Goal: Task Accomplishment & Management: Use online tool/utility

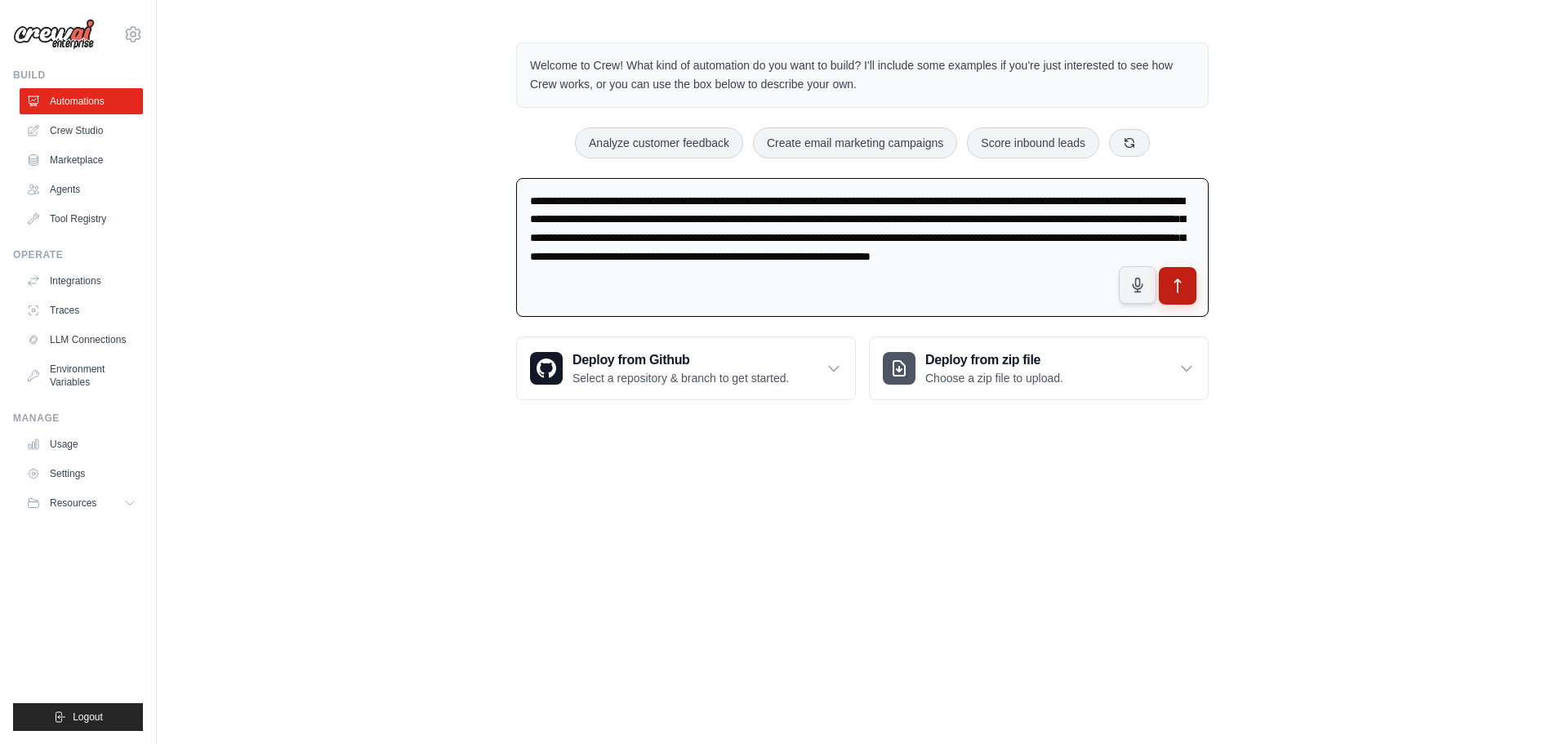
type textarea "**********"
click at [1185, 287] on icon "submit" at bounding box center [1179, 286] width 17 height 17
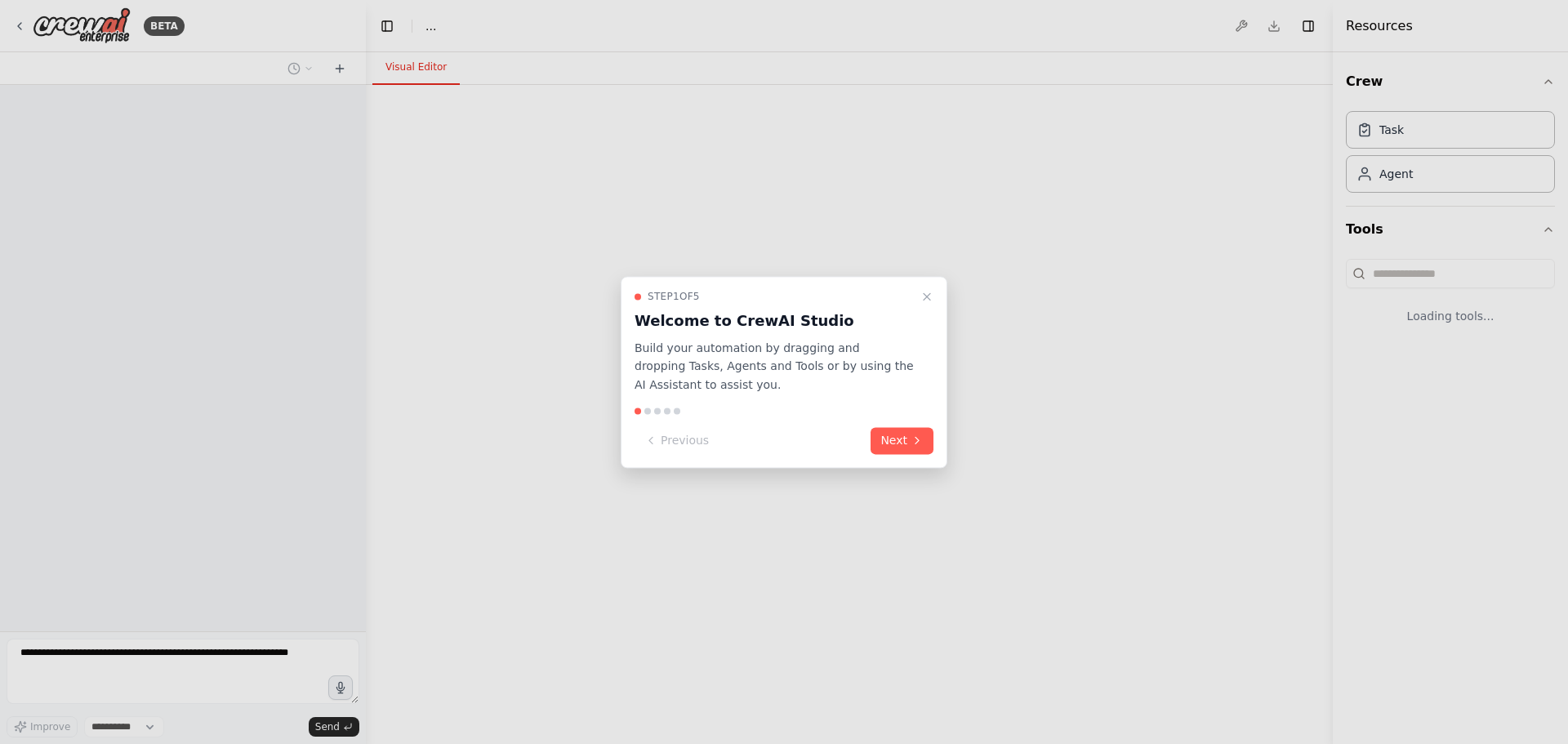
select select "****"
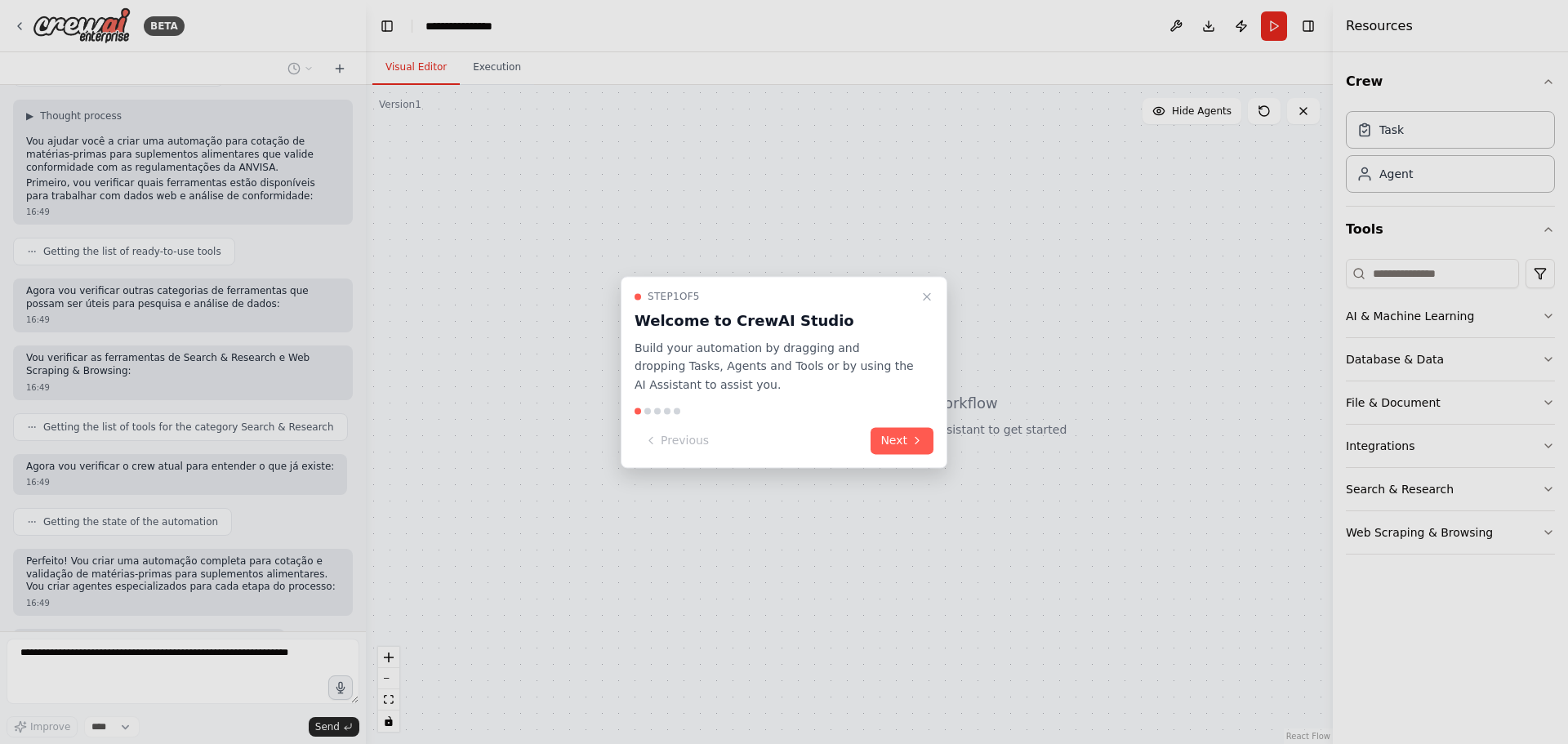
scroll to position [525, 0]
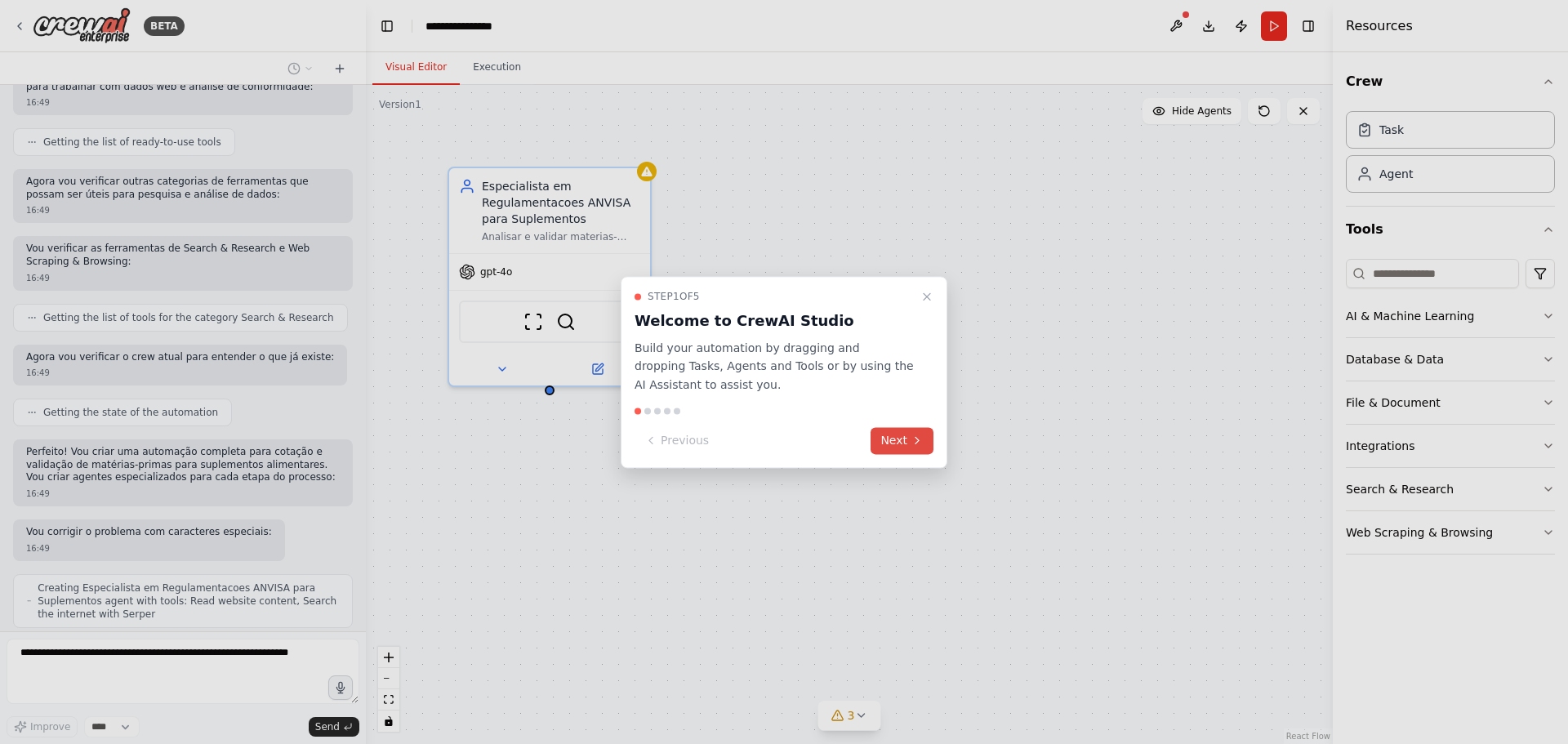
click at [901, 447] on button "Next" at bounding box center [902, 440] width 63 height 27
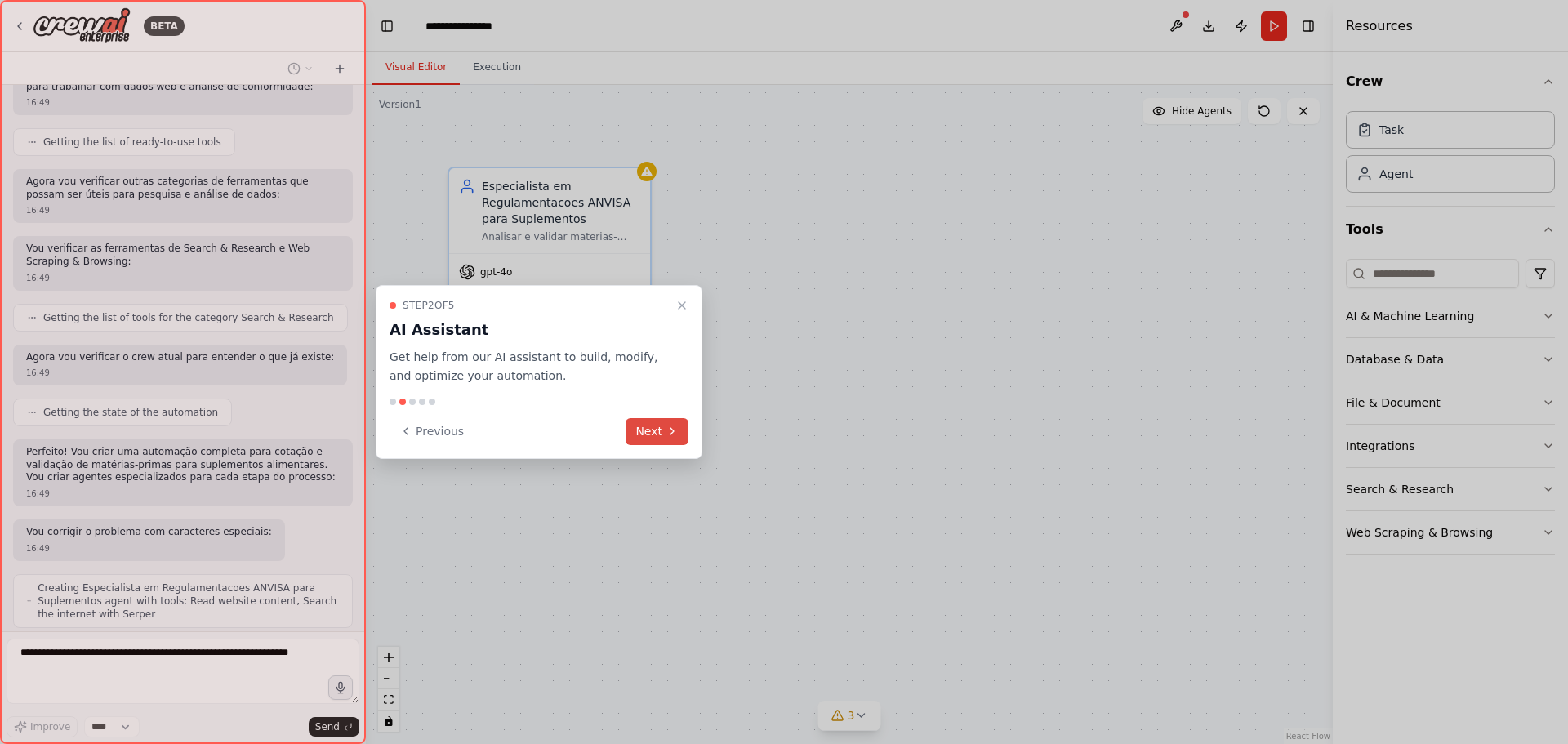
click at [633, 433] on button "Next" at bounding box center [657, 431] width 63 height 27
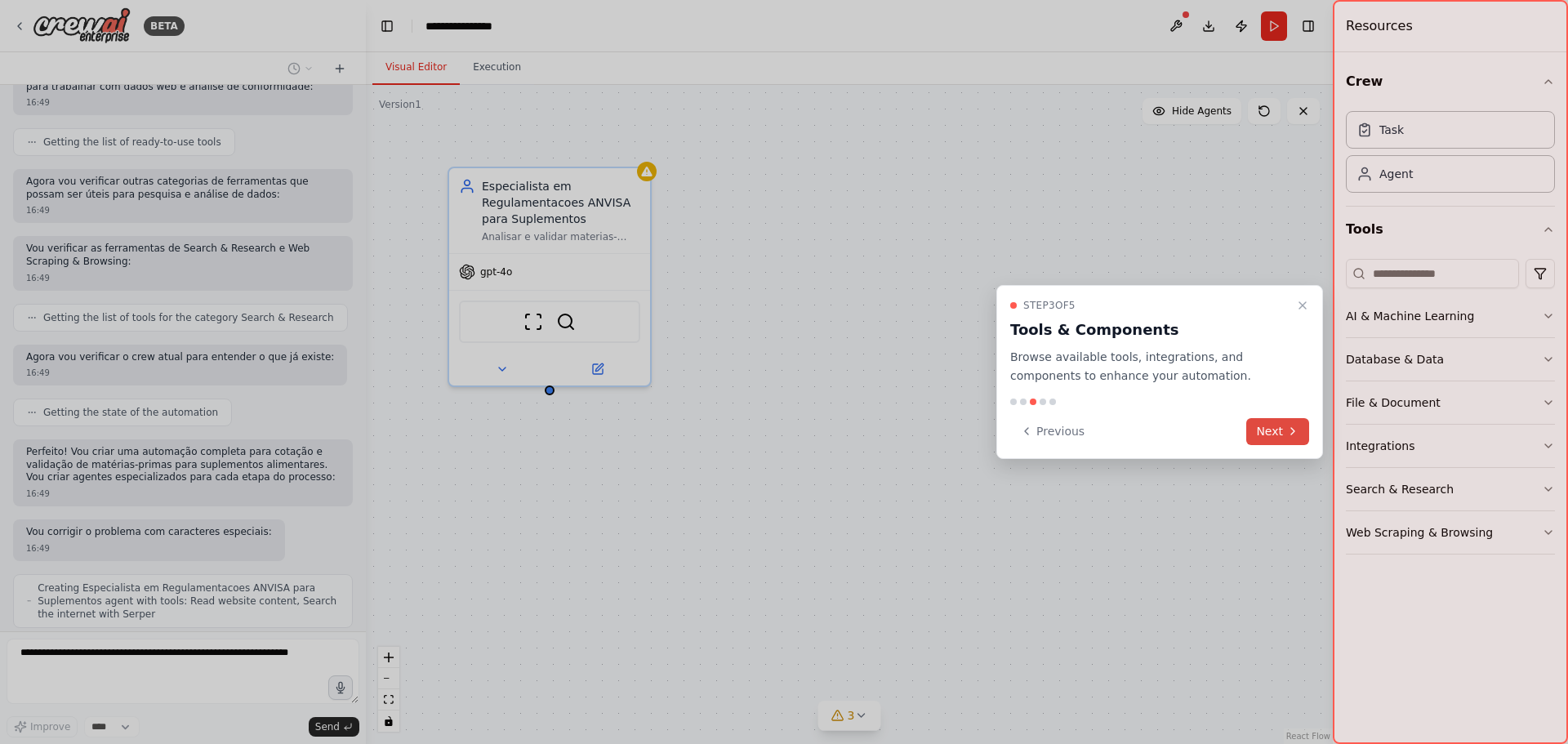
click at [1267, 427] on button "Next" at bounding box center [1278, 431] width 63 height 27
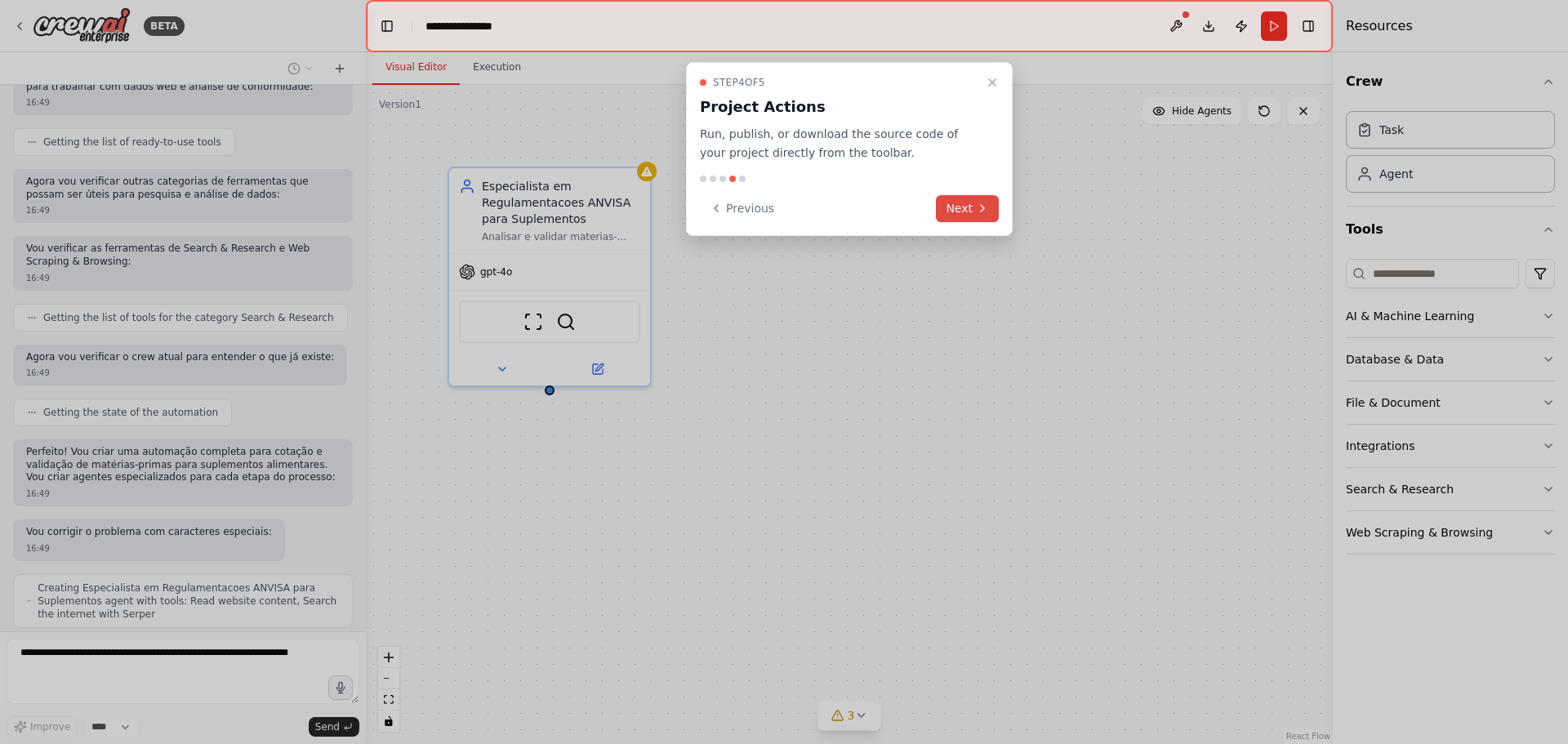
click at [945, 200] on button "Next" at bounding box center [968, 208] width 63 height 27
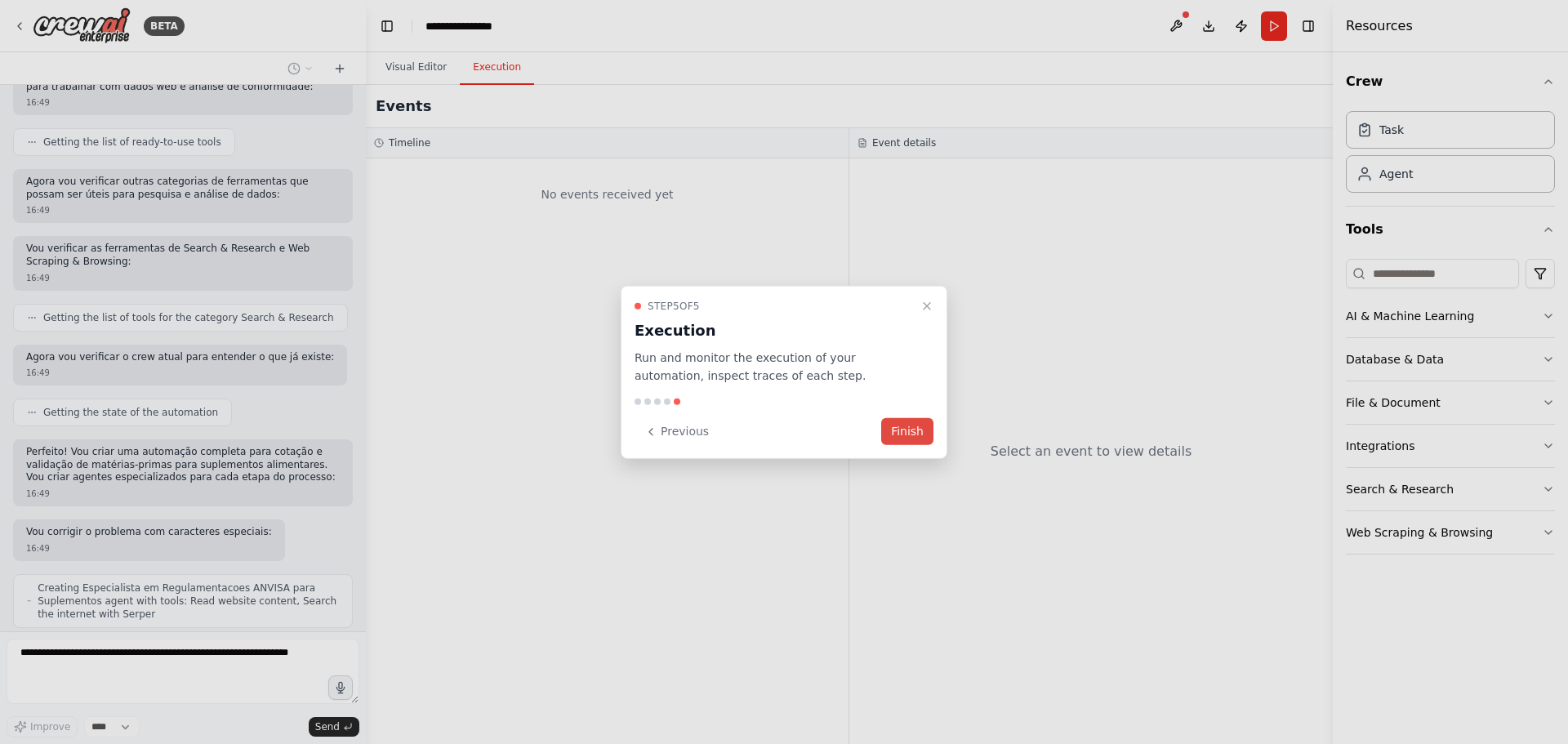
click at [923, 430] on button "Finish" at bounding box center [907, 431] width 52 height 27
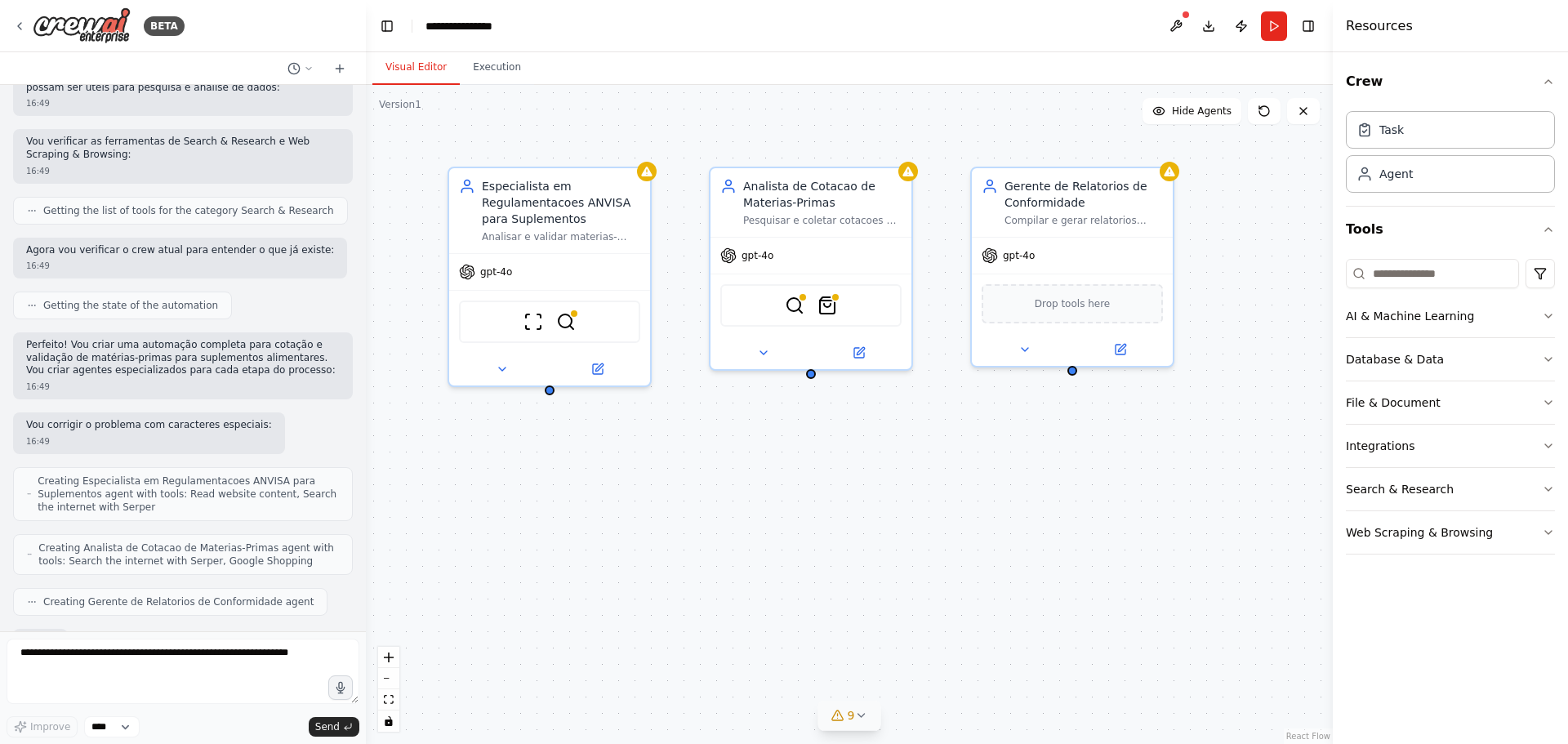
scroll to position [715, 0]
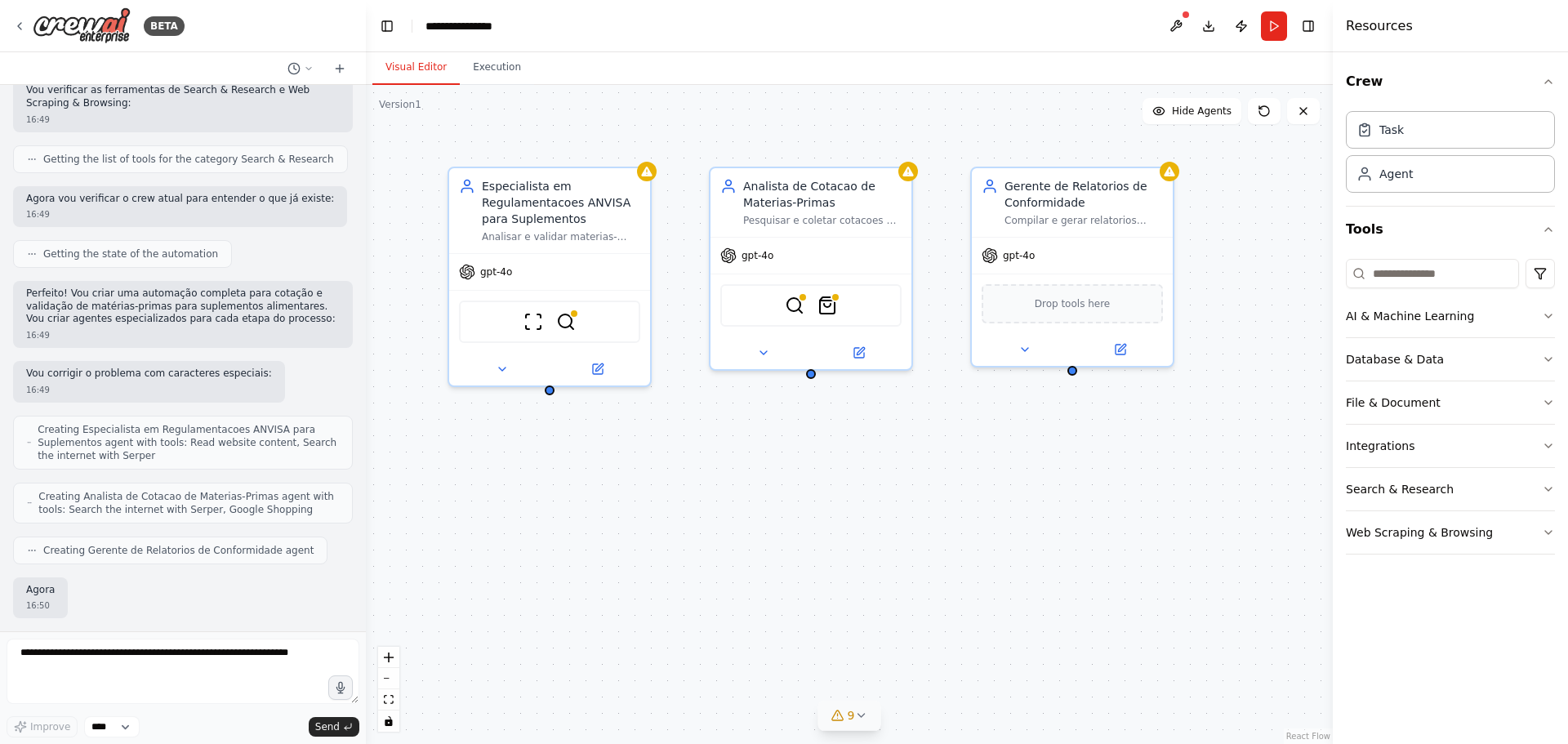
click at [852, 717] on span "9" at bounding box center [852, 715] width 7 height 17
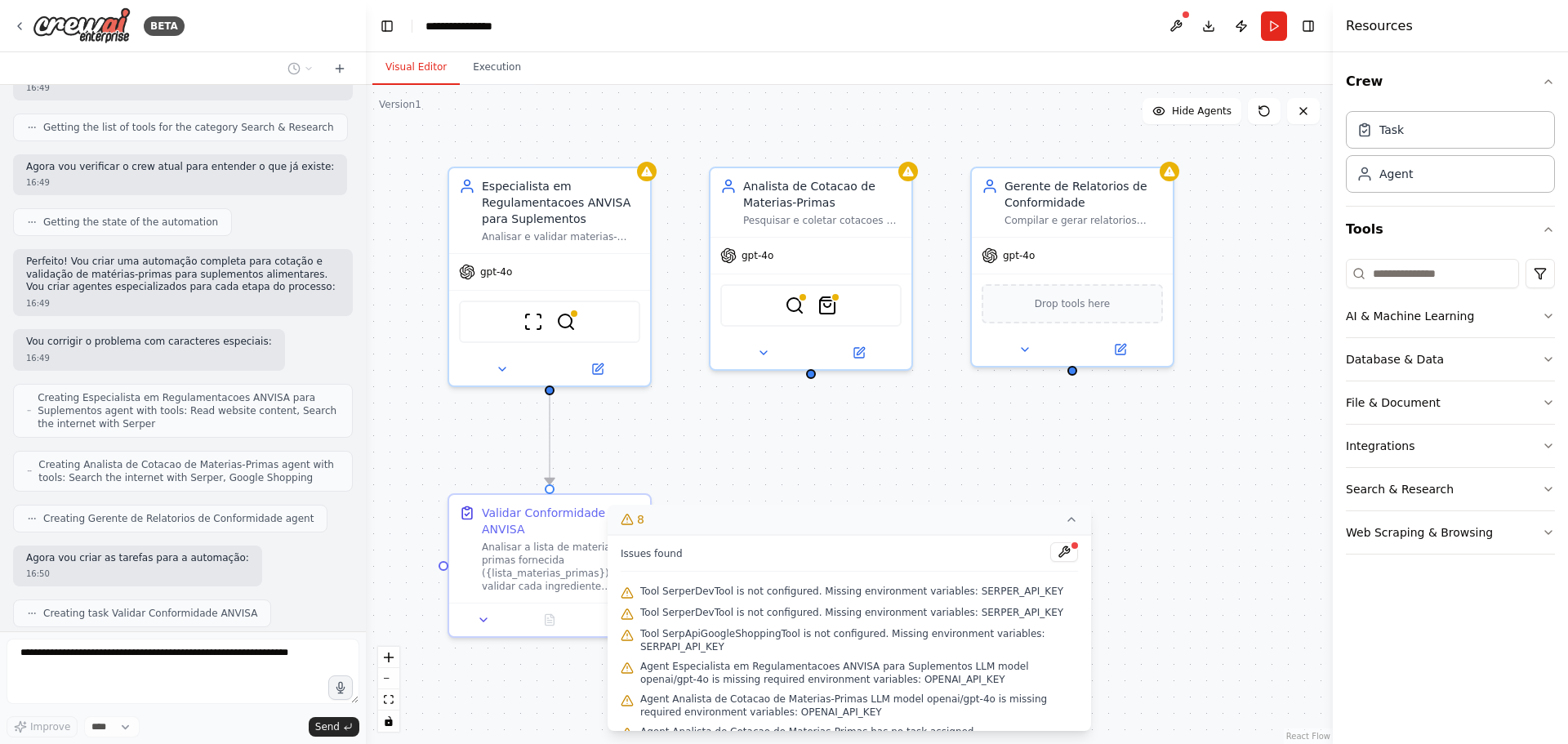
click at [1072, 523] on icon at bounding box center [1072, 519] width 13 height 13
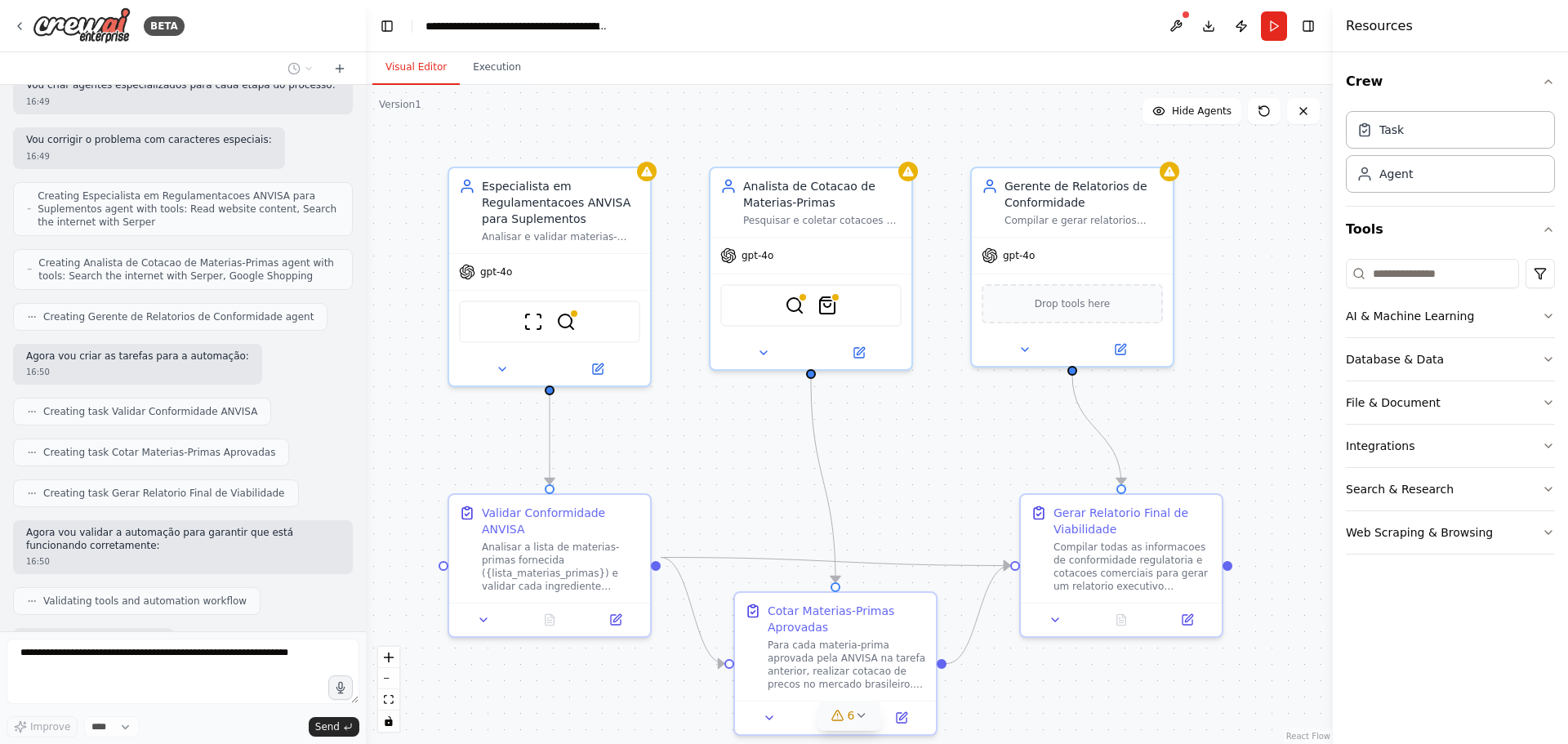
scroll to position [1014, 0]
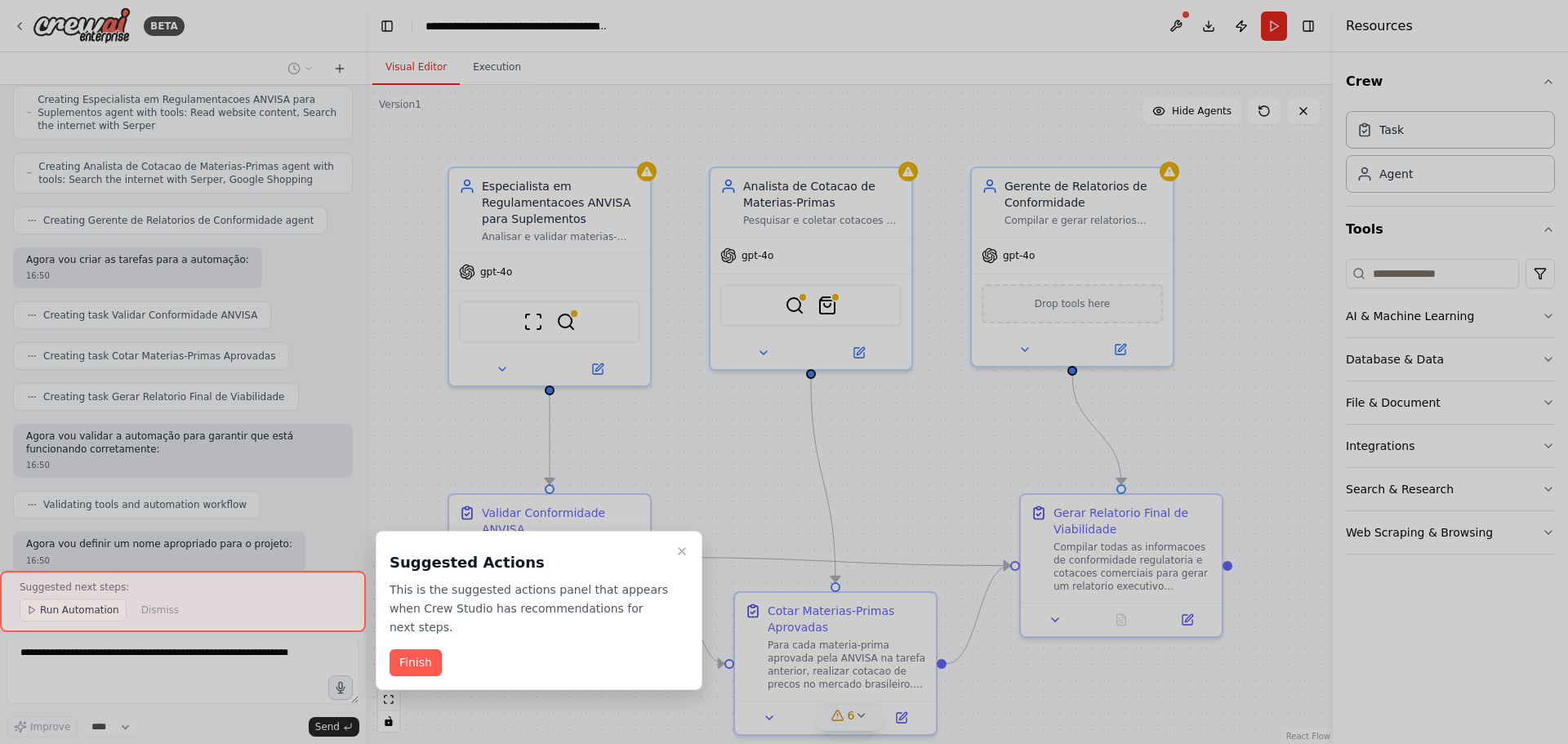
drag, startPoint x: 397, startPoint y: 642, endPoint x: 426, endPoint y: 645, distance: 29.2
click at [398, 649] on button "Finish" at bounding box center [416, 662] width 52 height 27
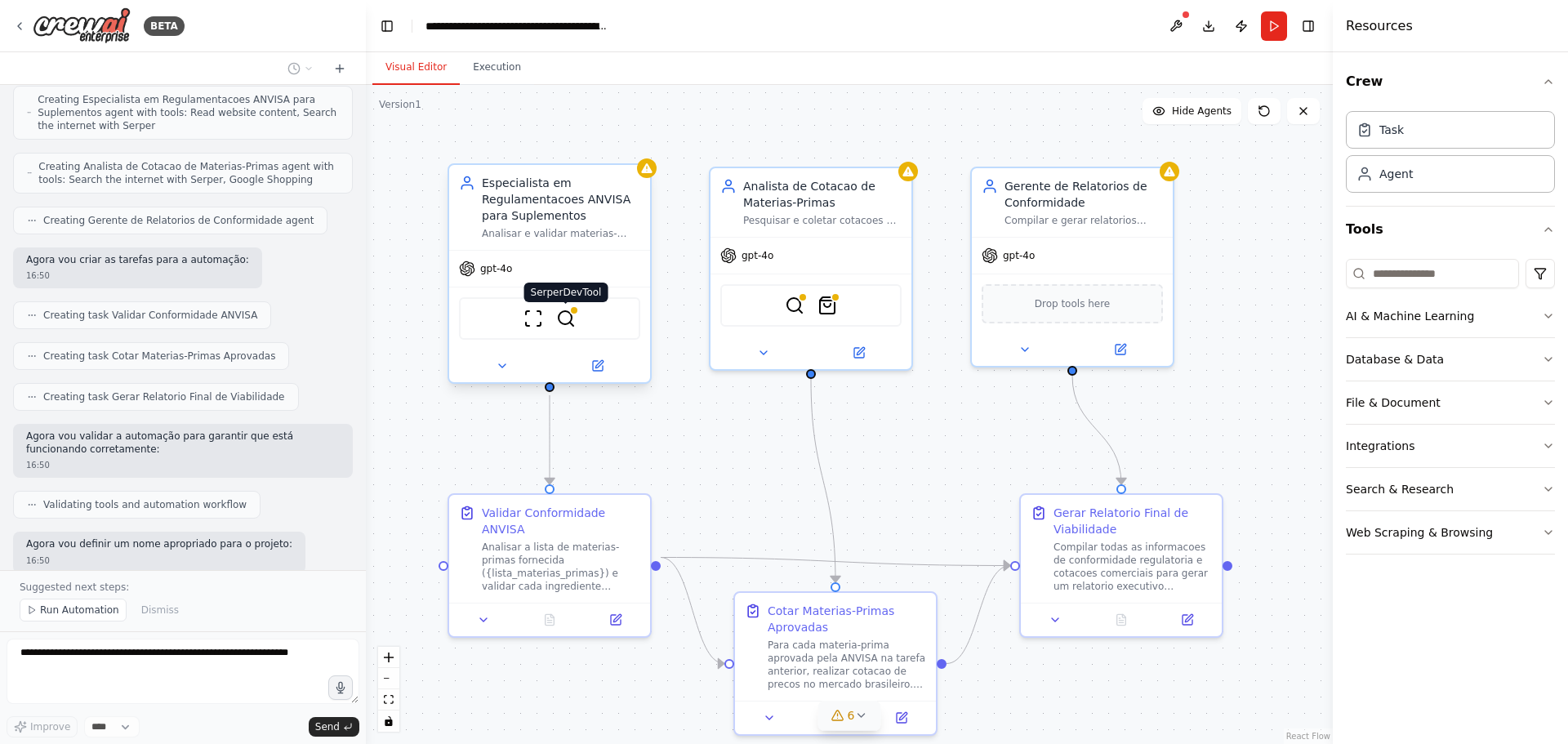
click at [571, 326] on img at bounding box center [565, 318] width 19 height 19
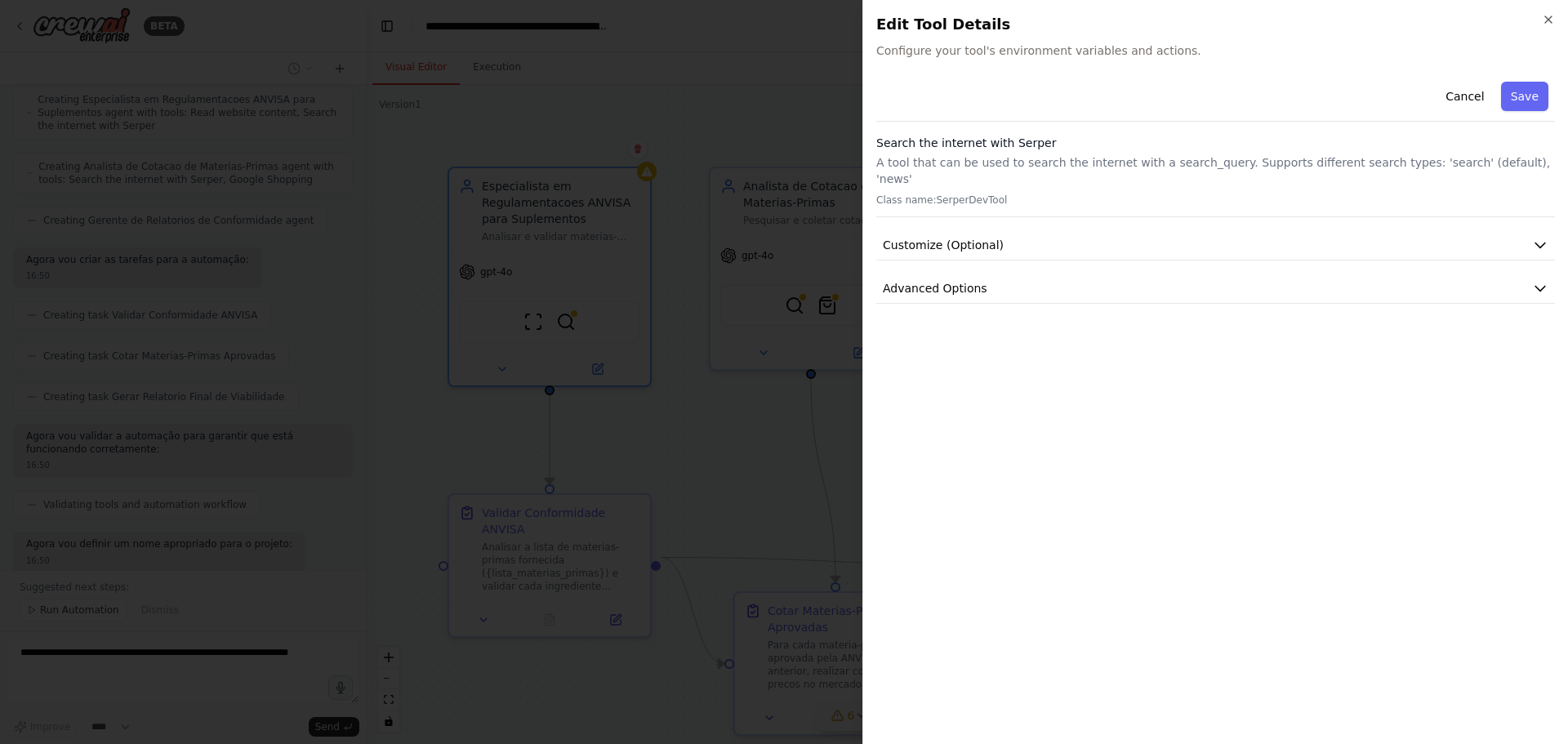
click at [1496, 167] on p "A tool that can be used to search the internet with a search_query. Supports di…" at bounding box center [1215, 170] width 679 height 32
click at [1055, 169] on p "A tool that can be used to search the internet with a search_query. Supports di…" at bounding box center [1215, 170] width 679 height 32
click at [953, 194] on p "Class name: SerperDevTool" at bounding box center [1215, 200] width 679 height 13
click at [975, 194] on p "Class name: SerperDevTool" at bounding box center [1215, 200] width 679 height 13
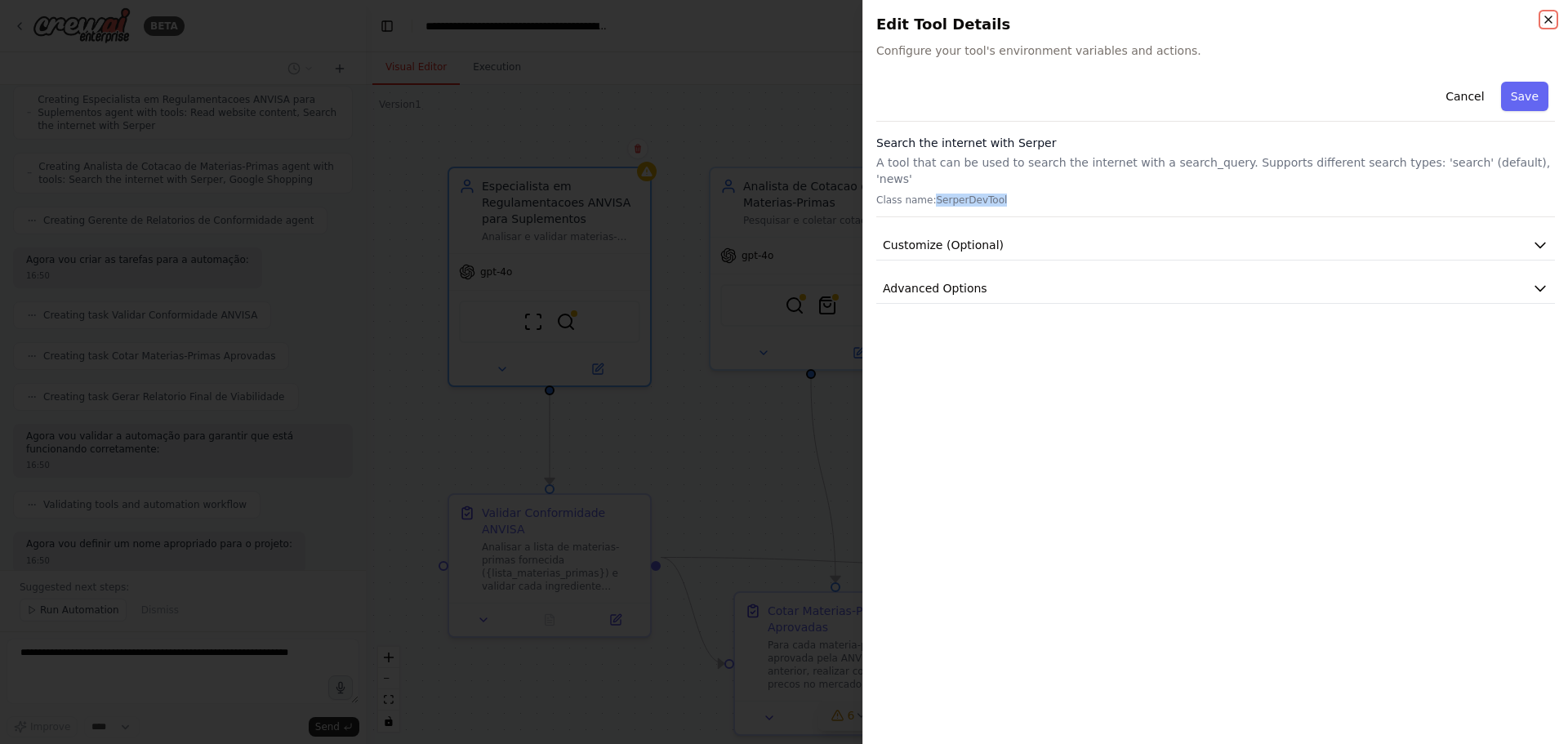
click at [1548, 21] on icon "button" at bounding box center [1548, 19] width 13 height 13
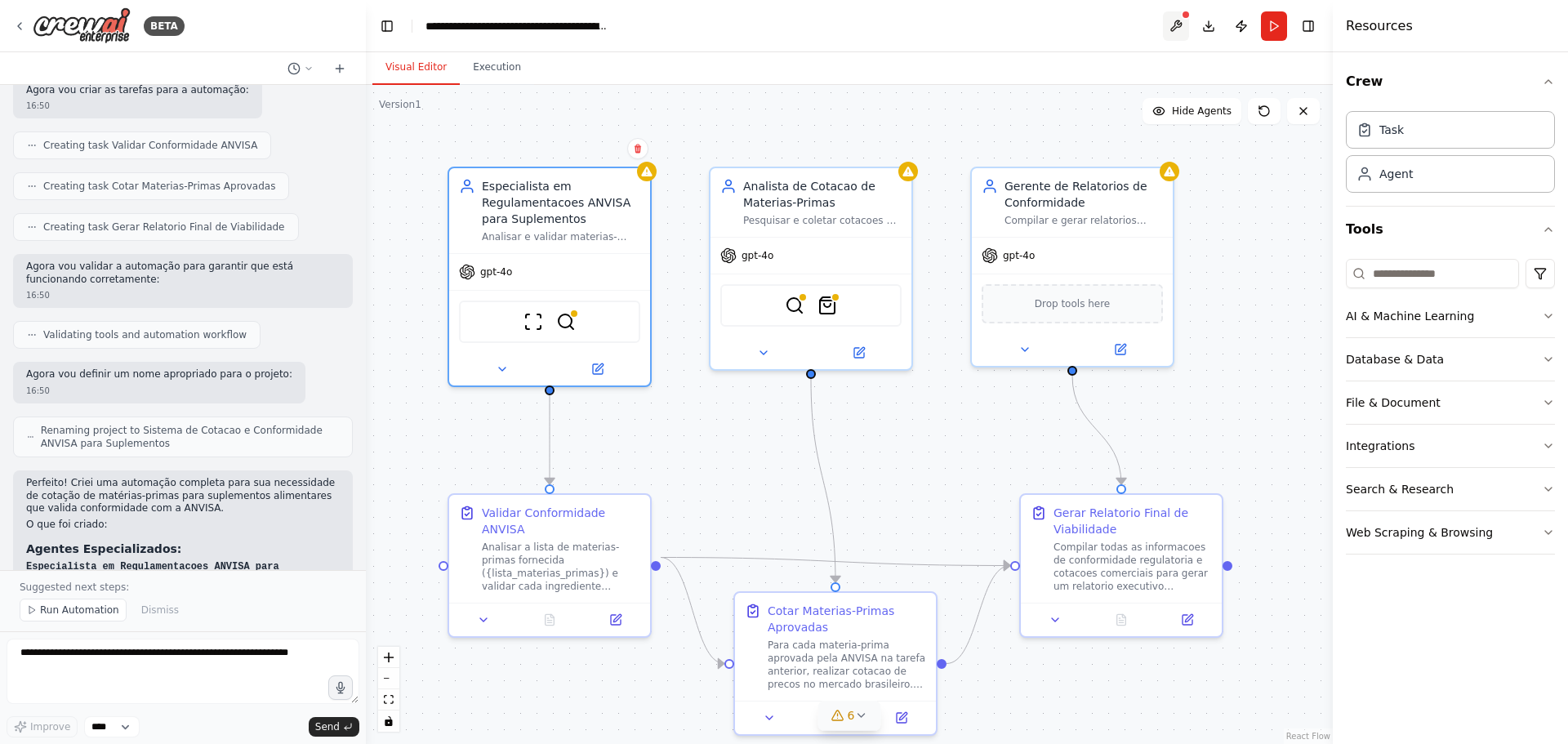
click at [1176, 20] on button at bounding box center [1176, 26] width 26 height 30
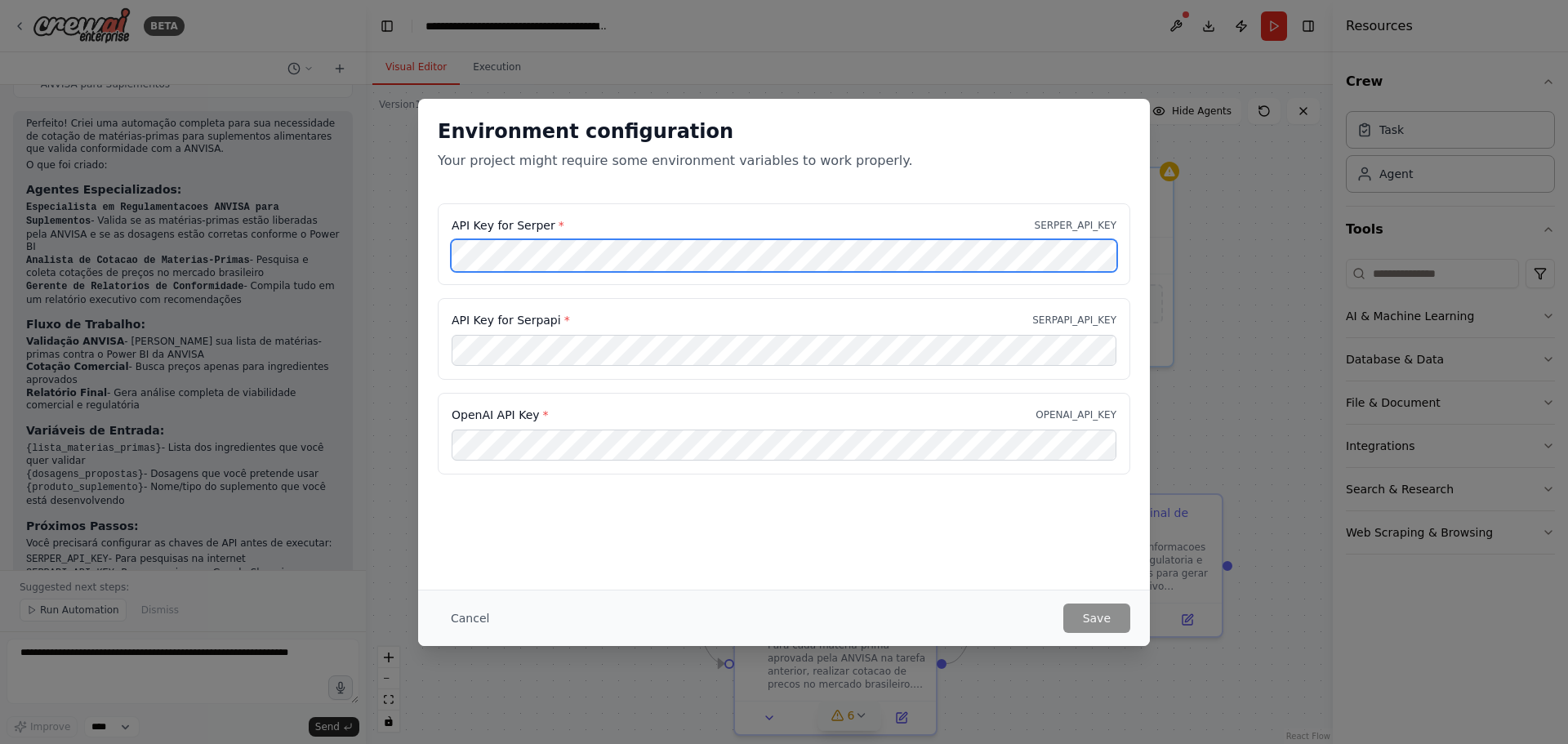
scroll to position [1584, 0]
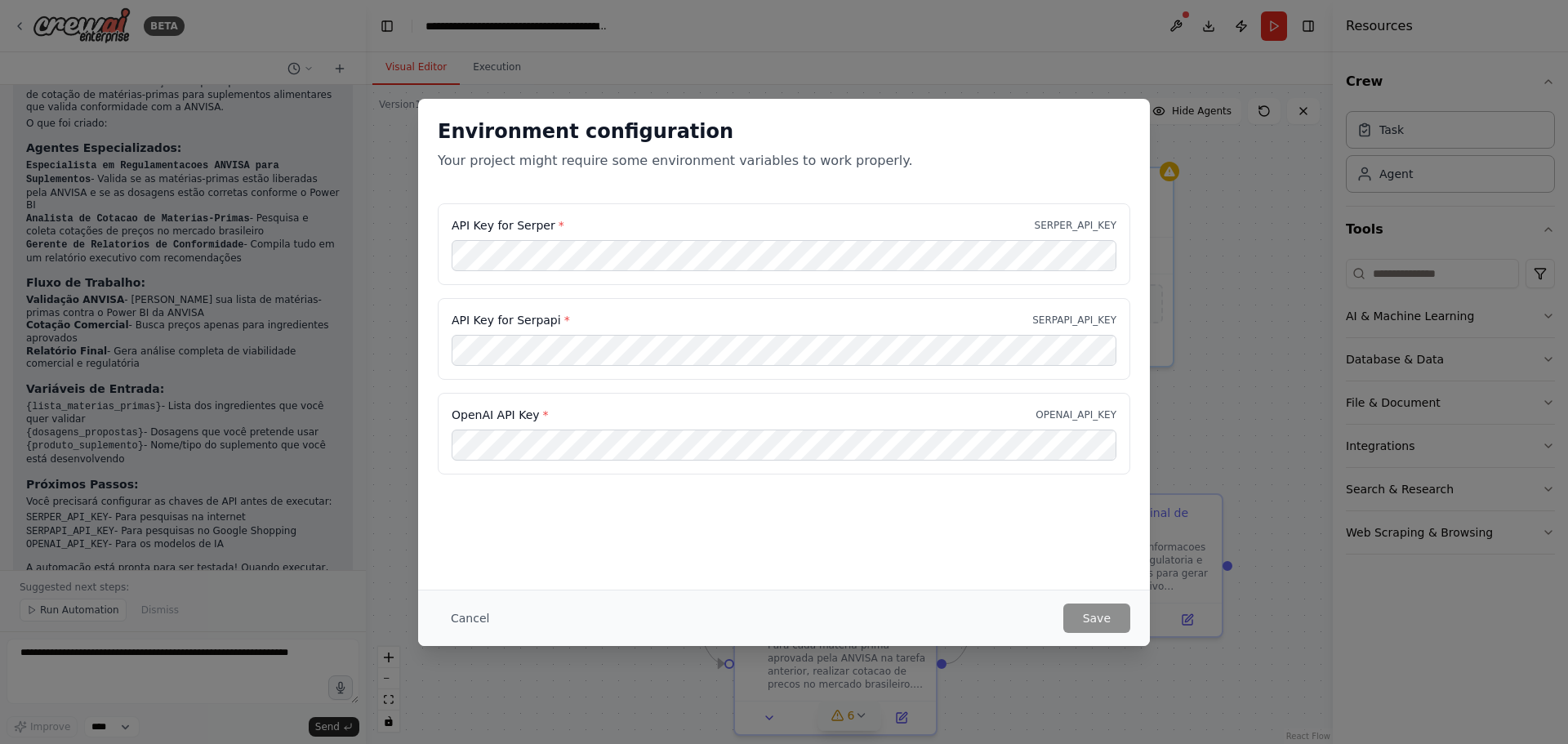
click at [1170, 309] on div "Environment configuration Your project might require some environment variables…" at bounding box center [784, 372] width 1568 height 744
click at [458, 615] on button "Cancel" at bounding box center [470, 618] width 65 height 30
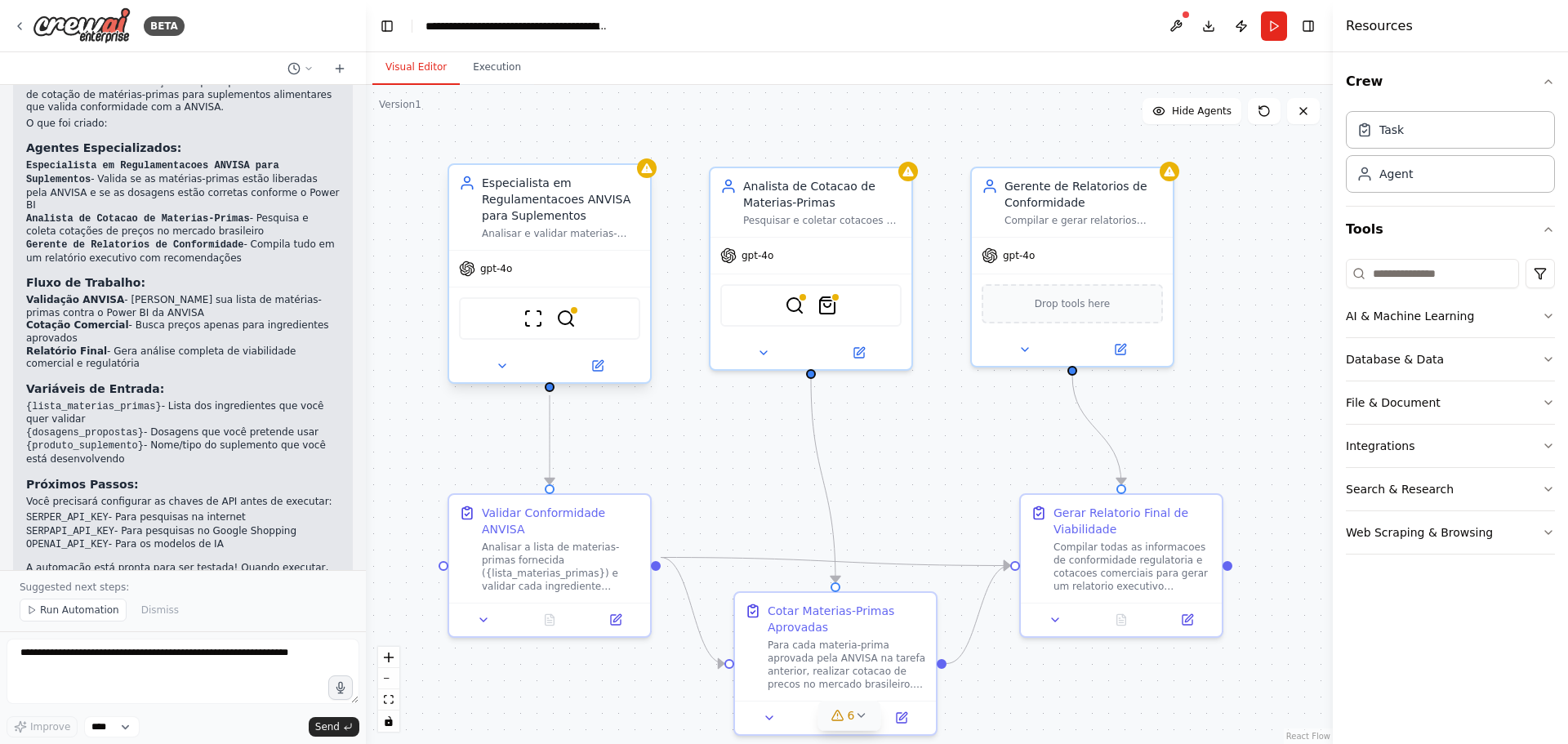
click at [517, 273] on div "gpt-4o" at bounding box center [550, 268] width 201 height 36
click at [490, 272] on span "gpt-4o" at bounding box center [496, 268] width 32 height 13
click at [633, 185] on div "Especialista em Regulamentacoes ANVISA para Suplementos" at bounding box center [561, 199] width 159 height 49
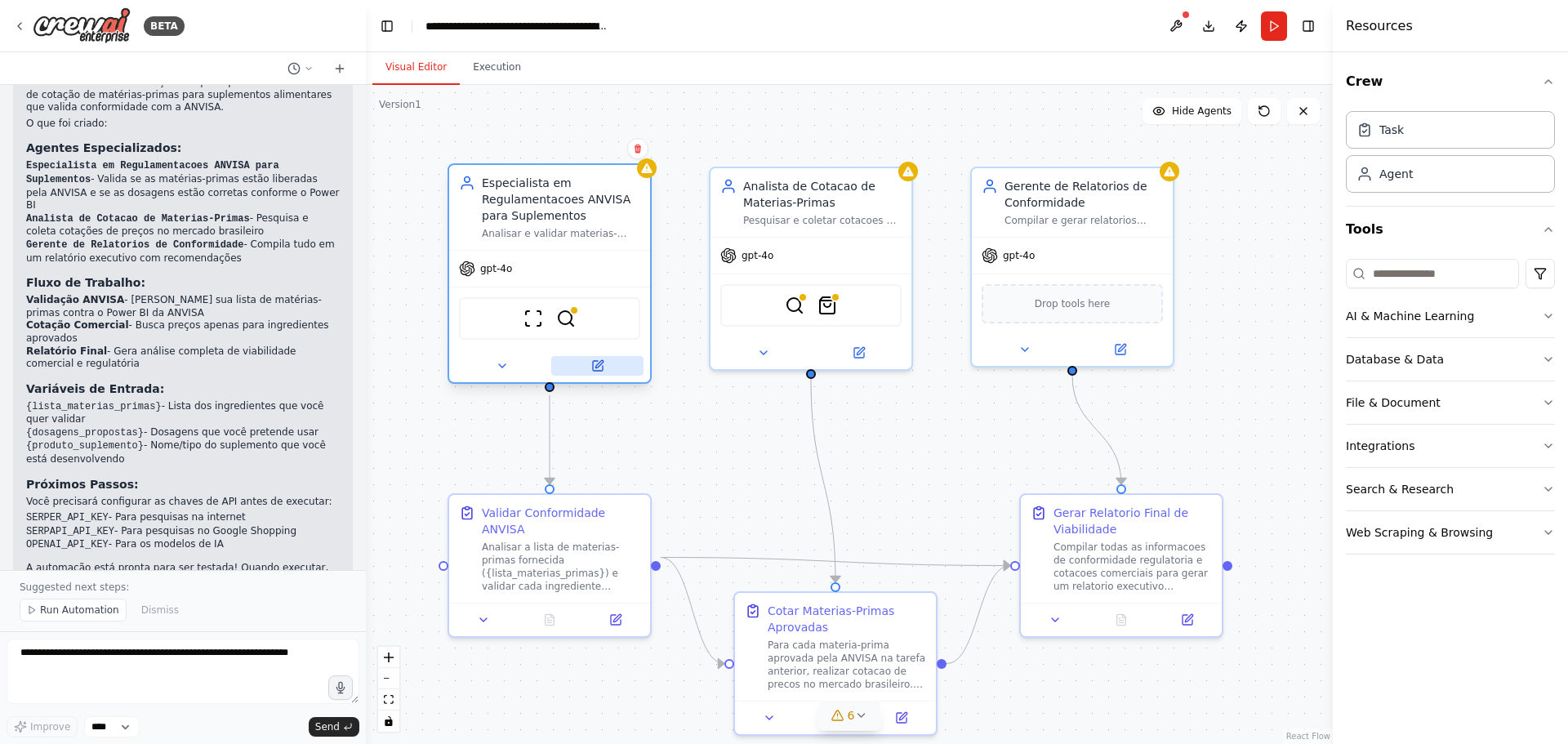
click at [600, 368] on icon at bounding box center [598, 365] width 10 height 10
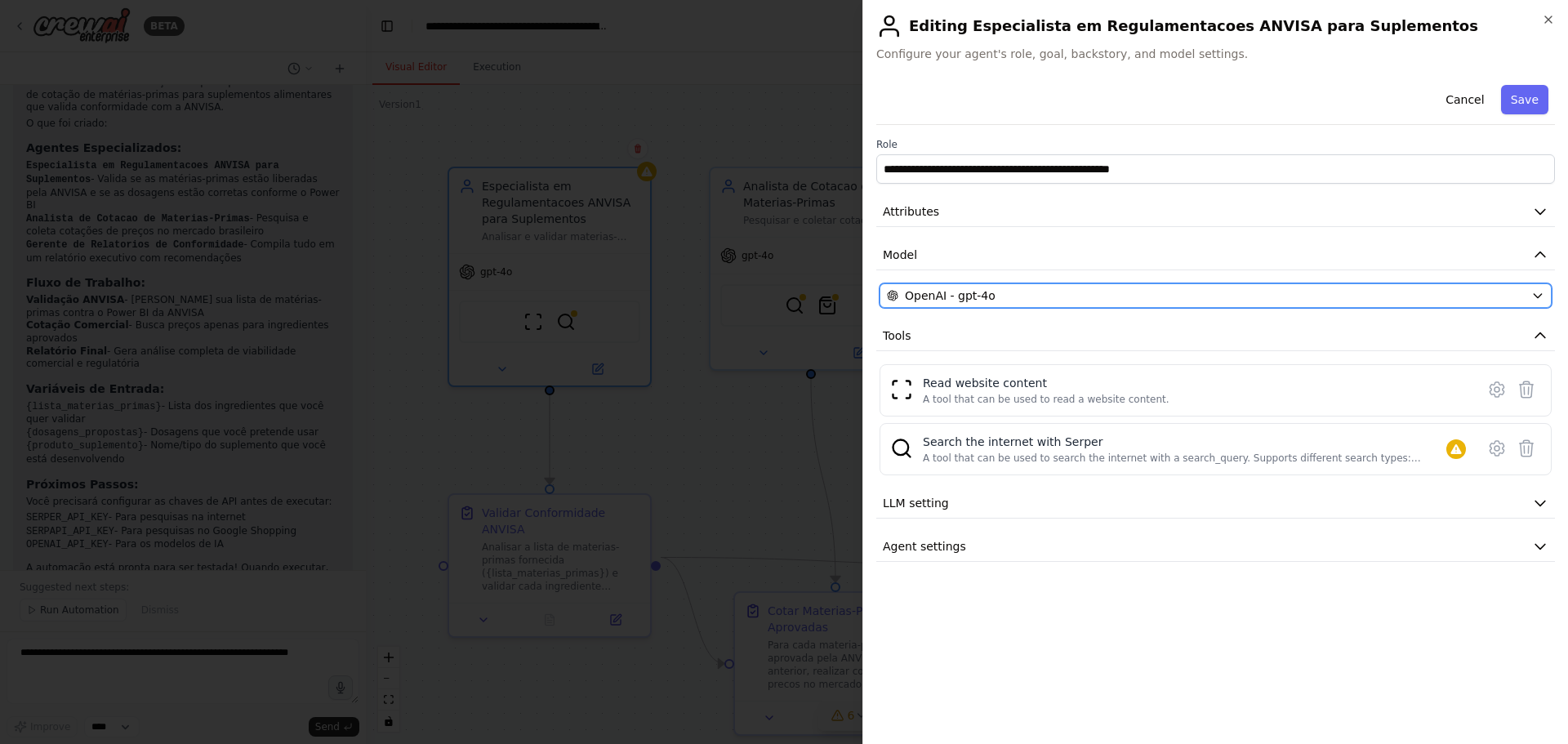
click at [1019, 295] on div "OpenAI - gpt-4o" at bounding box center [1206, 296] width 638 height 17
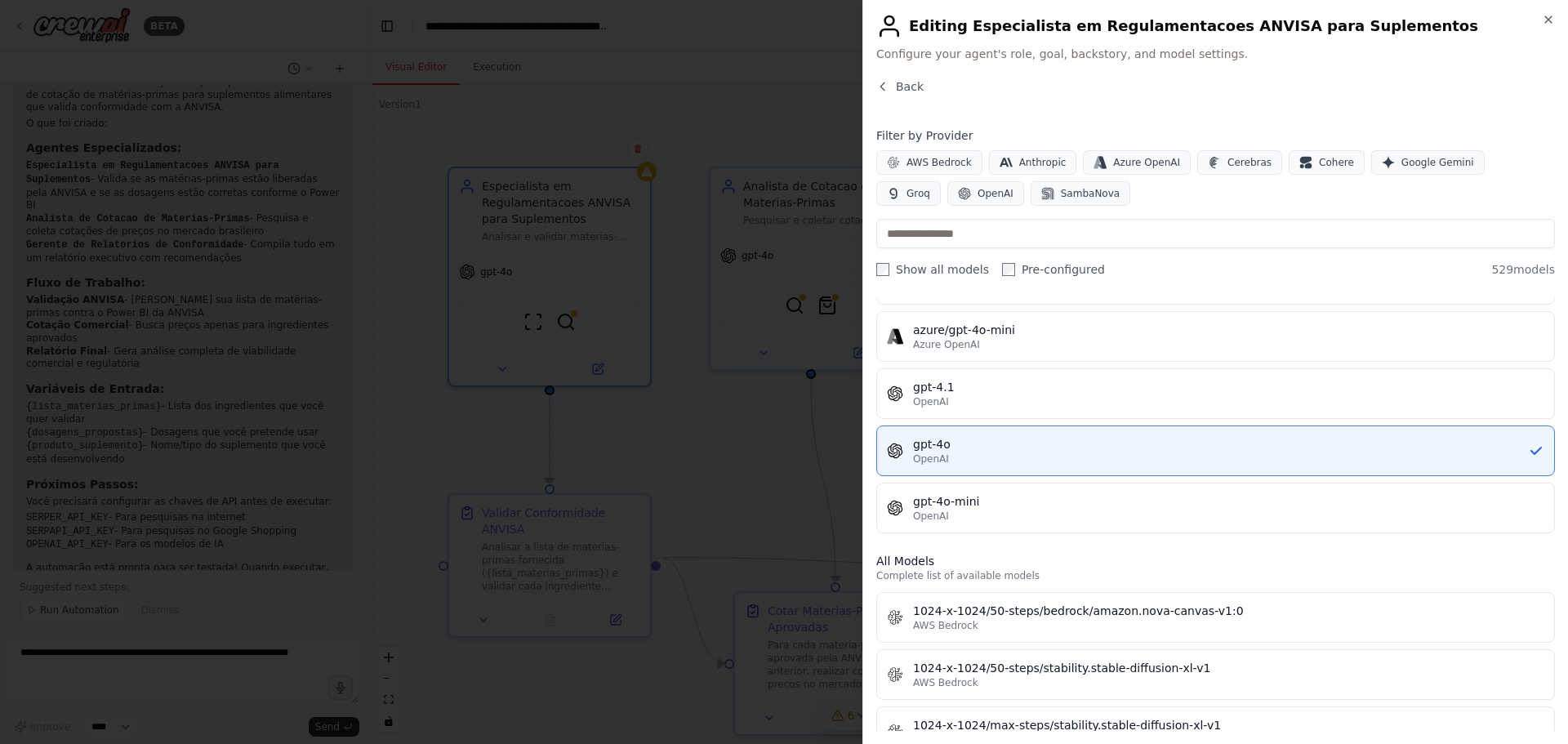
scroll to position [0, 0]
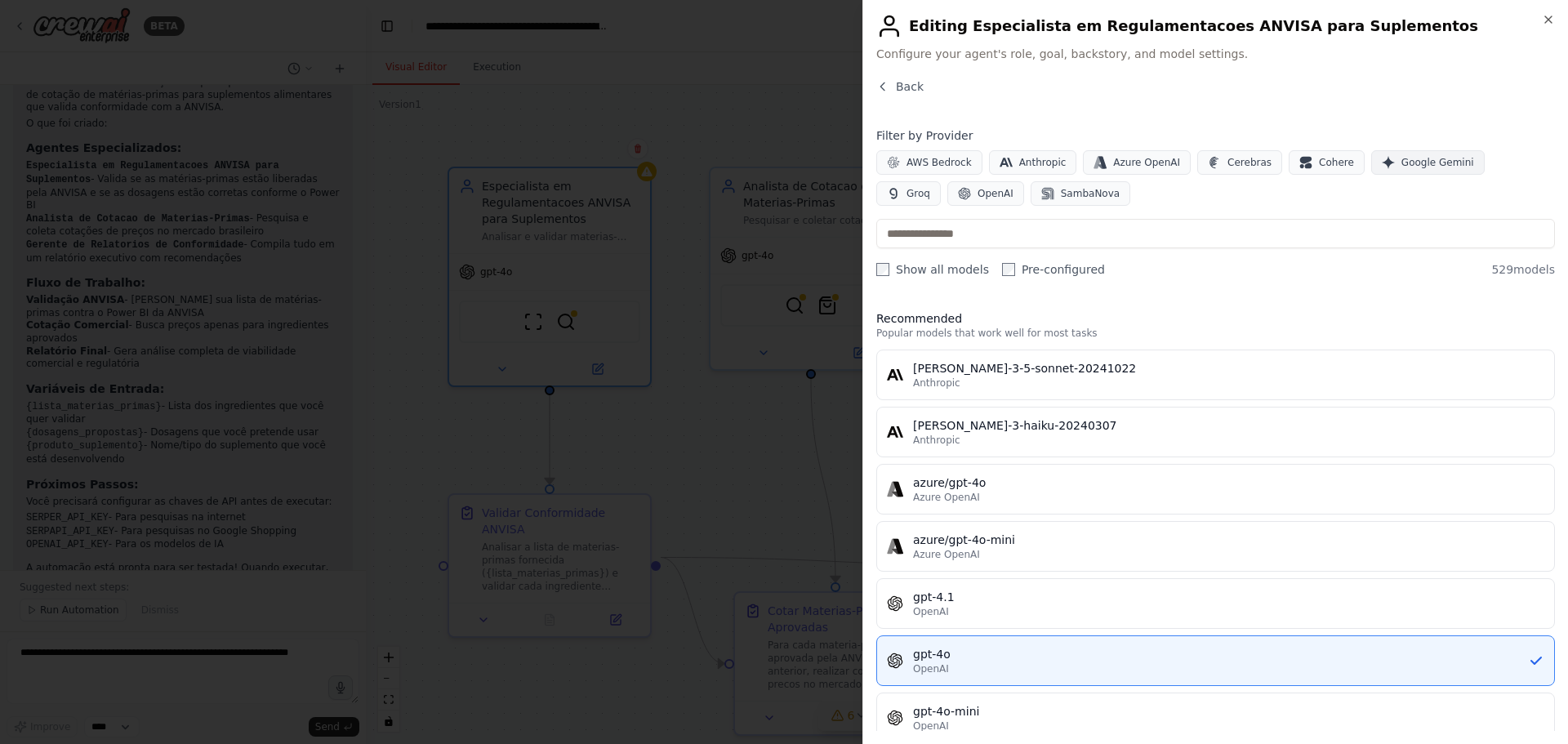
click at [1401, 165] on span "Google Gemini" at bounding box center [1437, 162] width 72 height 13
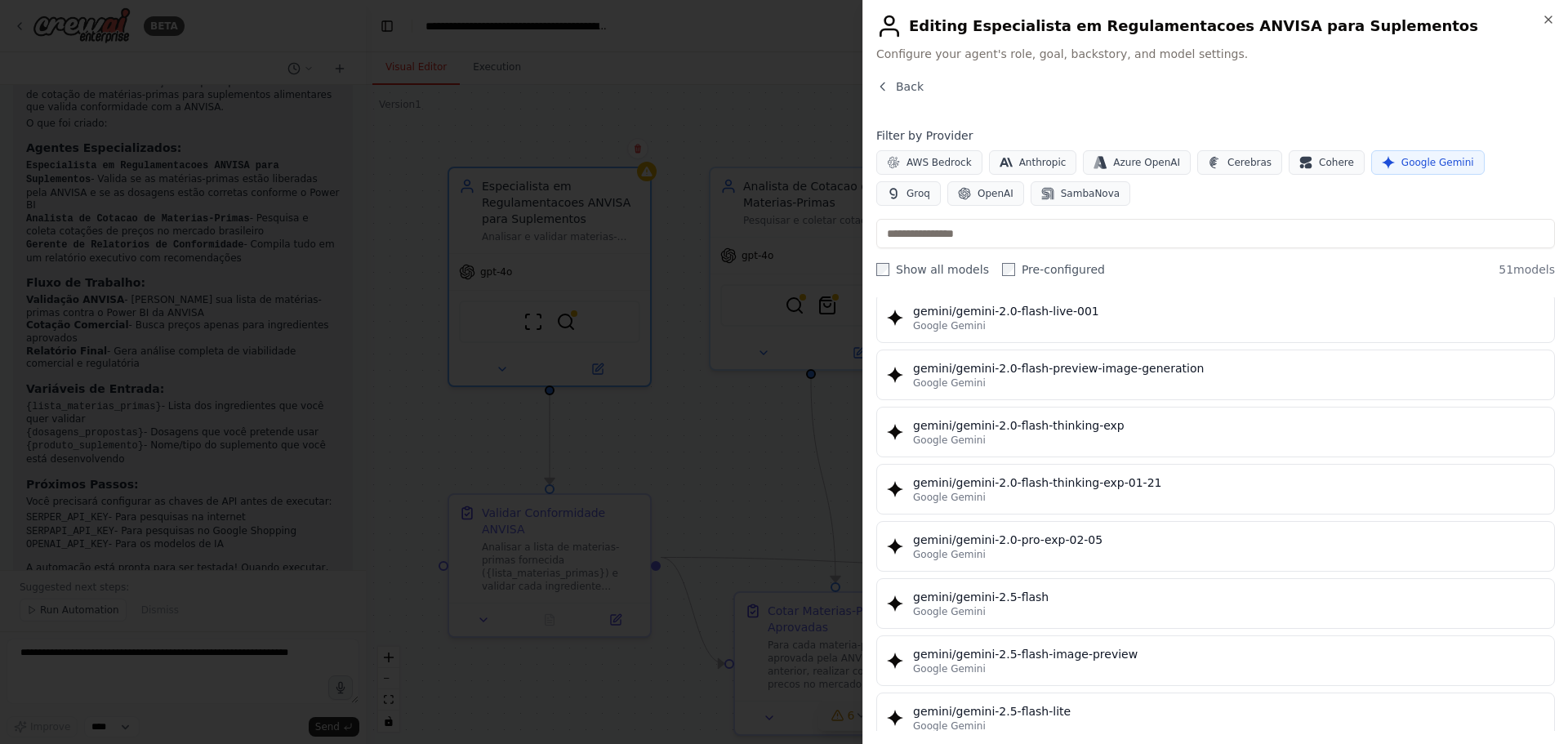
scroll to position [1552, 0]
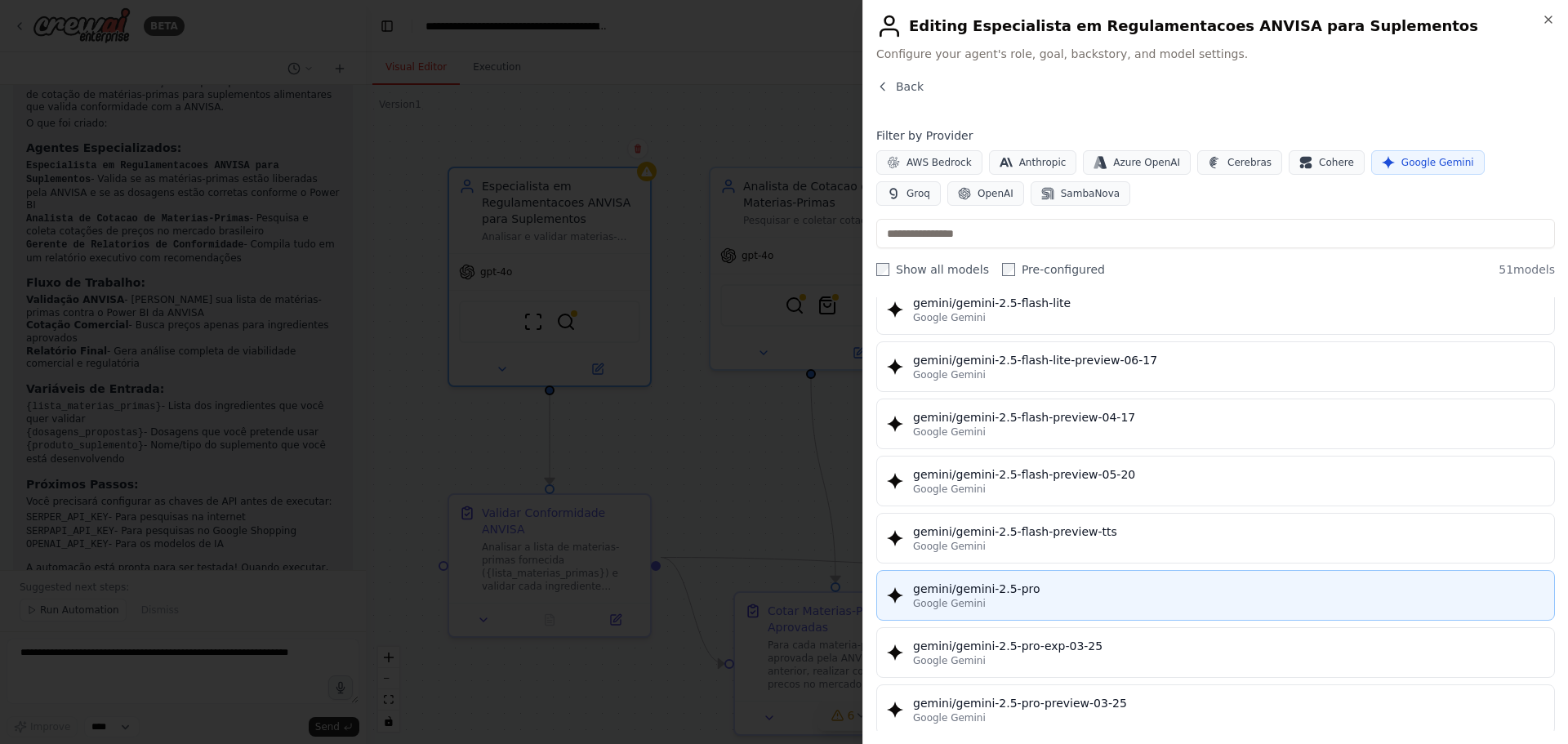
click at [1030, 597] on div "Google Gemini" at bounding box center [1229, 603] width 632 height 13
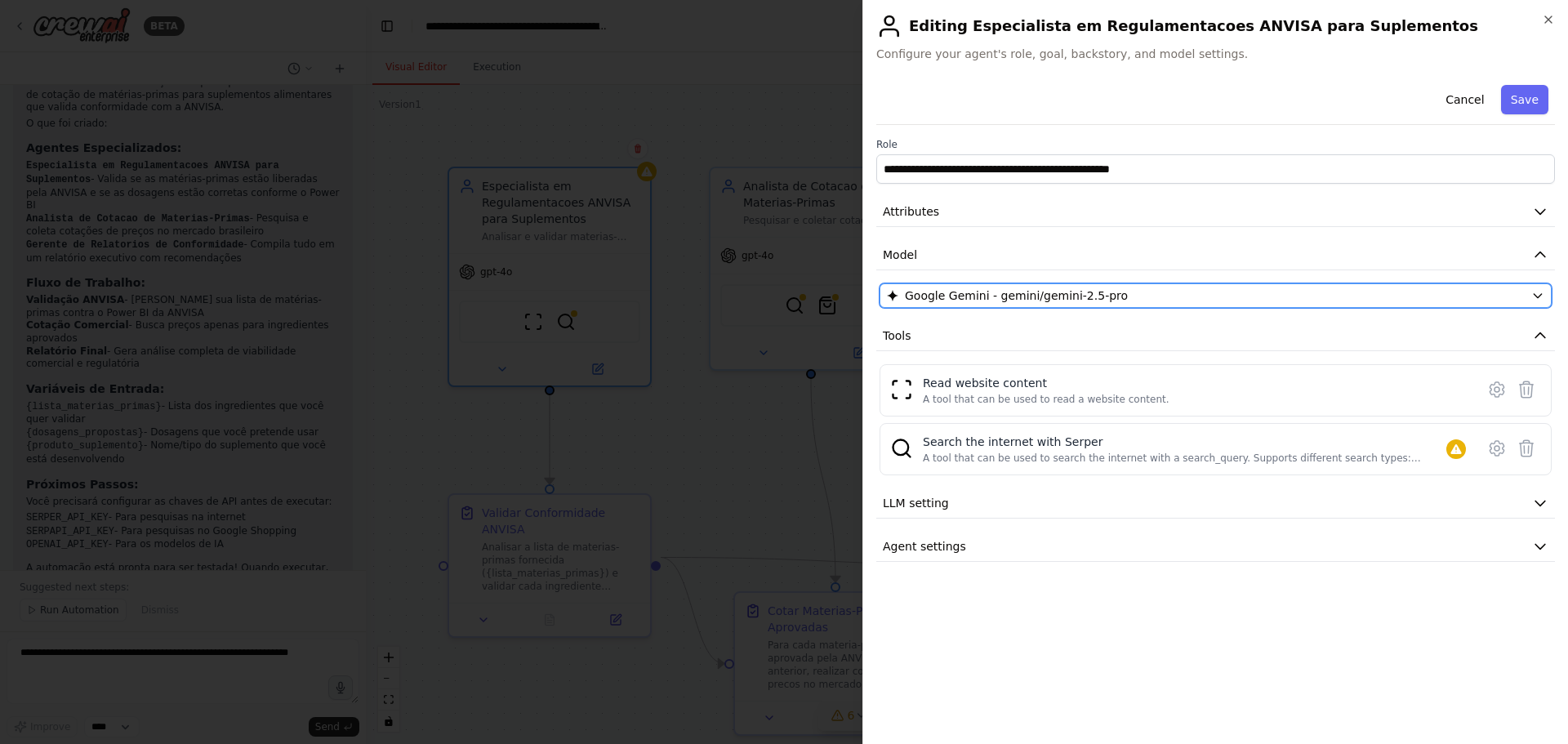
click at [1120, 297] on div "Google Gemini - gemini/gemini-2.5-pro" at bounding box center [1206, 296] width 638 height 17
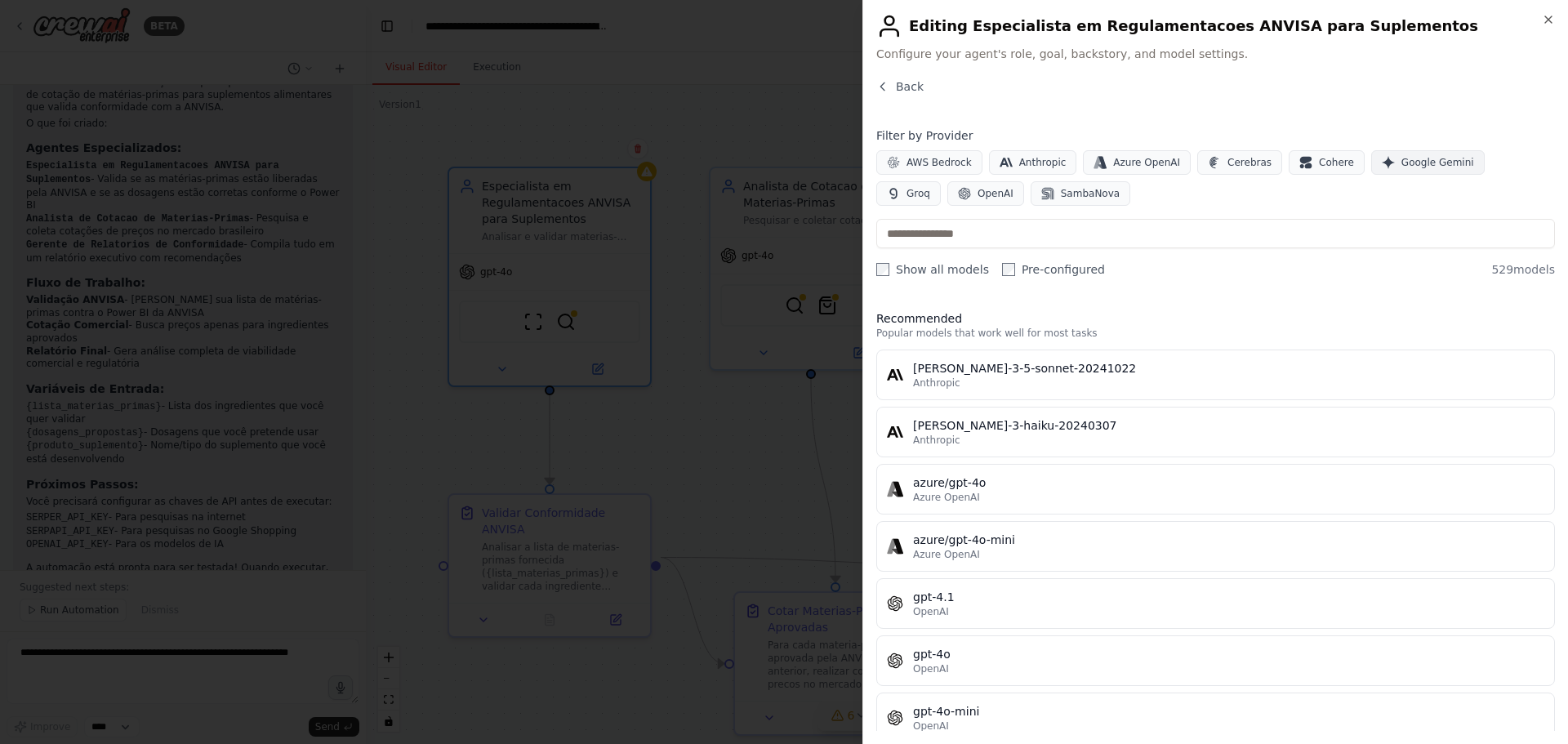
click at [1372, 155] on button "Google Gemini" at bounding box center [1428, 162] width 113 height 24
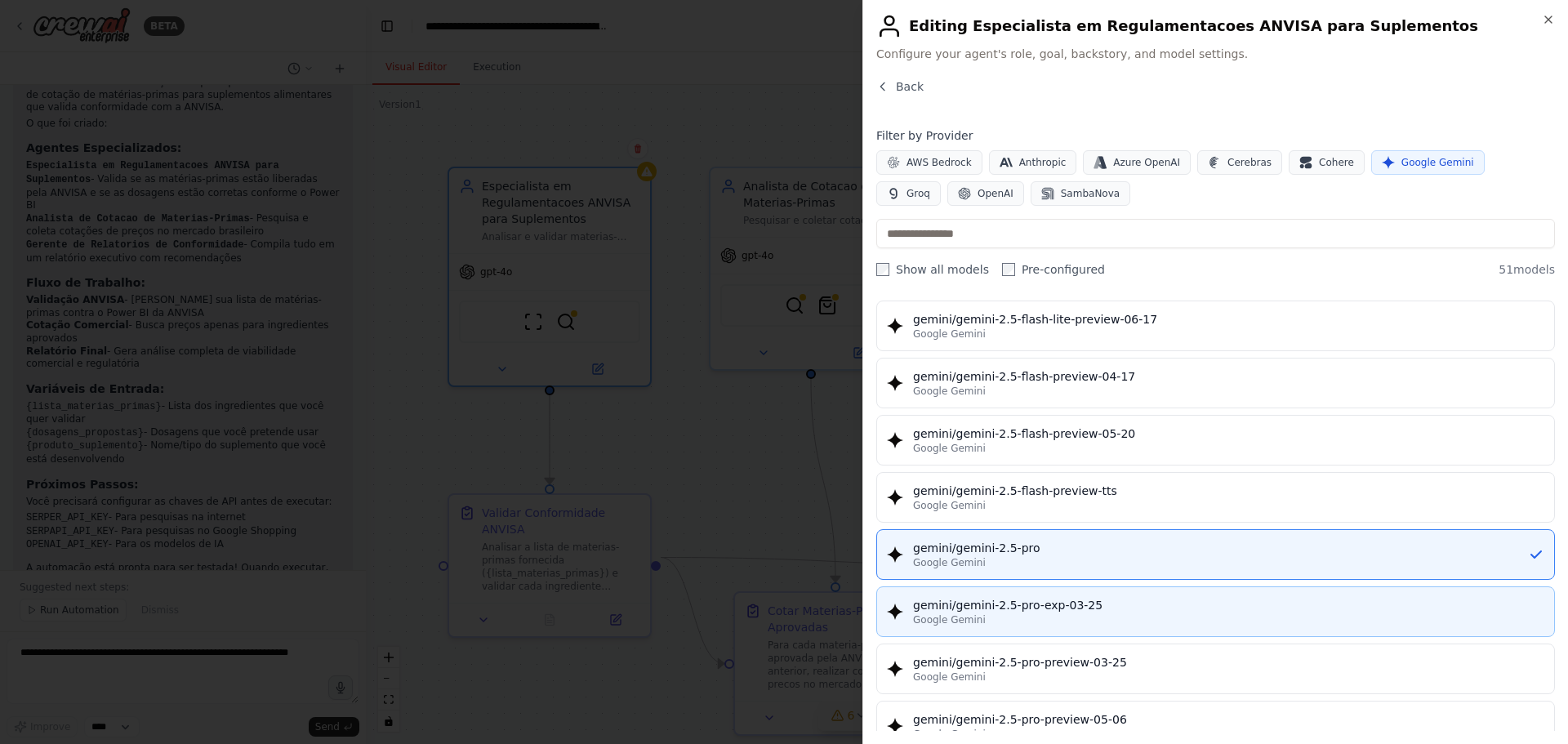
scroll to position [1560, 0]
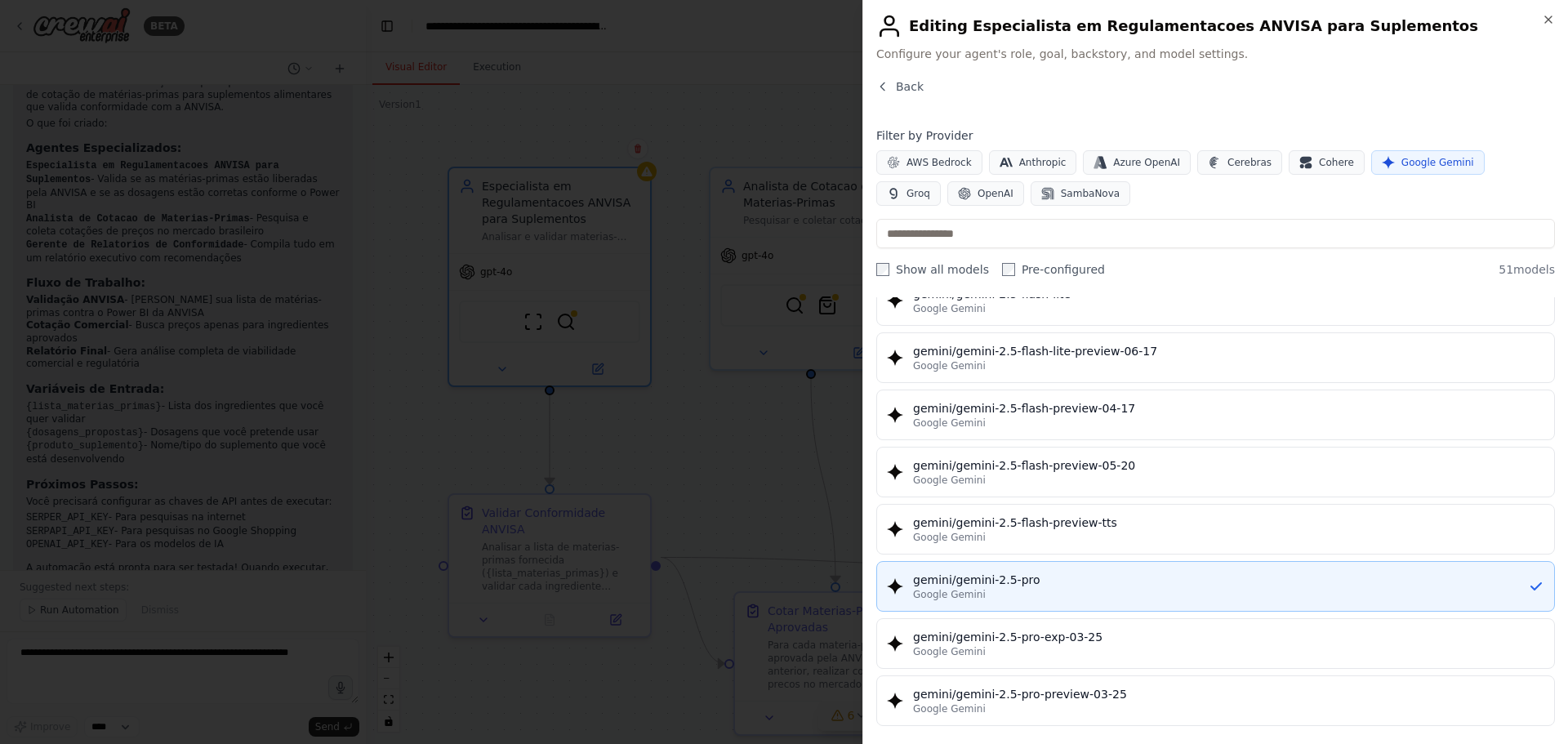
click at [1097, 580] on div "gemini/gemini-2.5-pro" at bounding box center [1221, 579] width 615 height 17
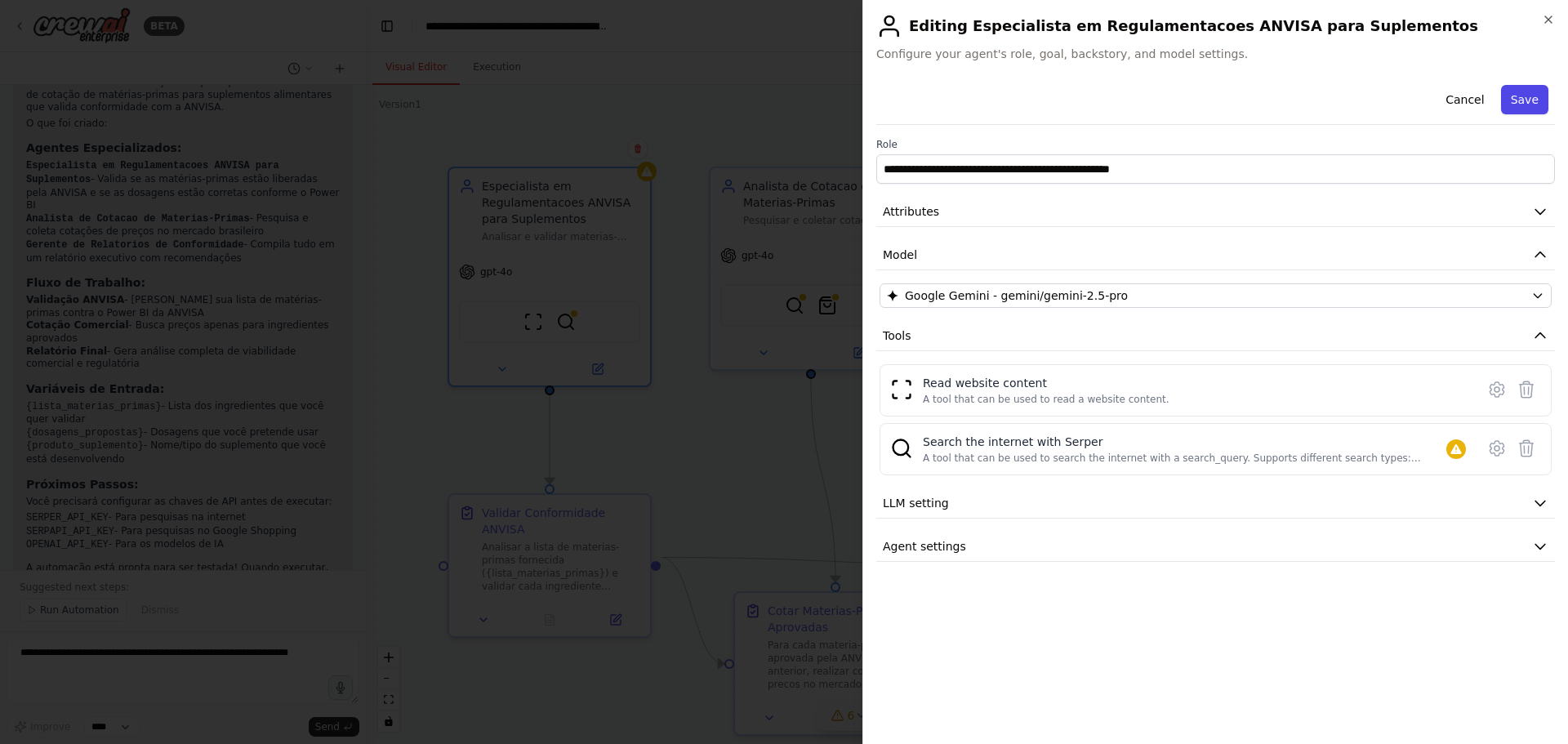
click at [1522, 94] on button "Save" at bounding box center [1525, 99] width 47 height 30
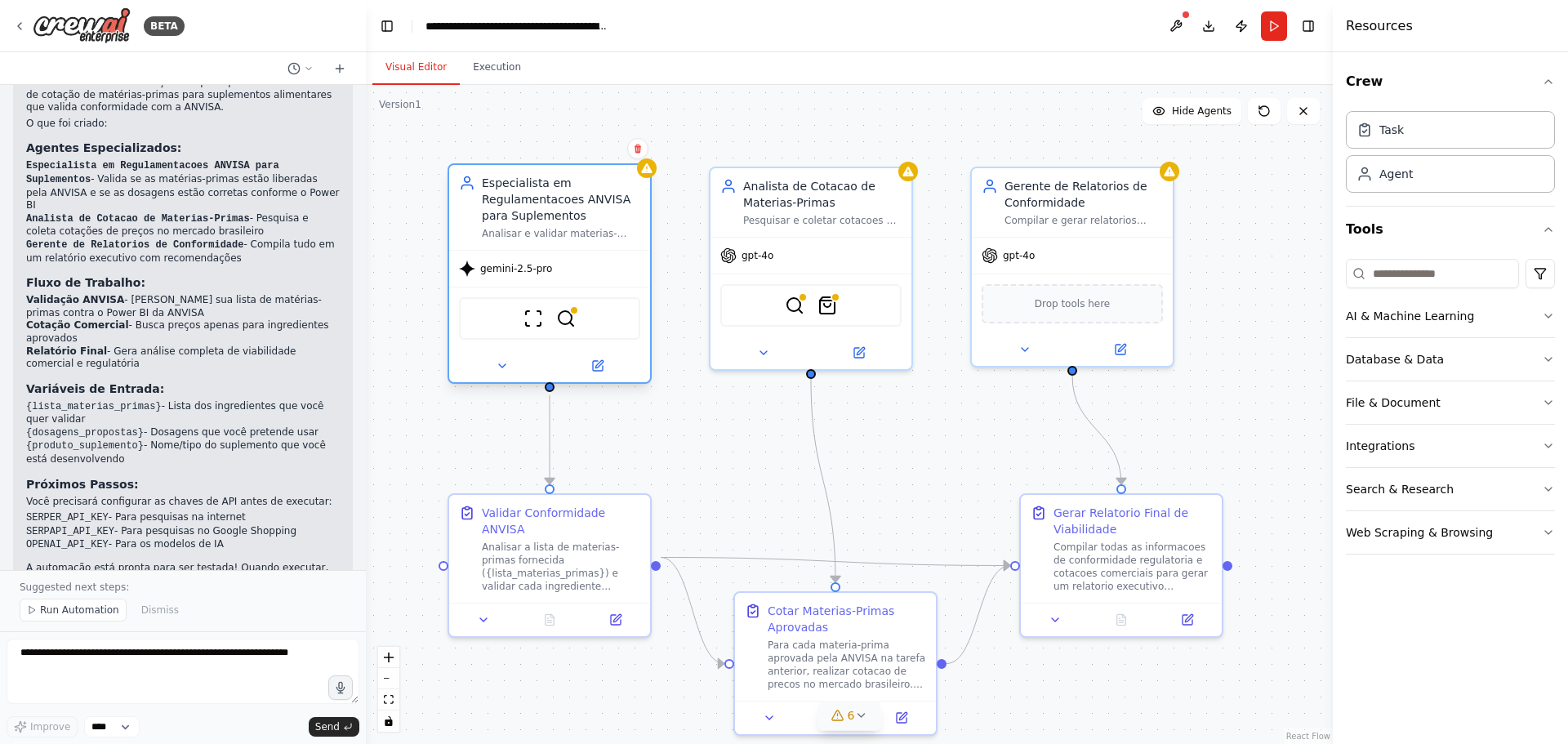
click at [613, 220] on div "Especialista em Regulamentacoes ANVISA para Suplementos" at bounding box center [561, 199] width 159 height 49
click at [565, 326] on img at bounding box center [565, 318] width 19 height 19
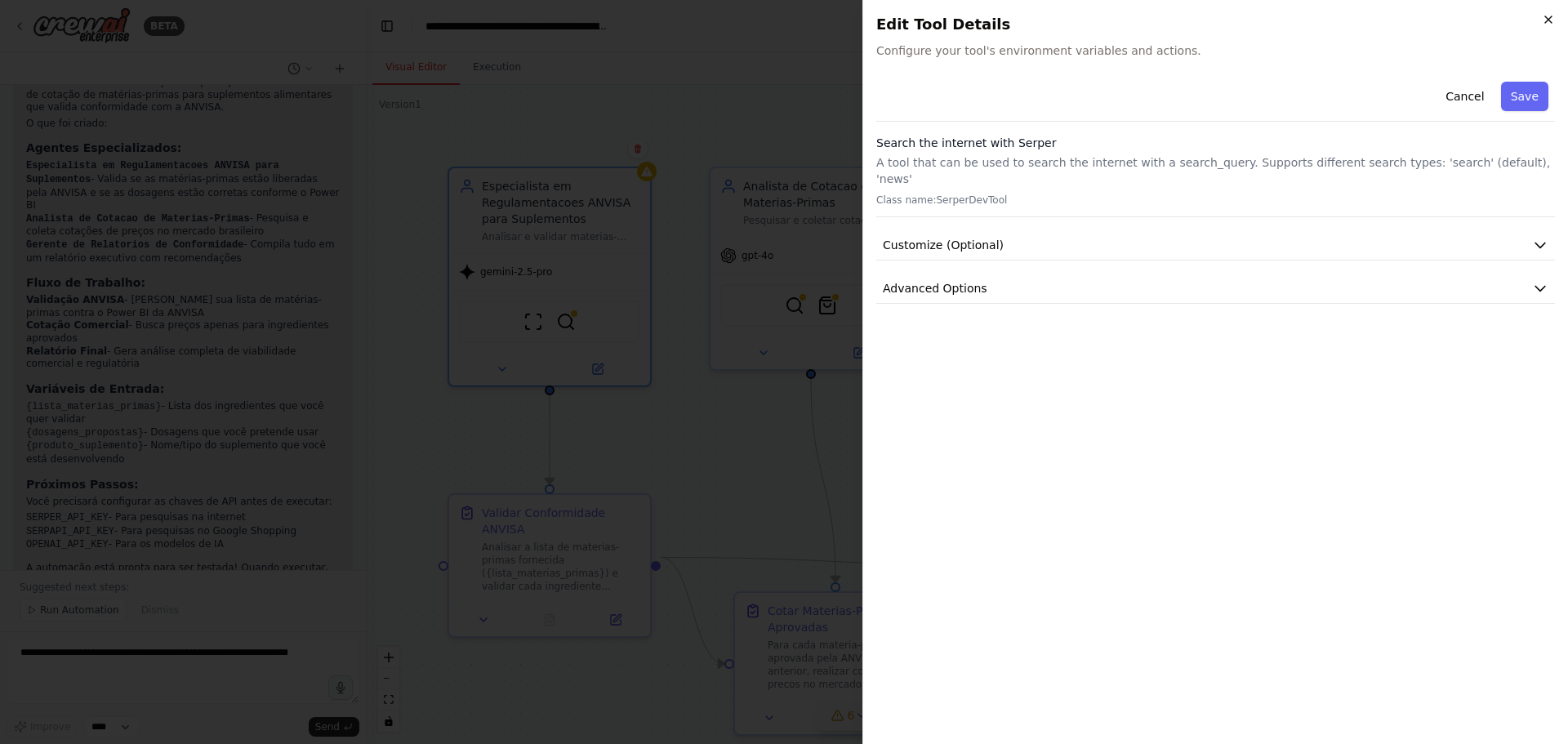
click at [1553, 22] on icon "button" at bounding box center [1548, 19] width 13 height 13
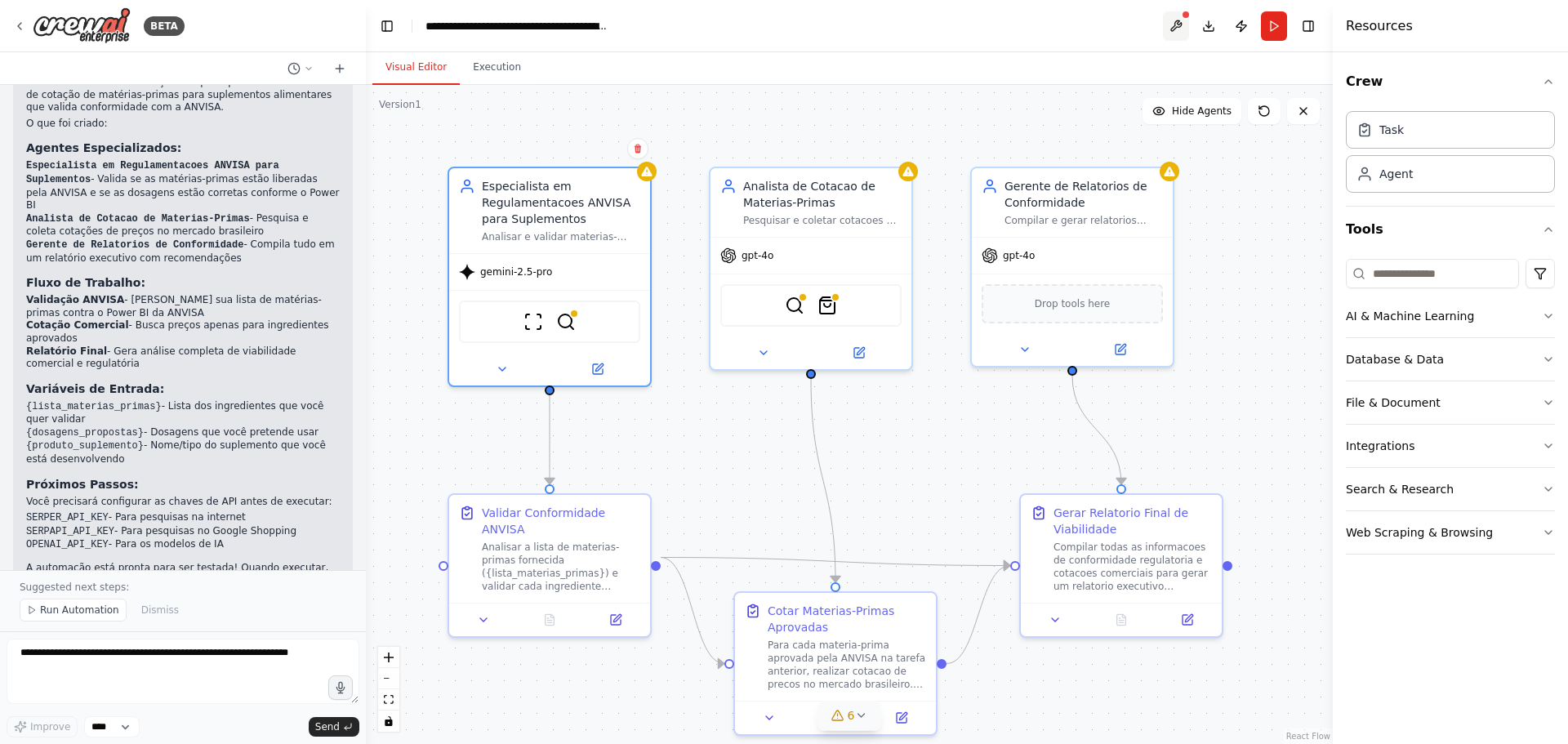
click at [1182, 29] on button at bounding box center [1176, 26] width 26 height 30
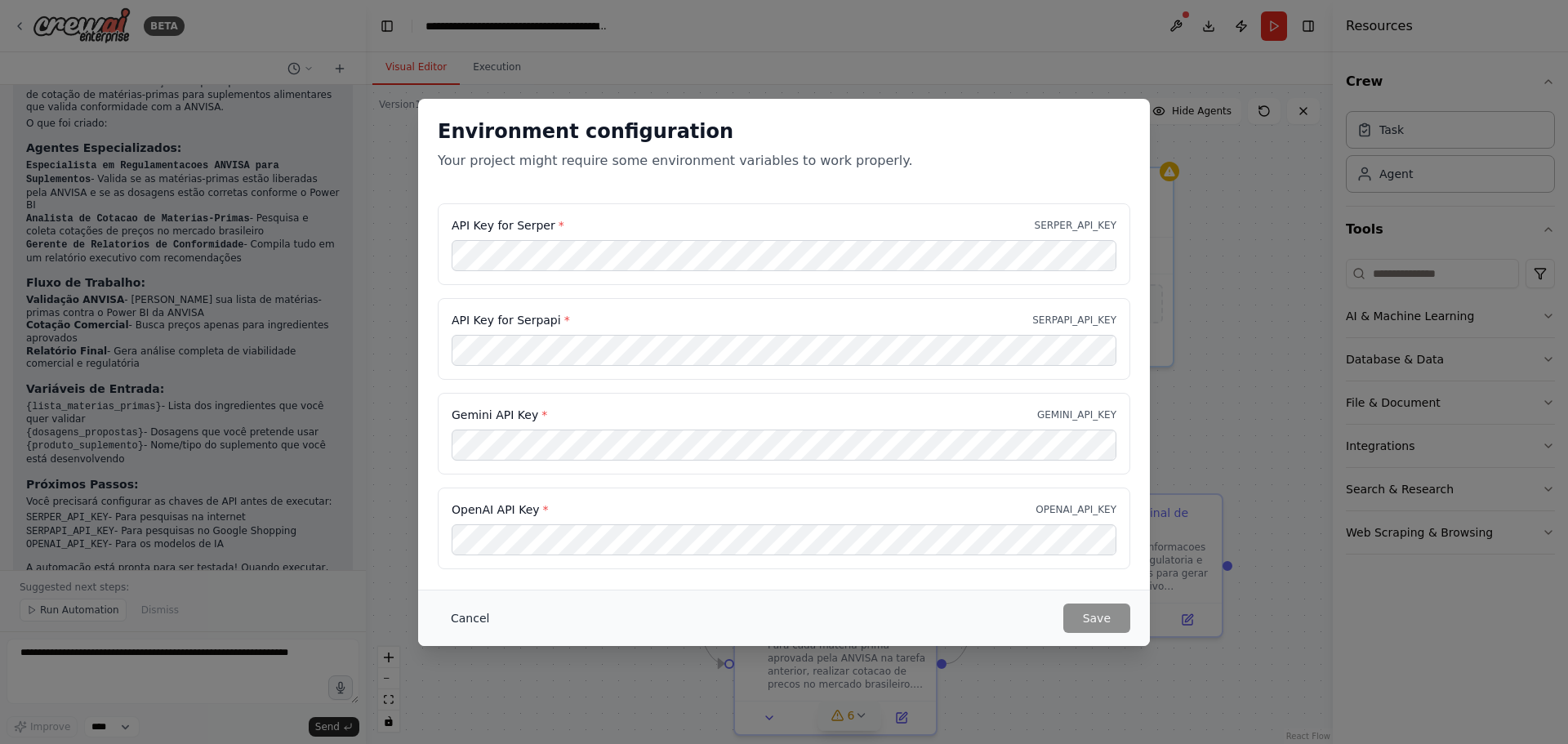
click at [475, 617] on button "Cancel" at bounding box center [470, 618] width 65 height 30
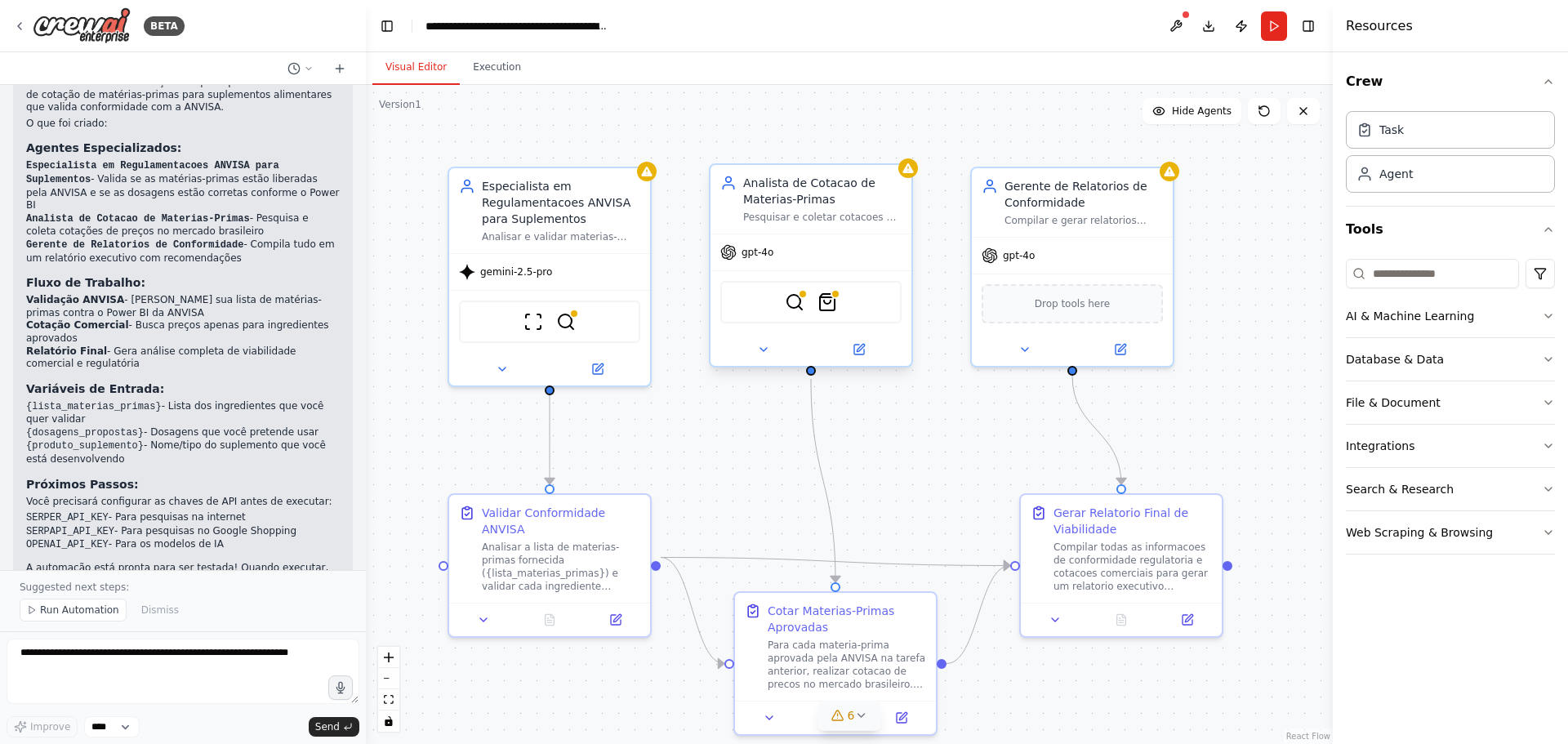
click at [745, 263] on div "gpt-4o" at bounding box center [811, 252] width 201 height 36
click at [750, 263] on div "gpt-4o" at bounding box center [811, 252] width 201 height 36
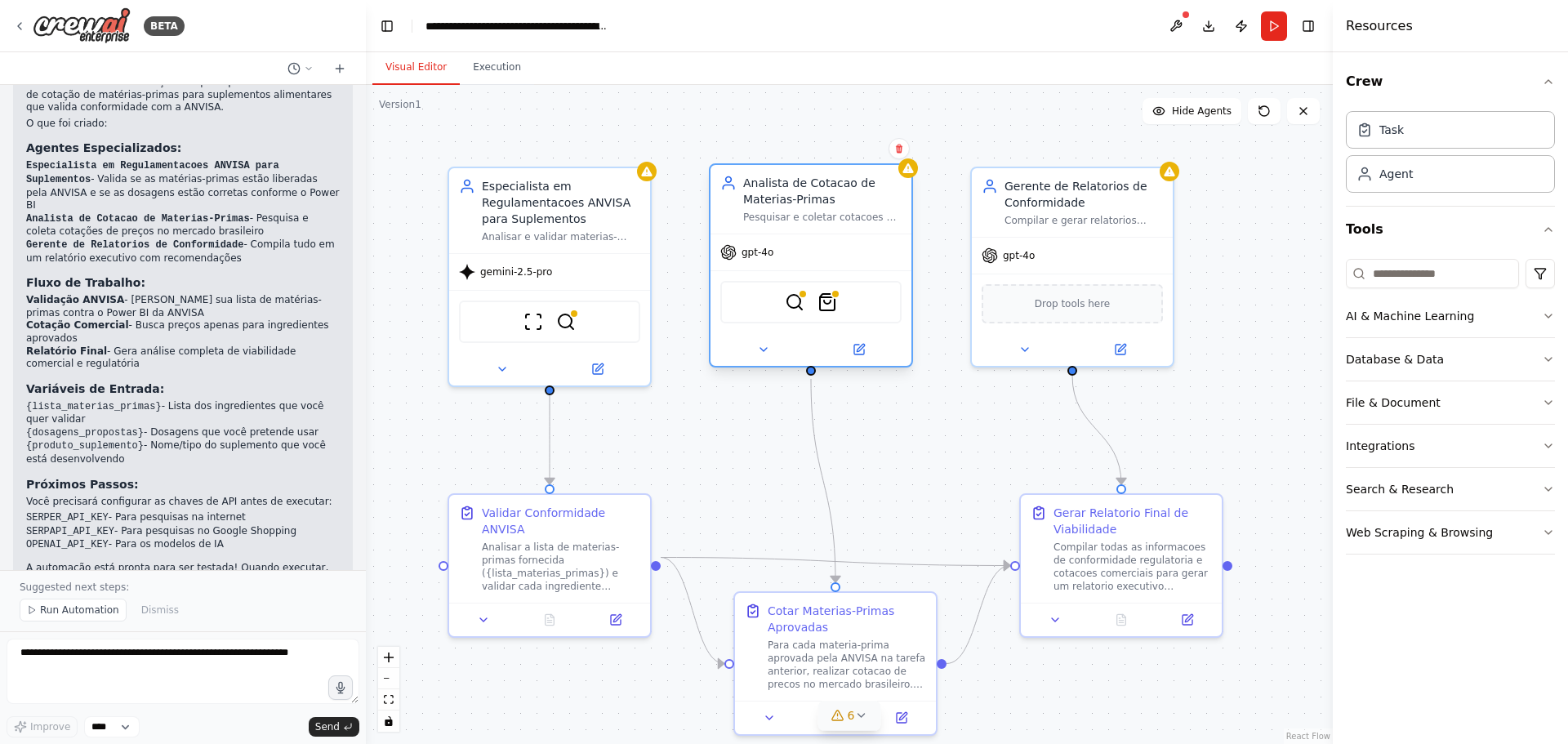
click at [750, 263] on div "gpt-4o" at bounding box center [811, 252] width 201 height 36
click at [866, 355] on button at bounding box center [859, 349] width 92 height 19
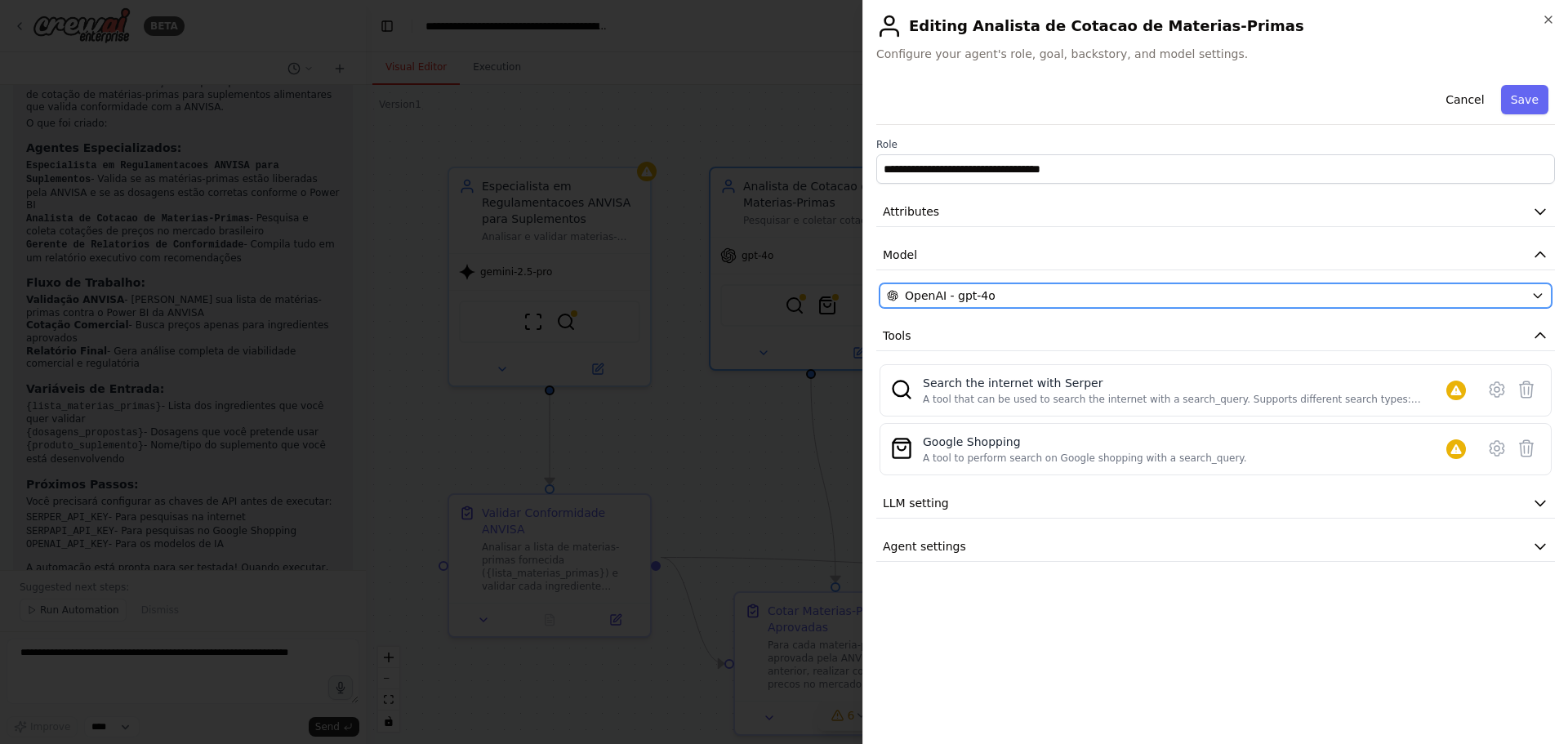
click at [987, 296] on span "OpenAI - gpt-4o" at bounding box center [950, 296] width 91 height 17
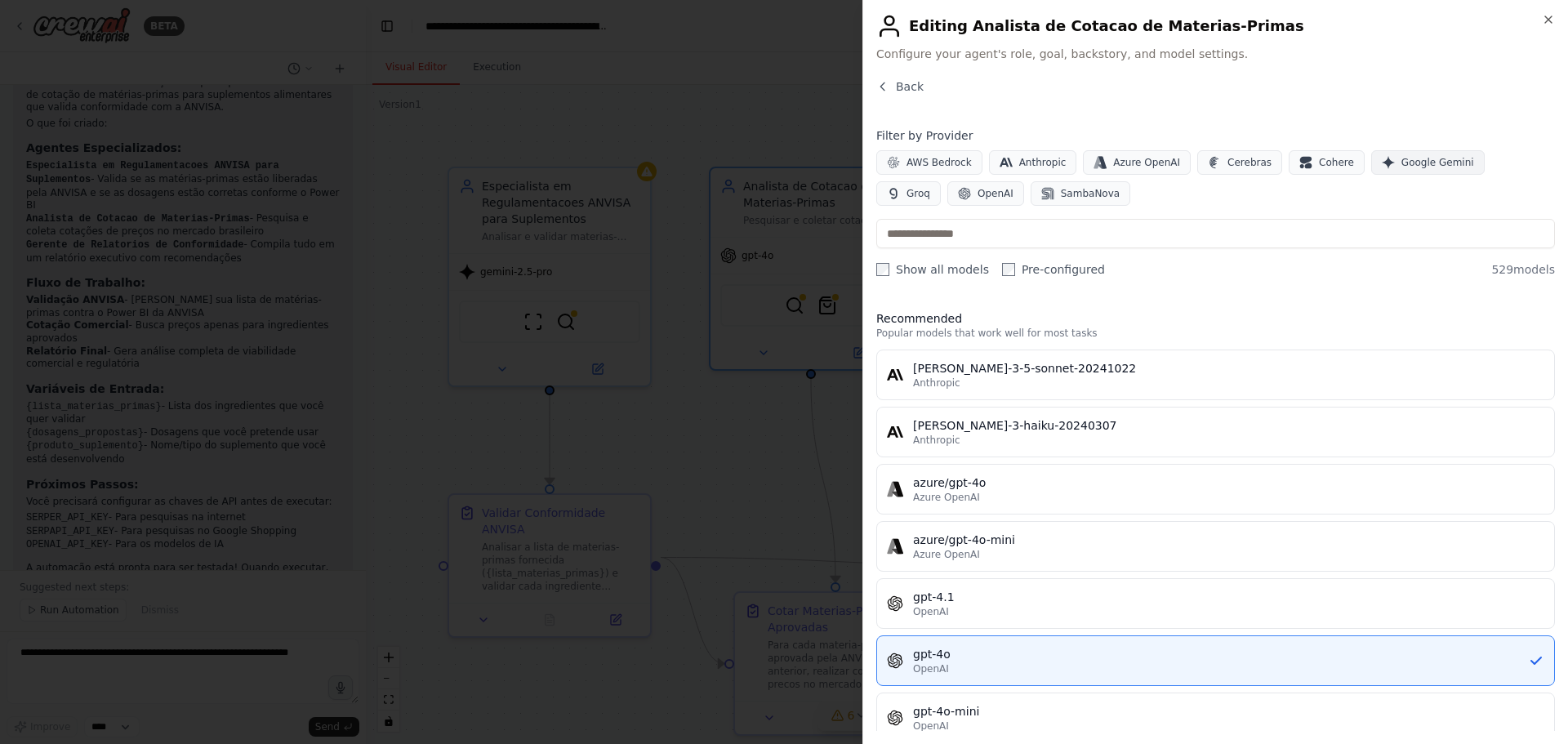
click at [1401, 160] on span "Google Gemini" at bounding box center [1437, 162] width 72 height 13
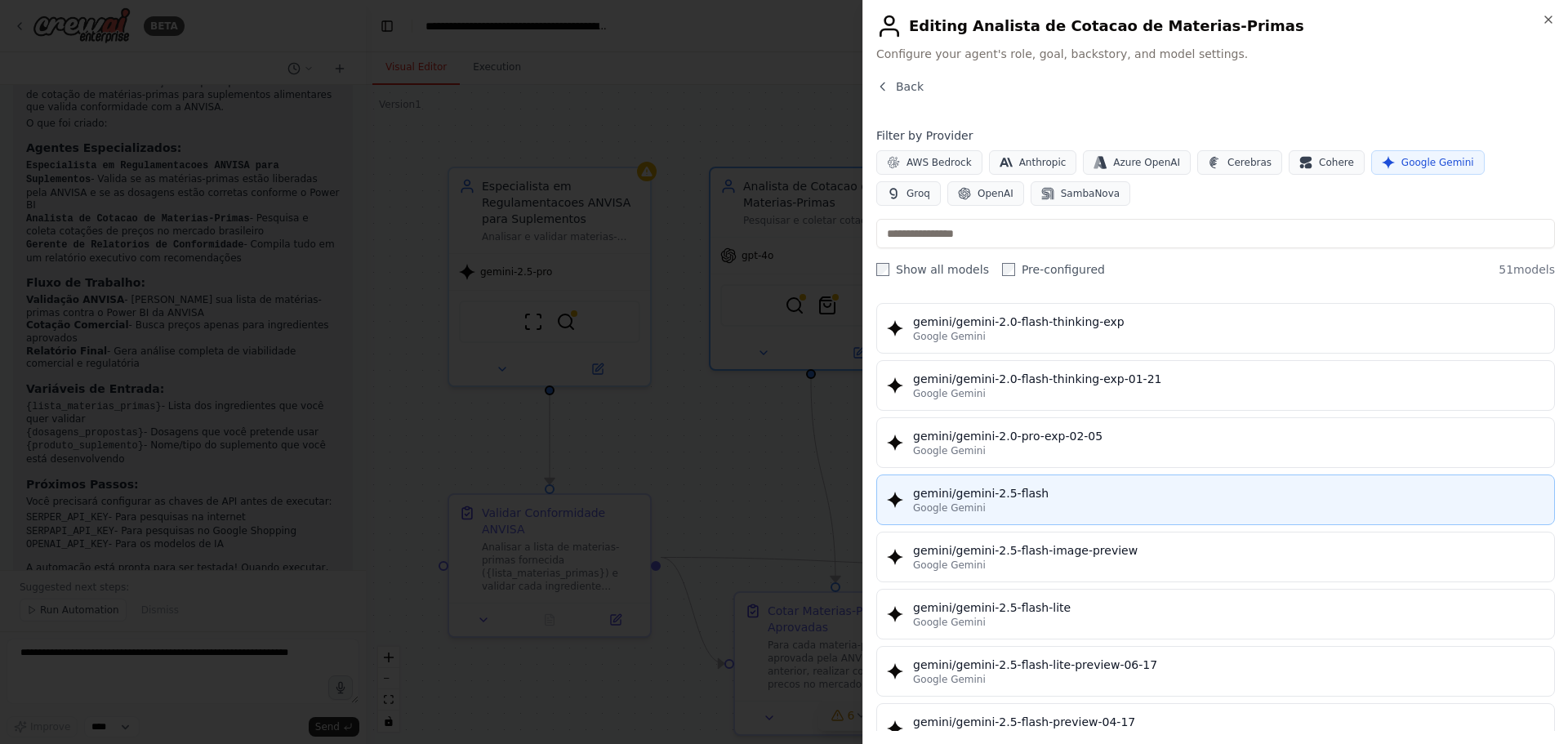
scroll to position [1307, 0]
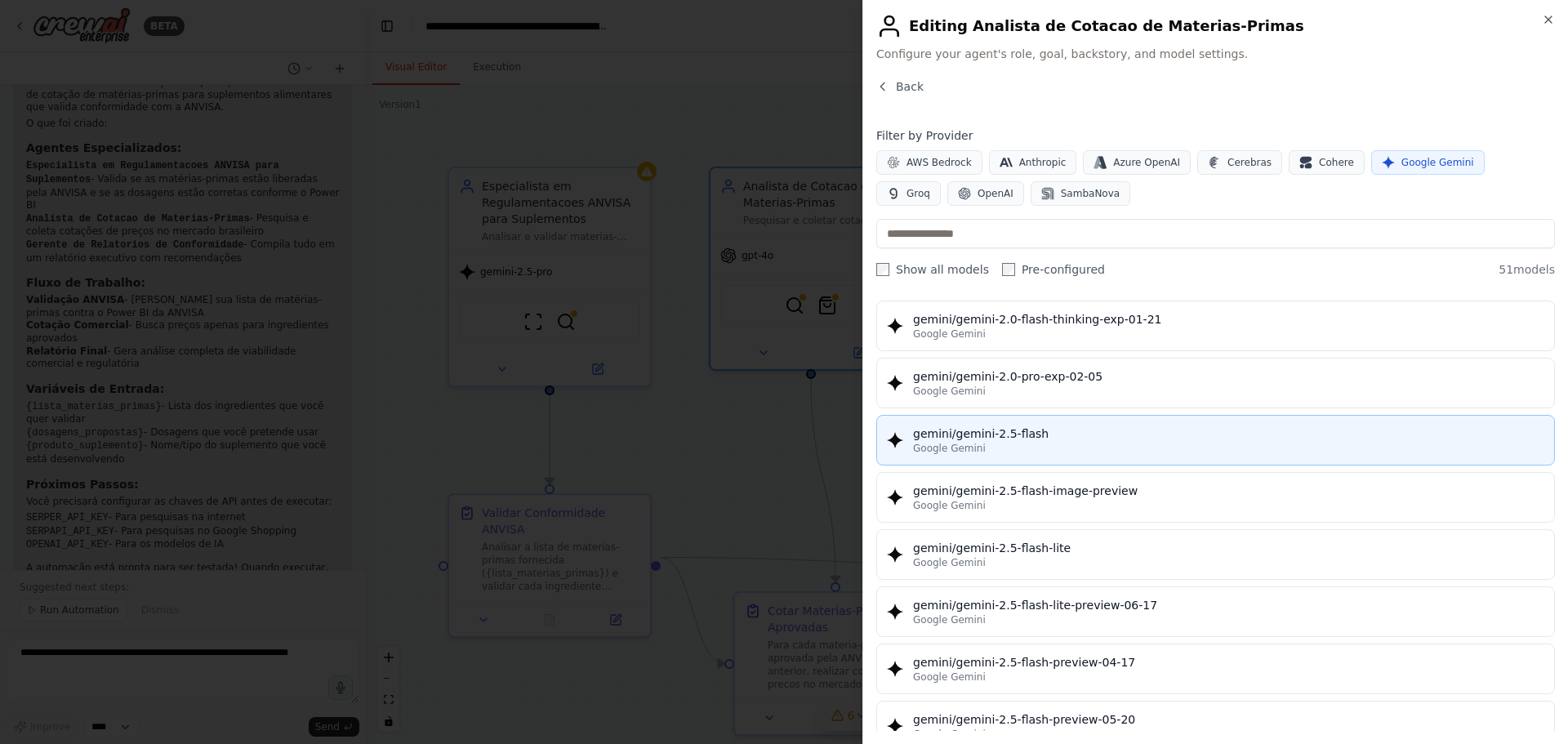
click at [1024, 440] on div "gemini/gemini-2.5-flash" at bounding box center [1229, 433] width 632 height 17
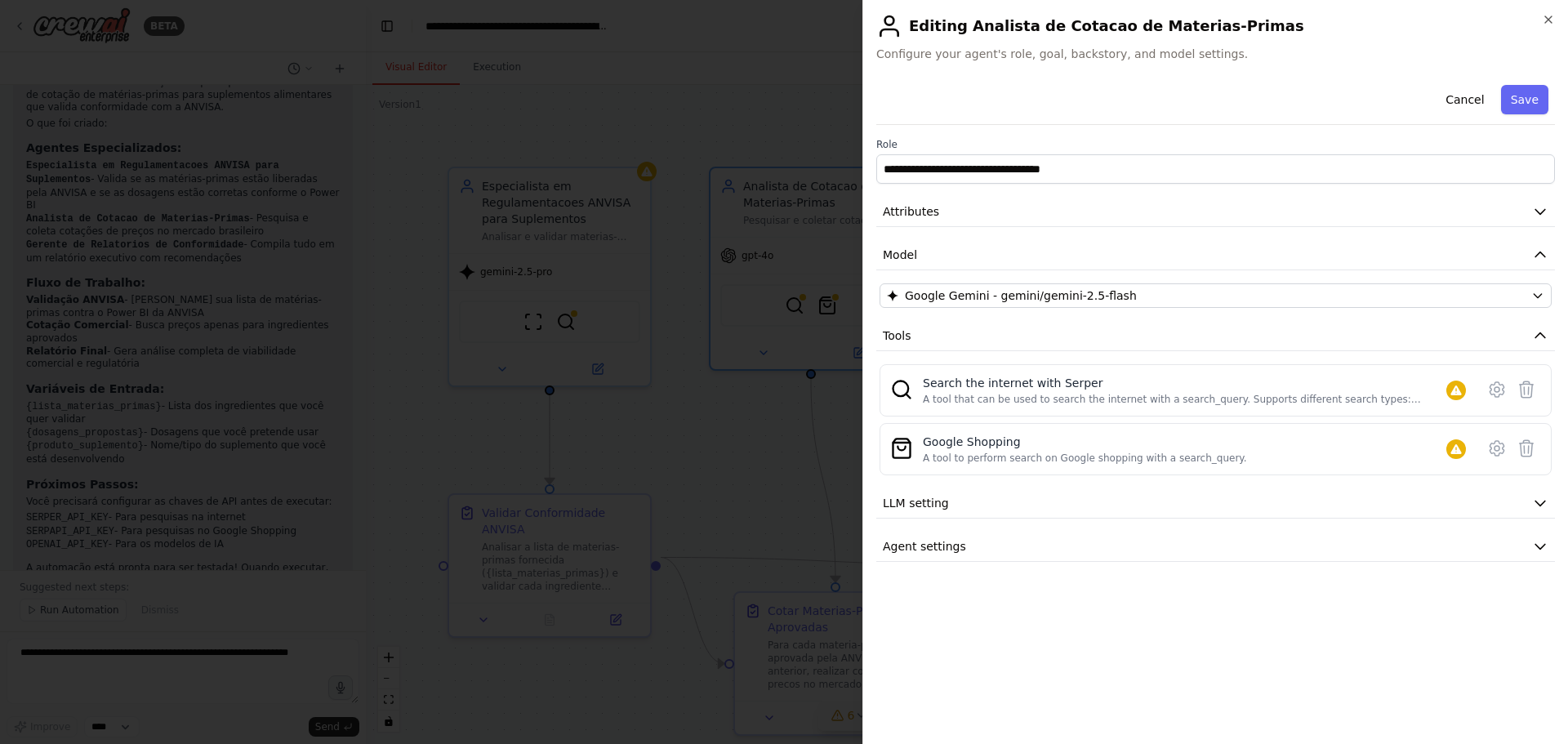
click at [1523, 92] on button "Save" at bounding box center [1525, 99] width 47 height 30
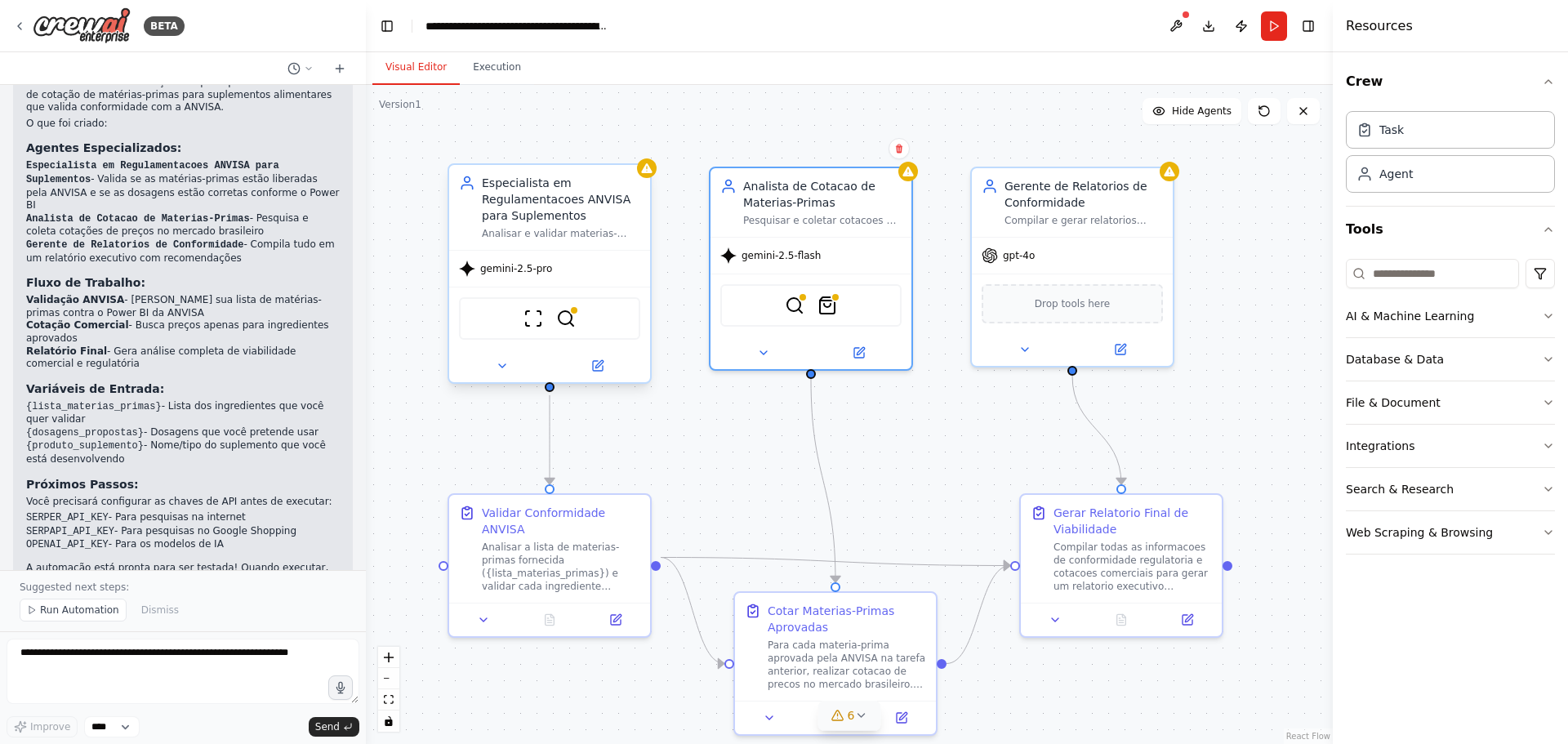
click at [549, 273] on div "gemini-2.5-pro" at bounding box center [550, 268] width 201 height 36
click at [601, 369] on icon at bounding box center [598, 365] width 10 height 10
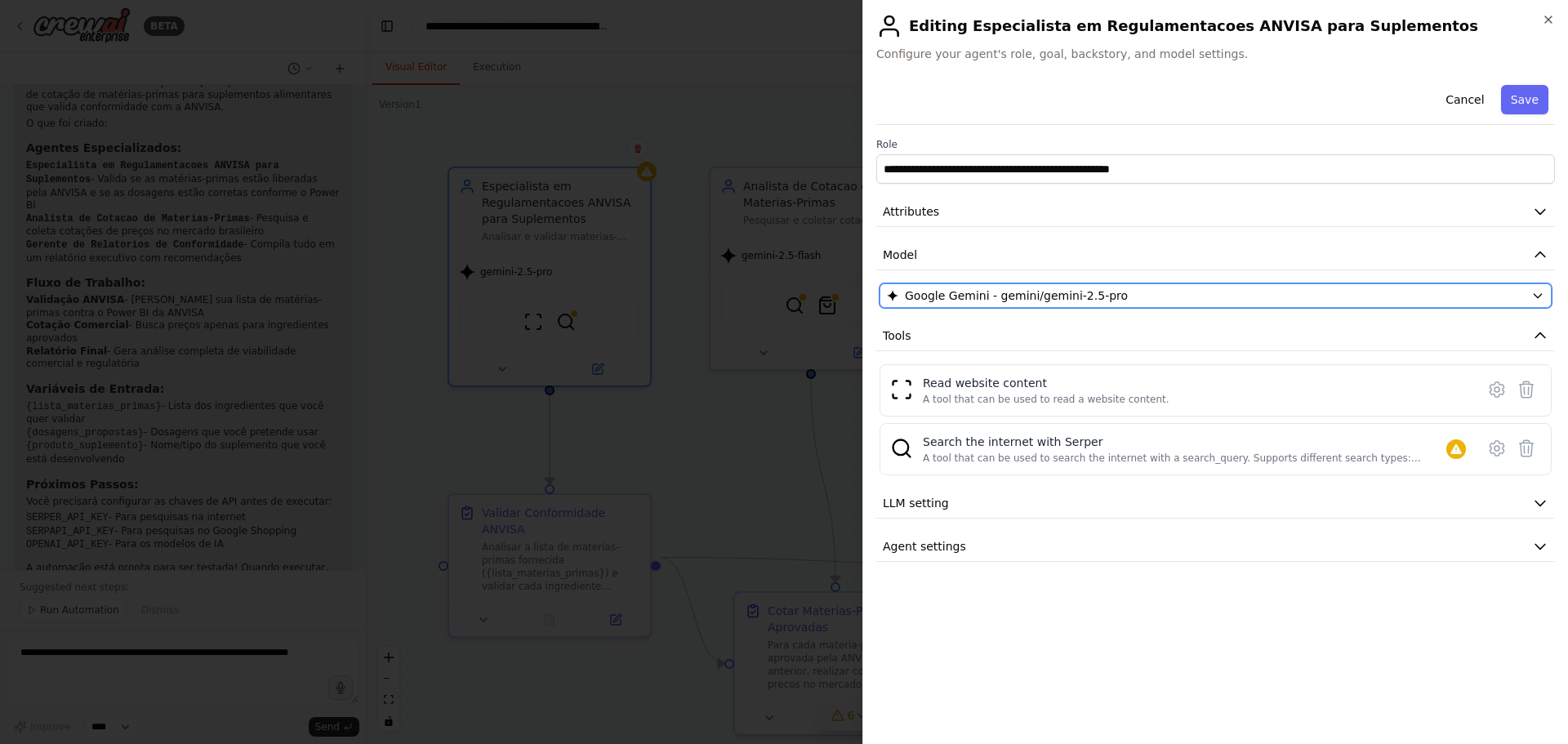
click at [1040, 297] on span "Google Gemini - gemini/gemini-2.5-pro" at bounding box center [1017, 296] width 223 height 17
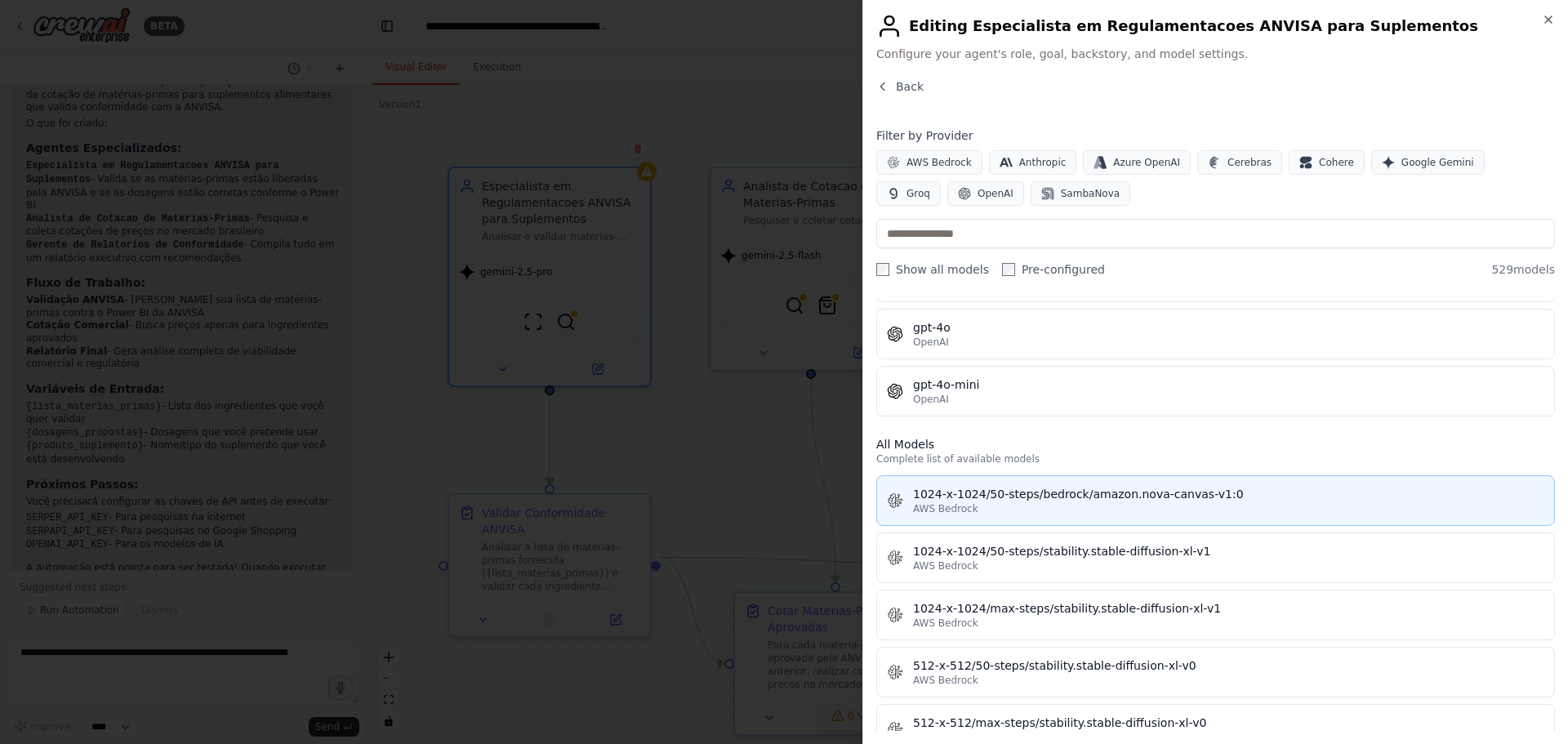
scroll to position [0, 0]
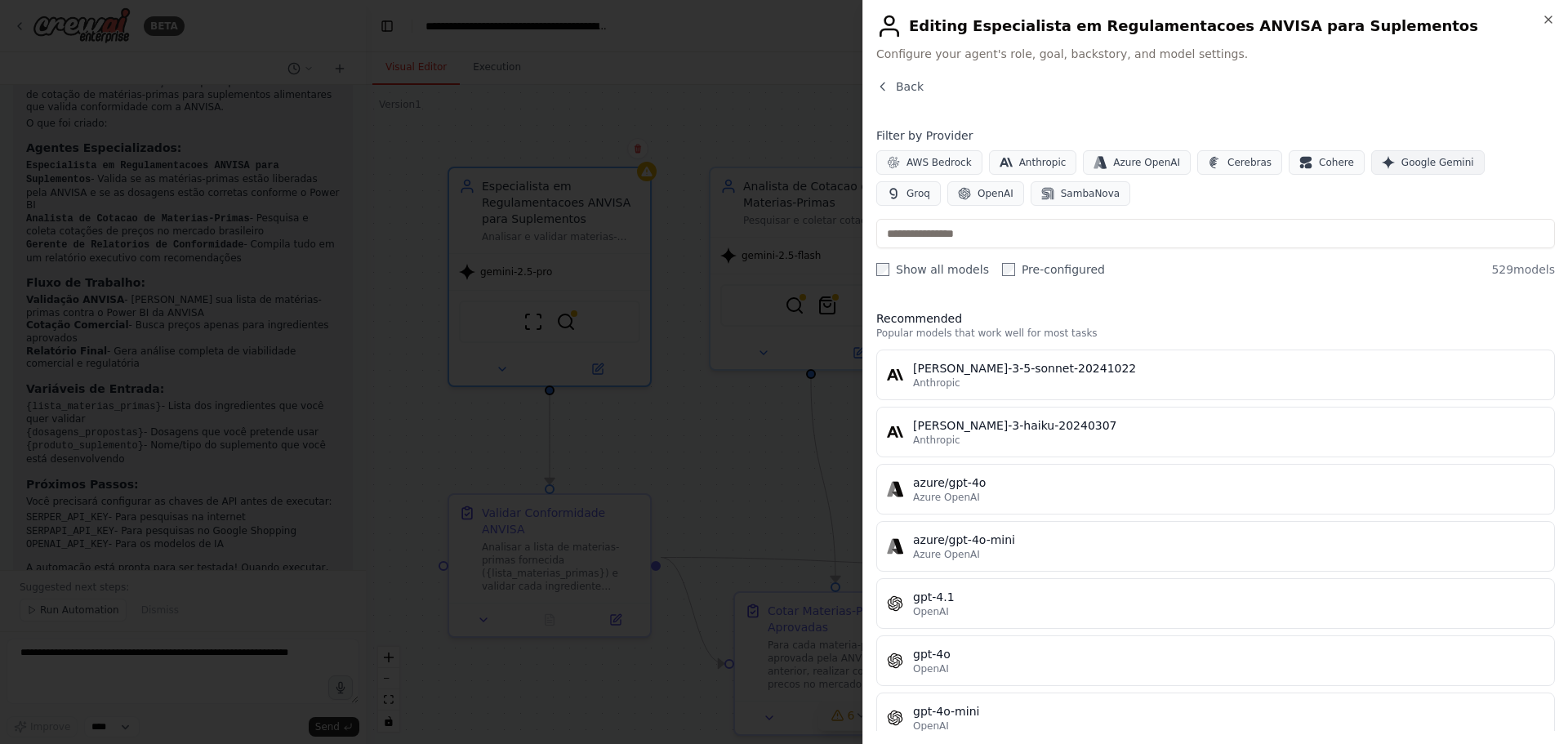
click at [1401, 166] on span "Google Gemini" at bounding box center [1437, 162] width 72 height 13
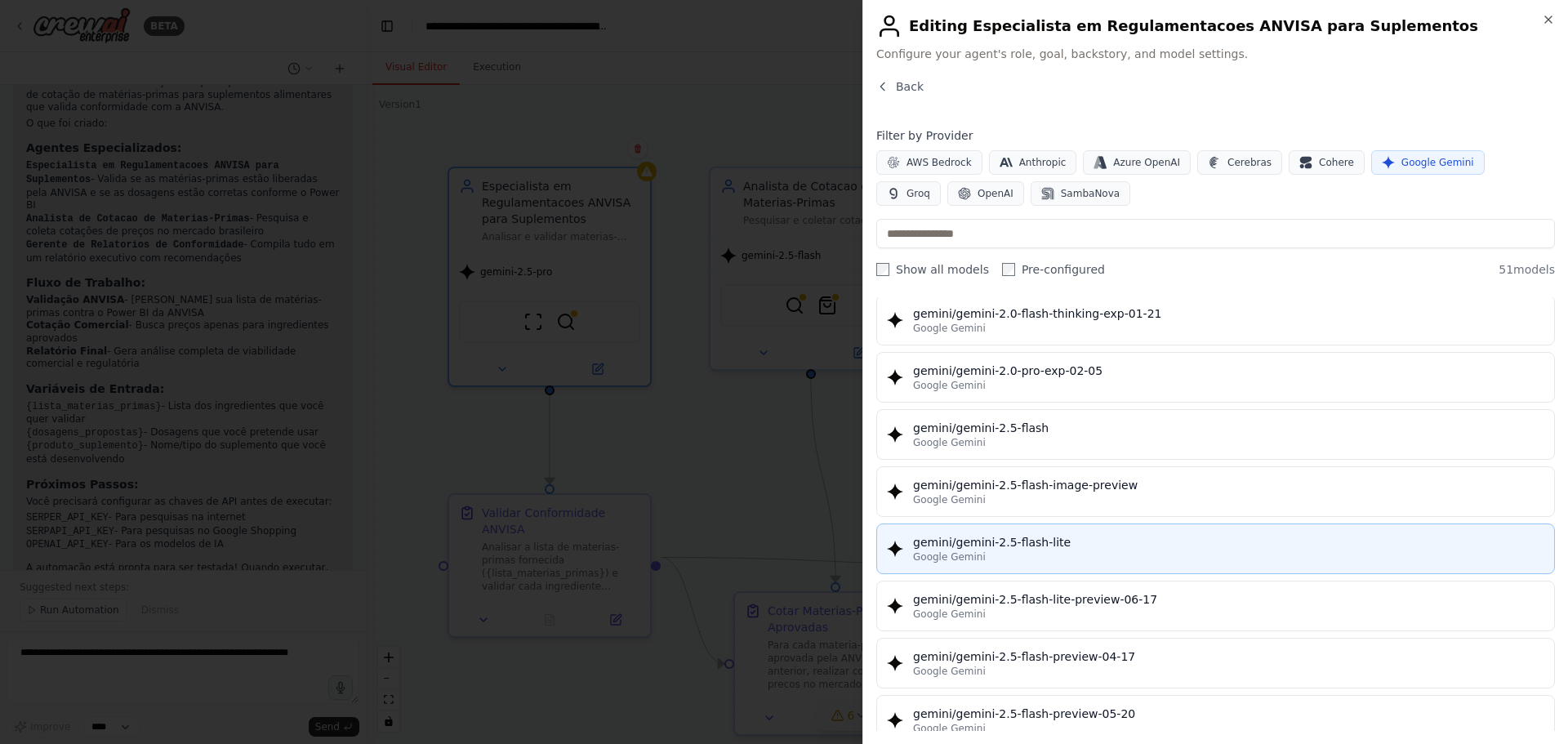
scroll to position [1307, 0]
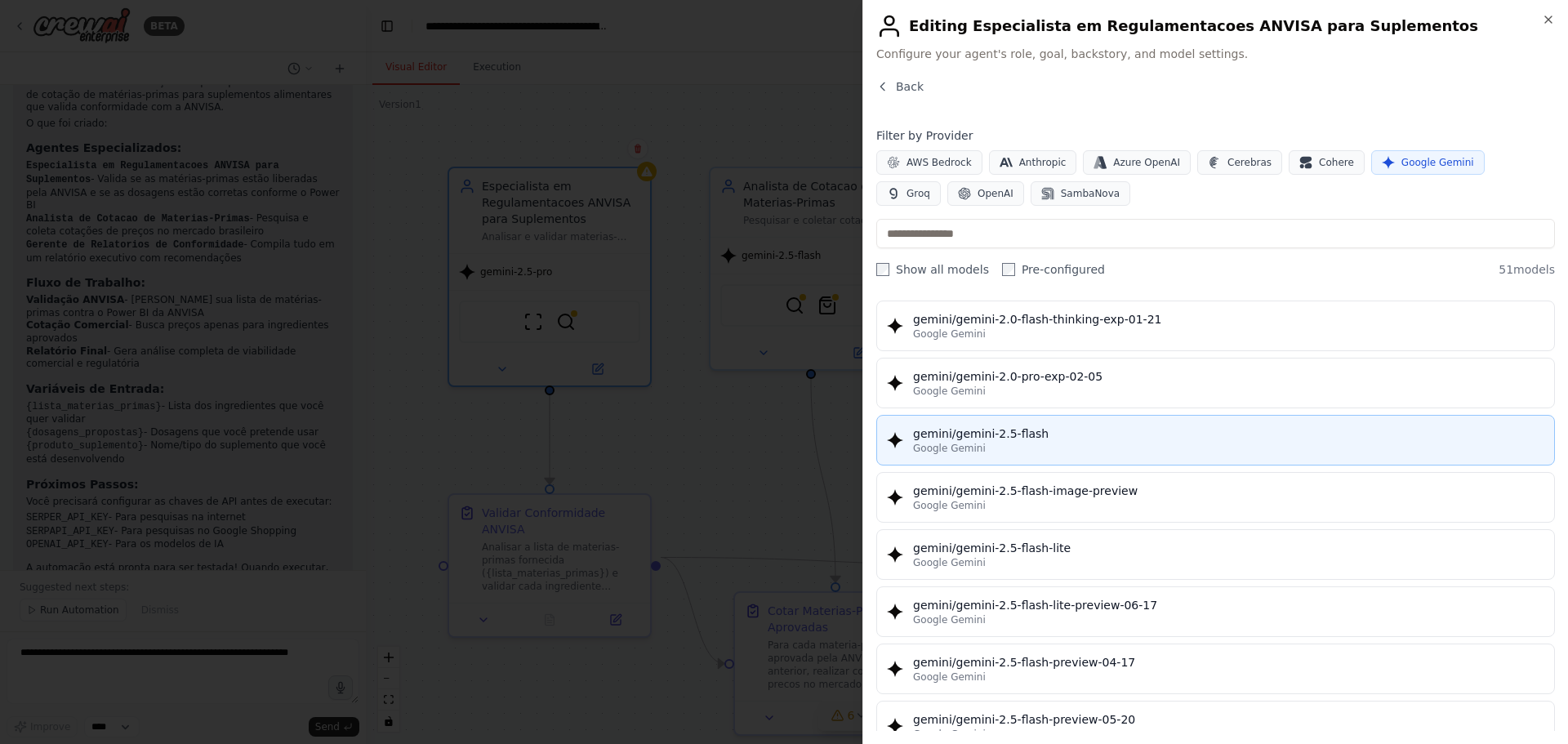
click at [1053, 428] on div "gemini/gemini-2.5-flash" at bounding box center [1229, 433] width 632 height 17
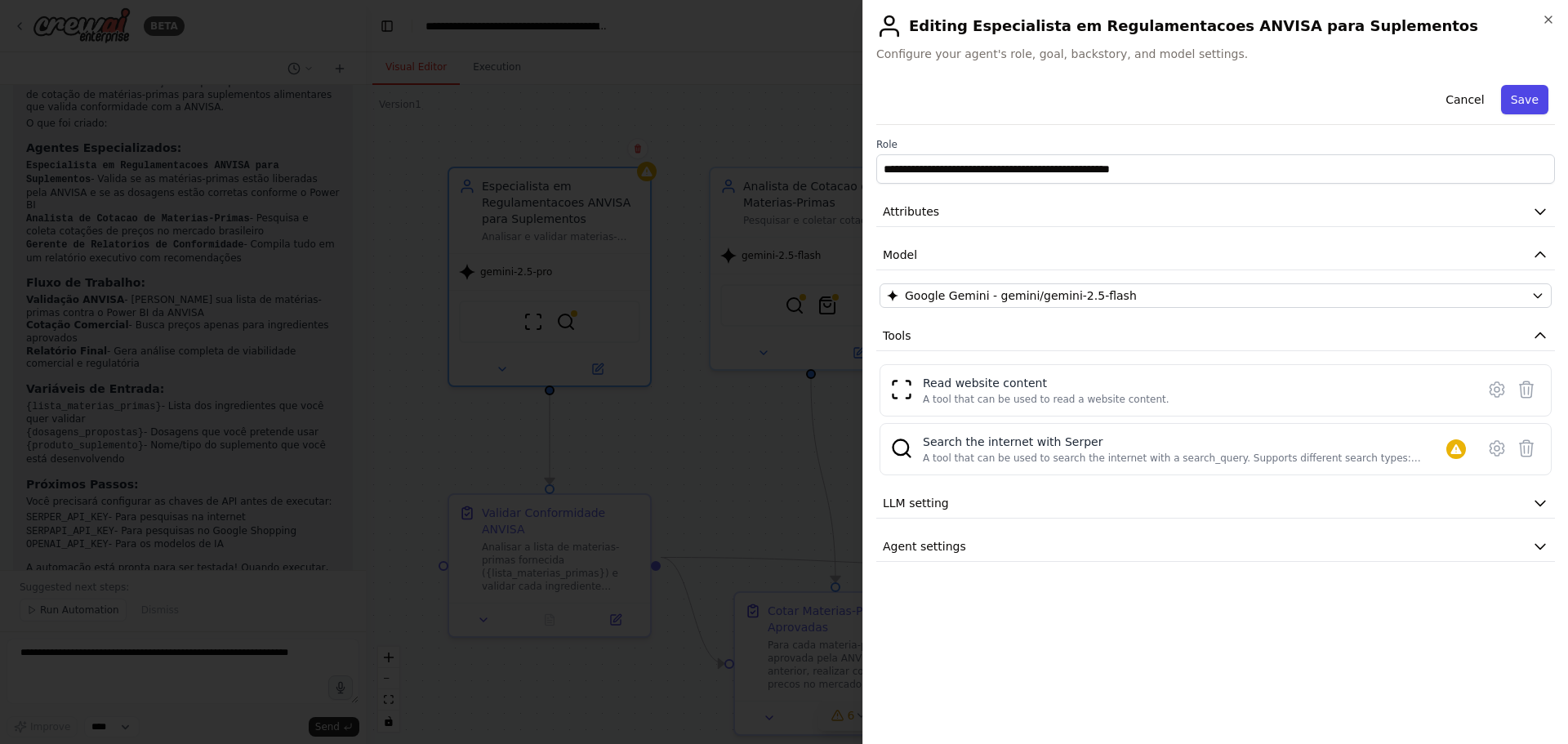
click at [1530, 95] on button "Save" at bounding box center [1525, 99] width 47 height 30
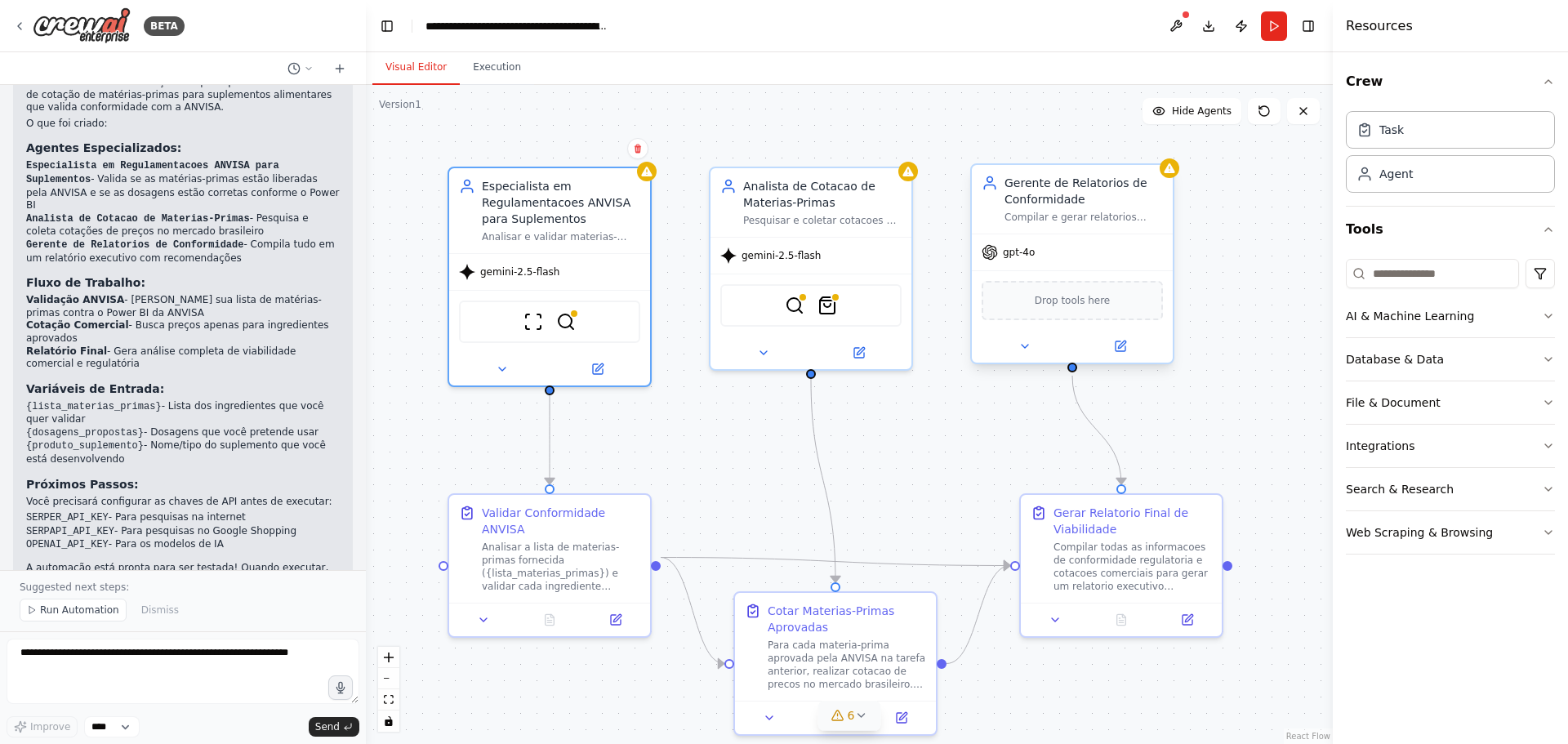
click at [1028, 254] on span "gpt-4o" at bounding box center [1019, 252] width 32 height 13
click at [1134, 347] on button at bounding box center [1120, 346] width 92 height 19
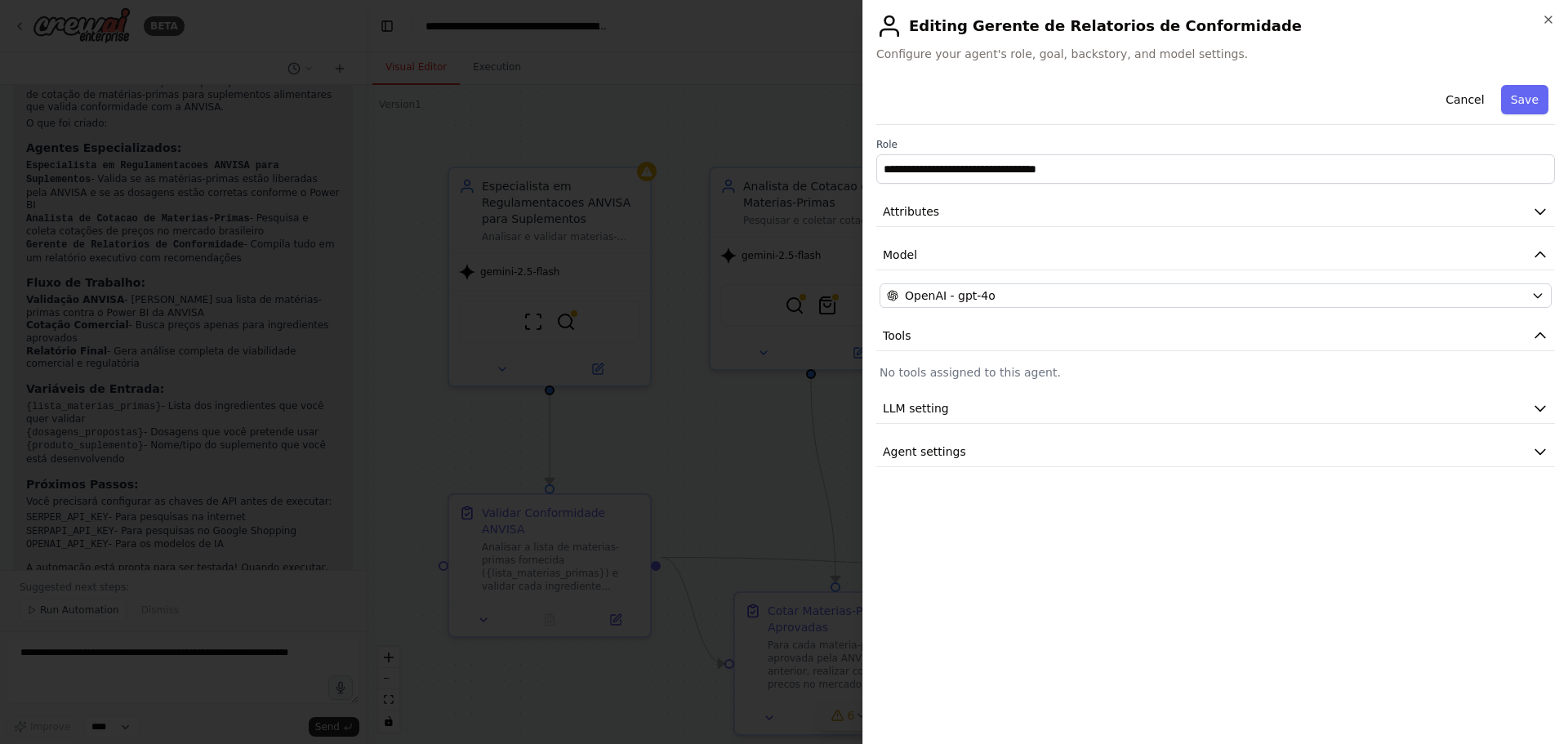
click at [941, 313] on div "**********" at bounding box center [1215, 273] width 679 height 389
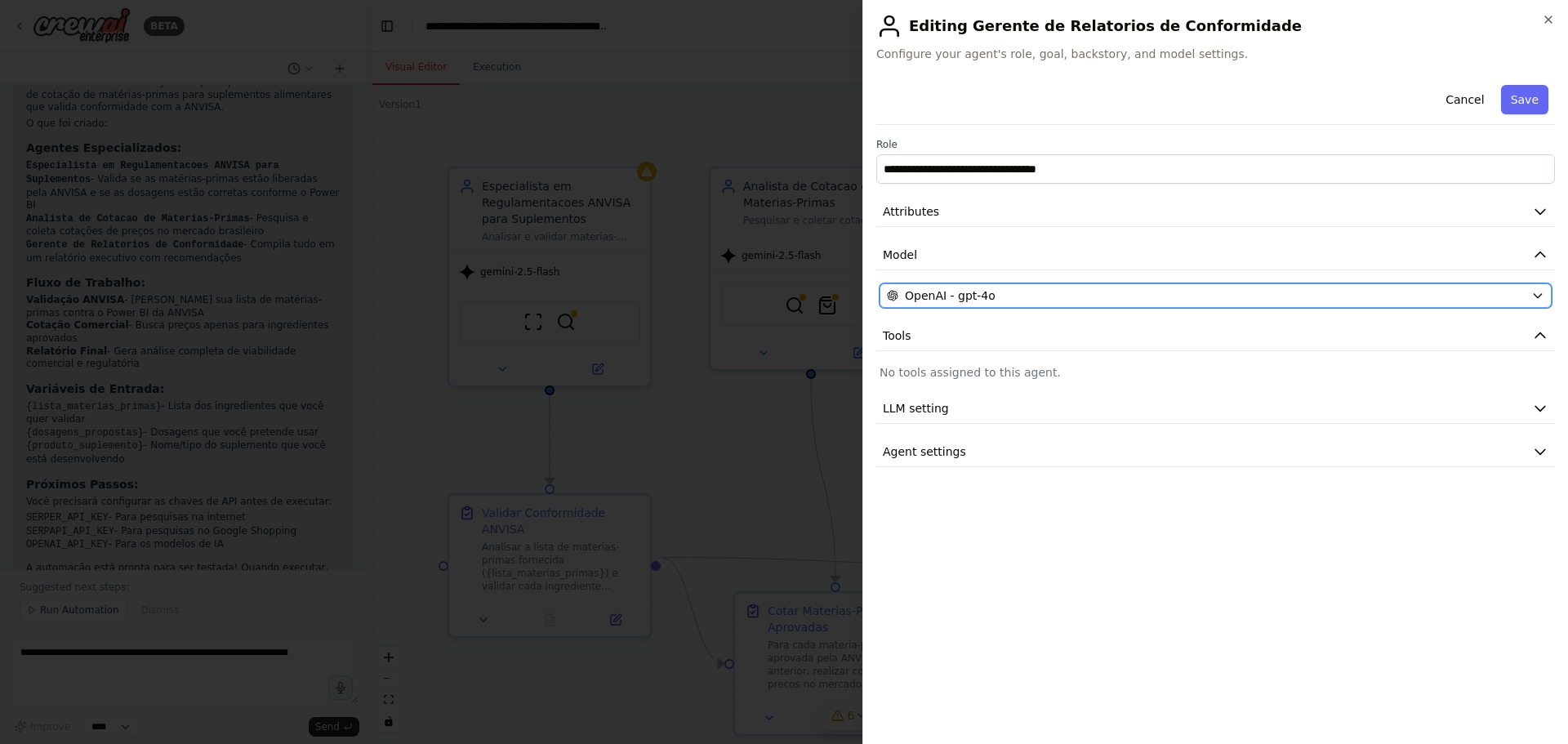
click at [948, 299] on span "OpenAI - gpt-4o" at bounding box center [950, 296] width 91 height 17
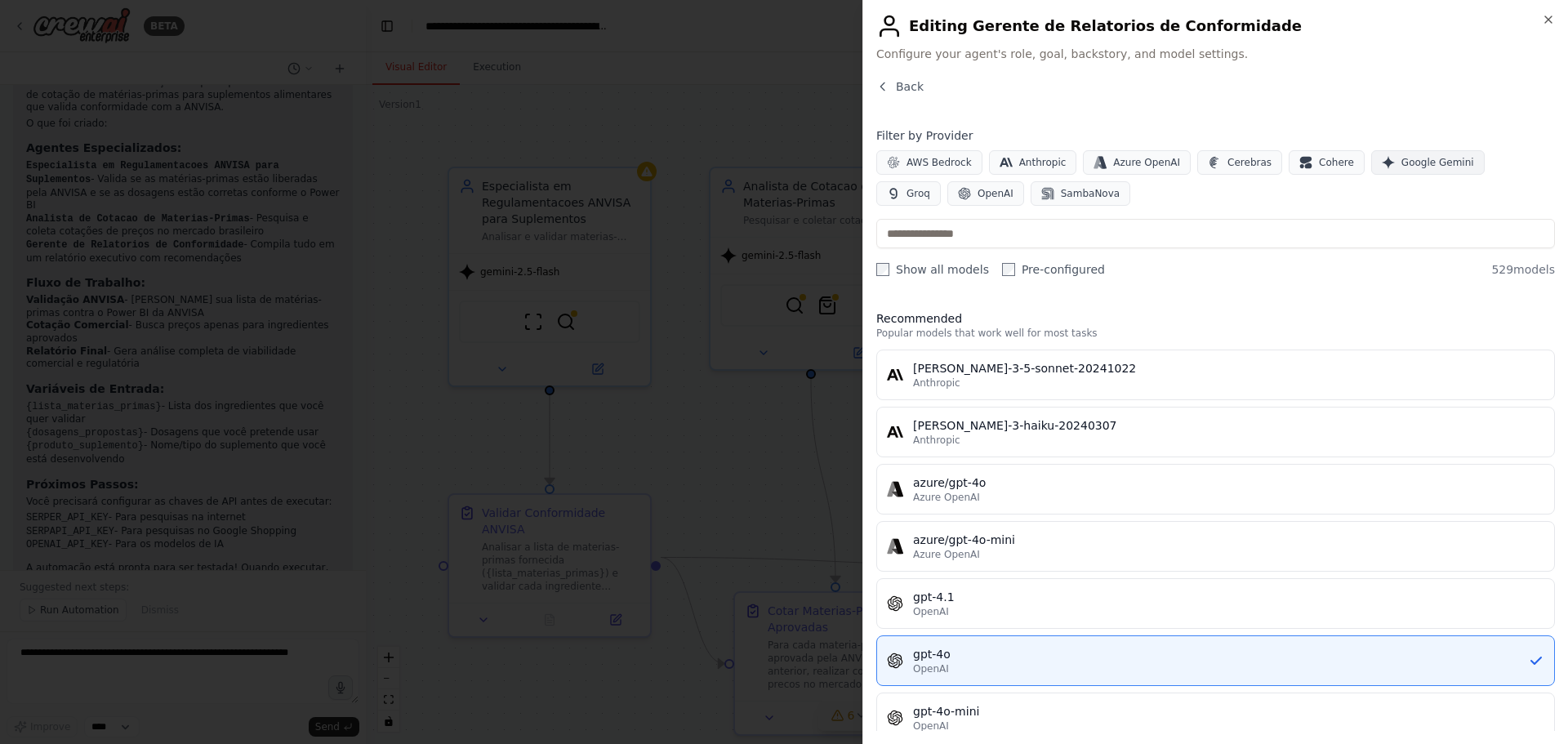
click at [1404, 166] on span "Google Gemini" at bounding box center [1437, 162] width 72 height 13
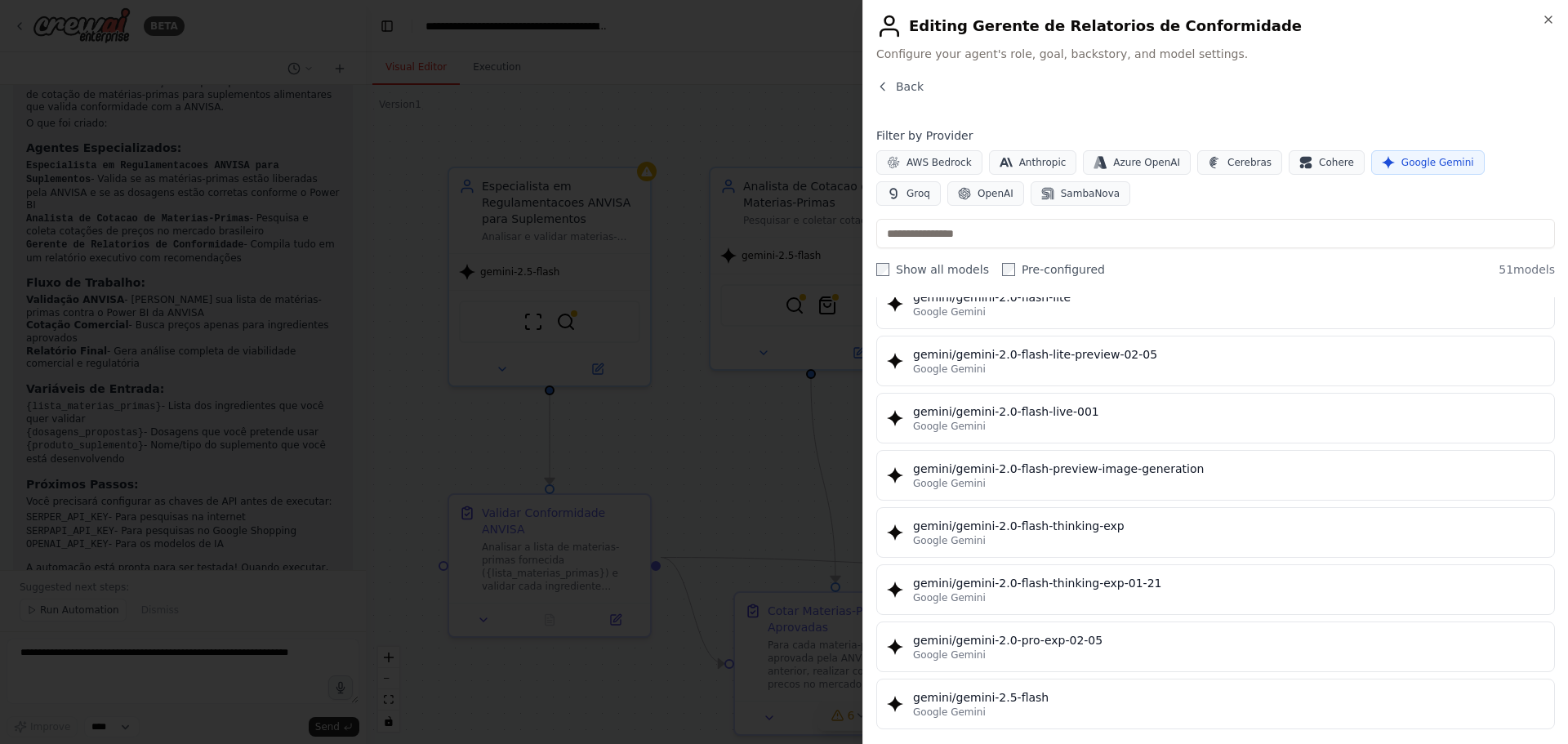
scroll to position [1225, 0]
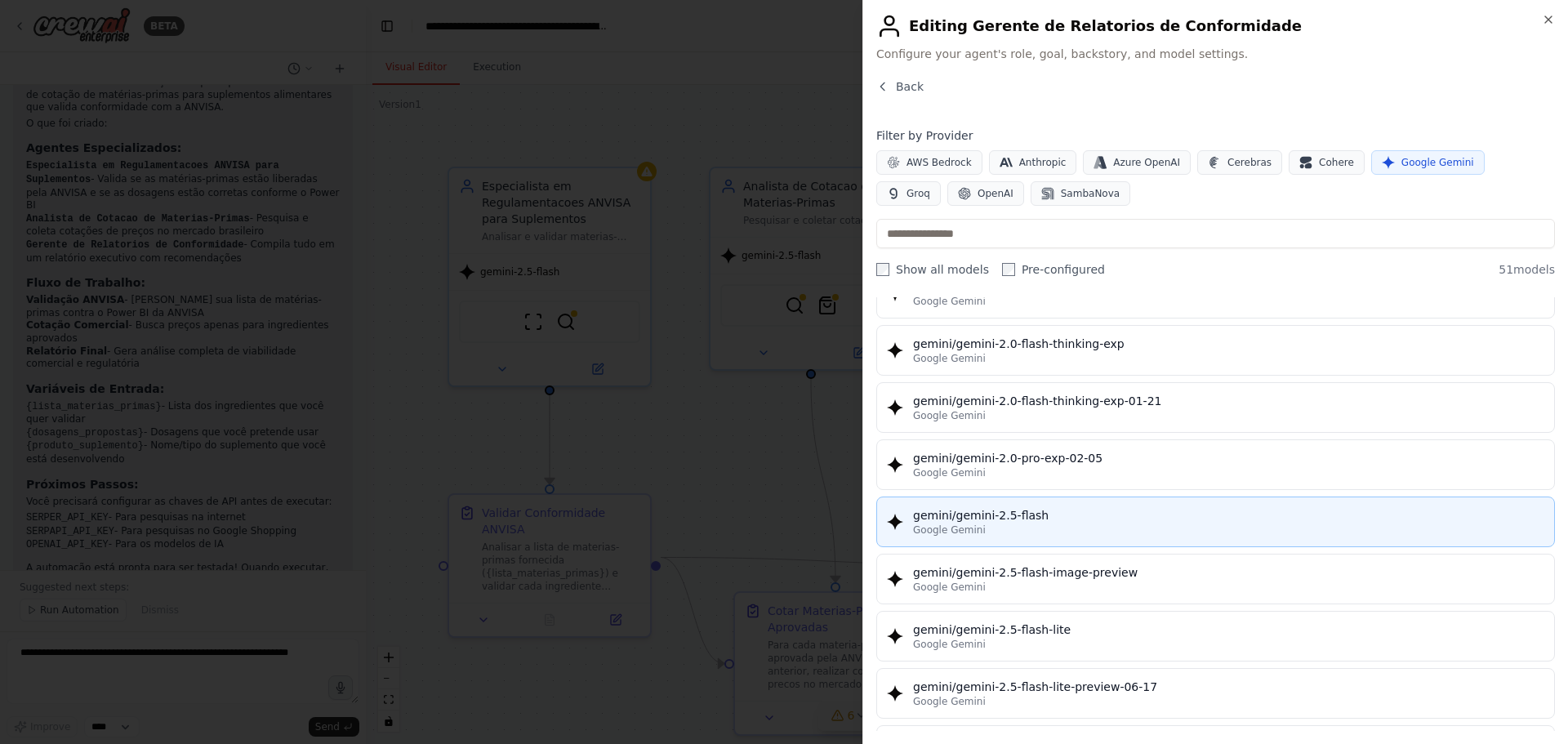
click at [1036, 514] on div "gemini/gemini-2.5-flash" at bounding box center [1229, 515] width 632 height 17
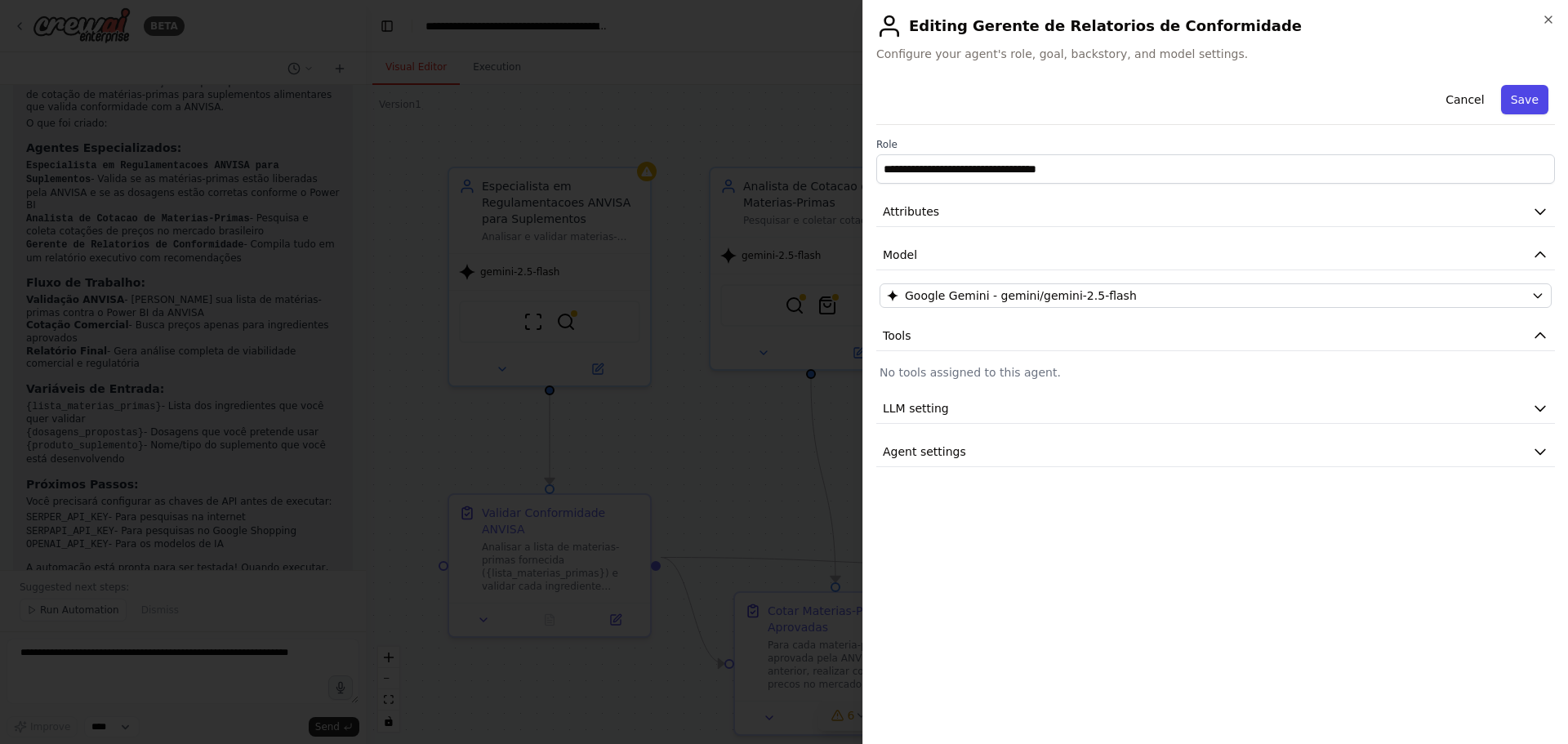
click at [1523, 99] on button "Save" at bounding box center [1525, 99] width 47 height 30
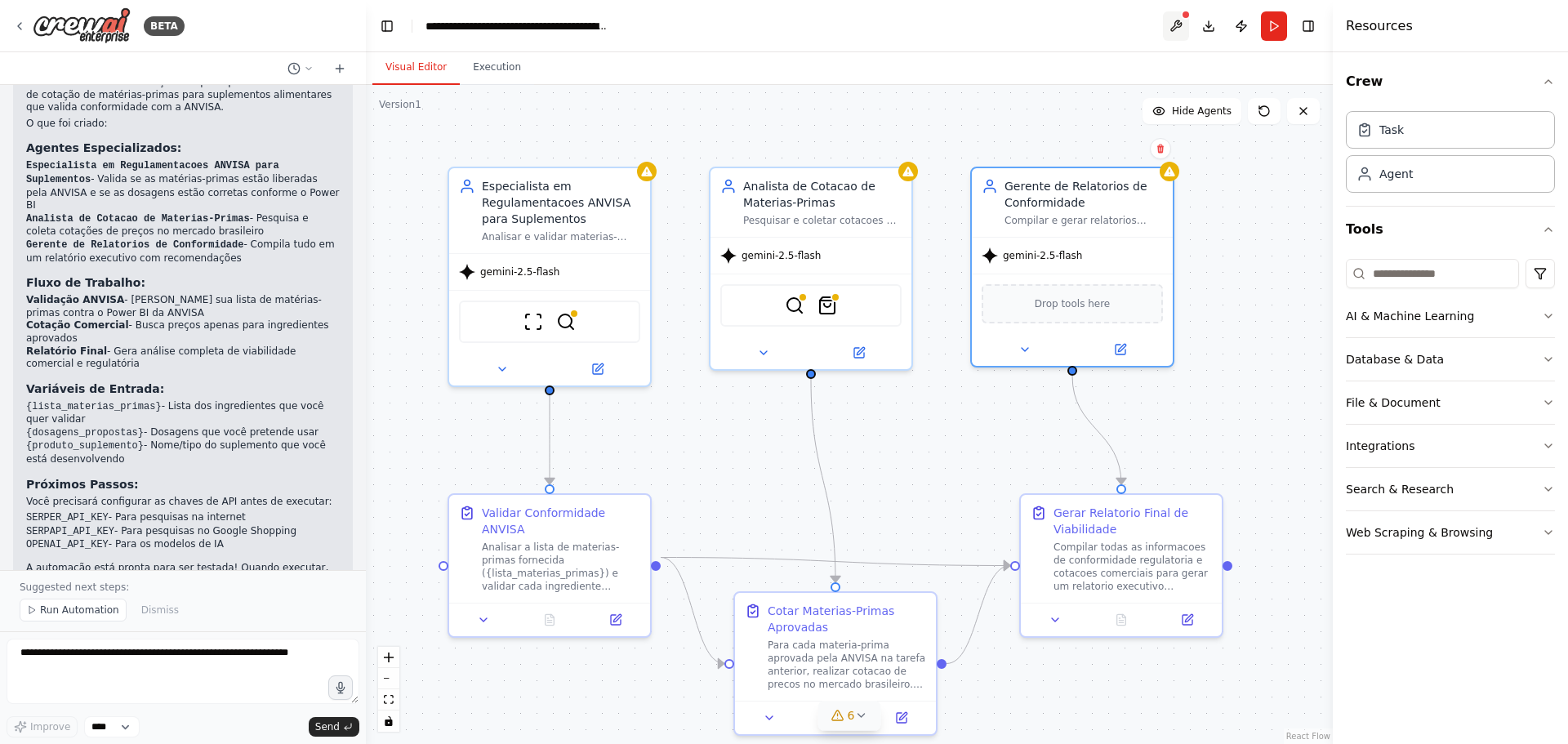
click at [1176, 27] on button at bounding box center [1176, 26] width 26 height 30
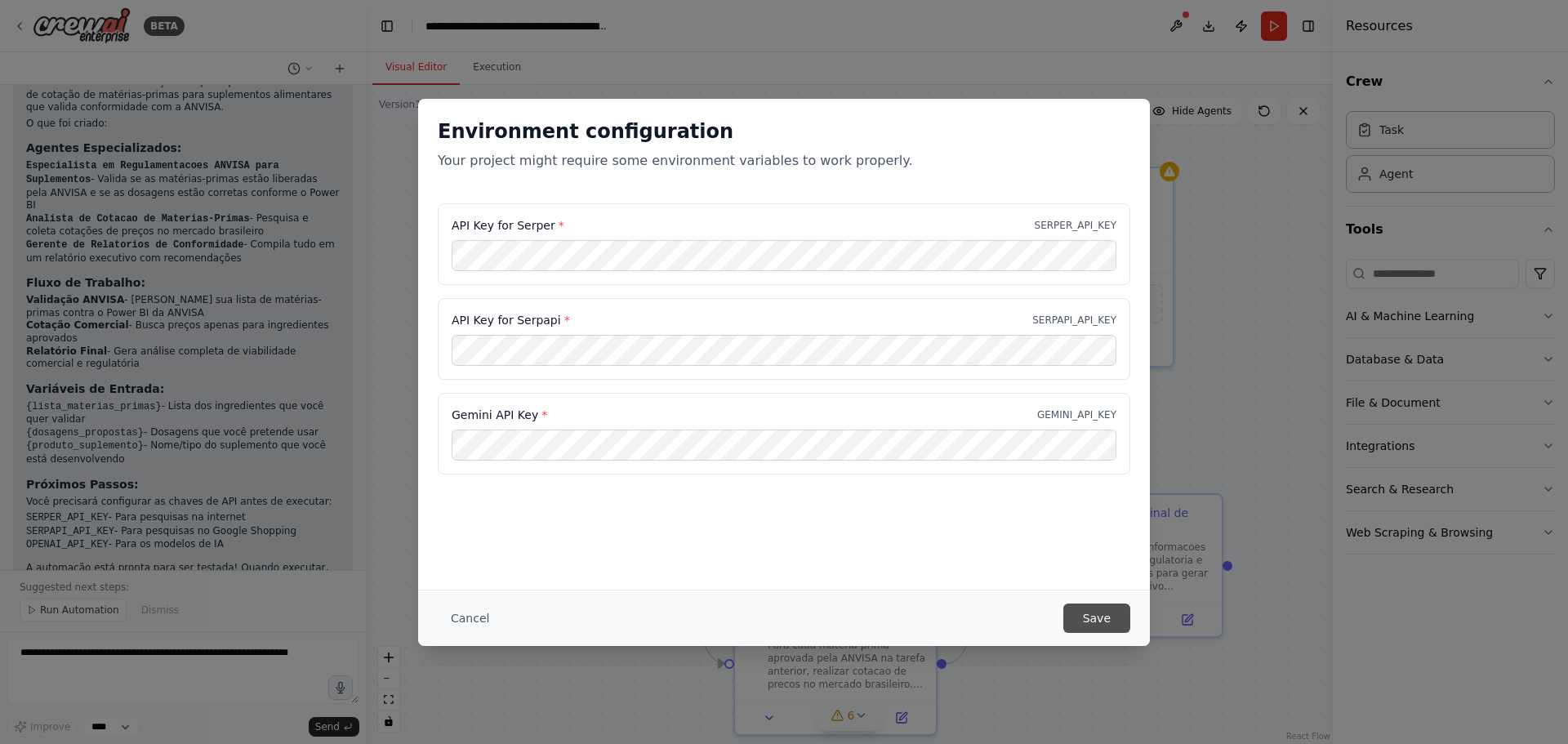
click at [1111, 620] on button "Save" at bounding box center [1097, 618] width 67 height 30
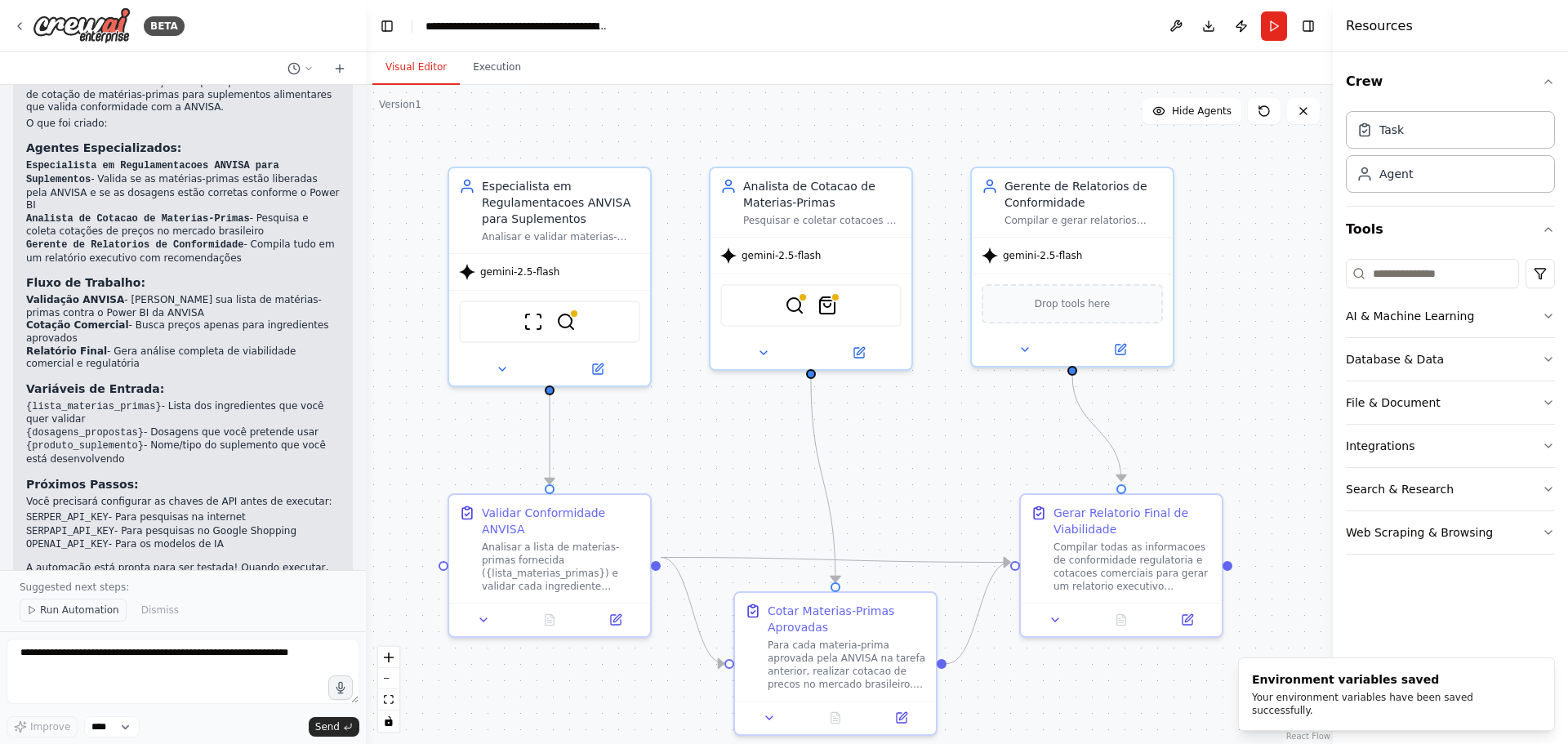
click at [76, 613] on span "Run Automation" at bounding box center [79, 610] width 79 height 13
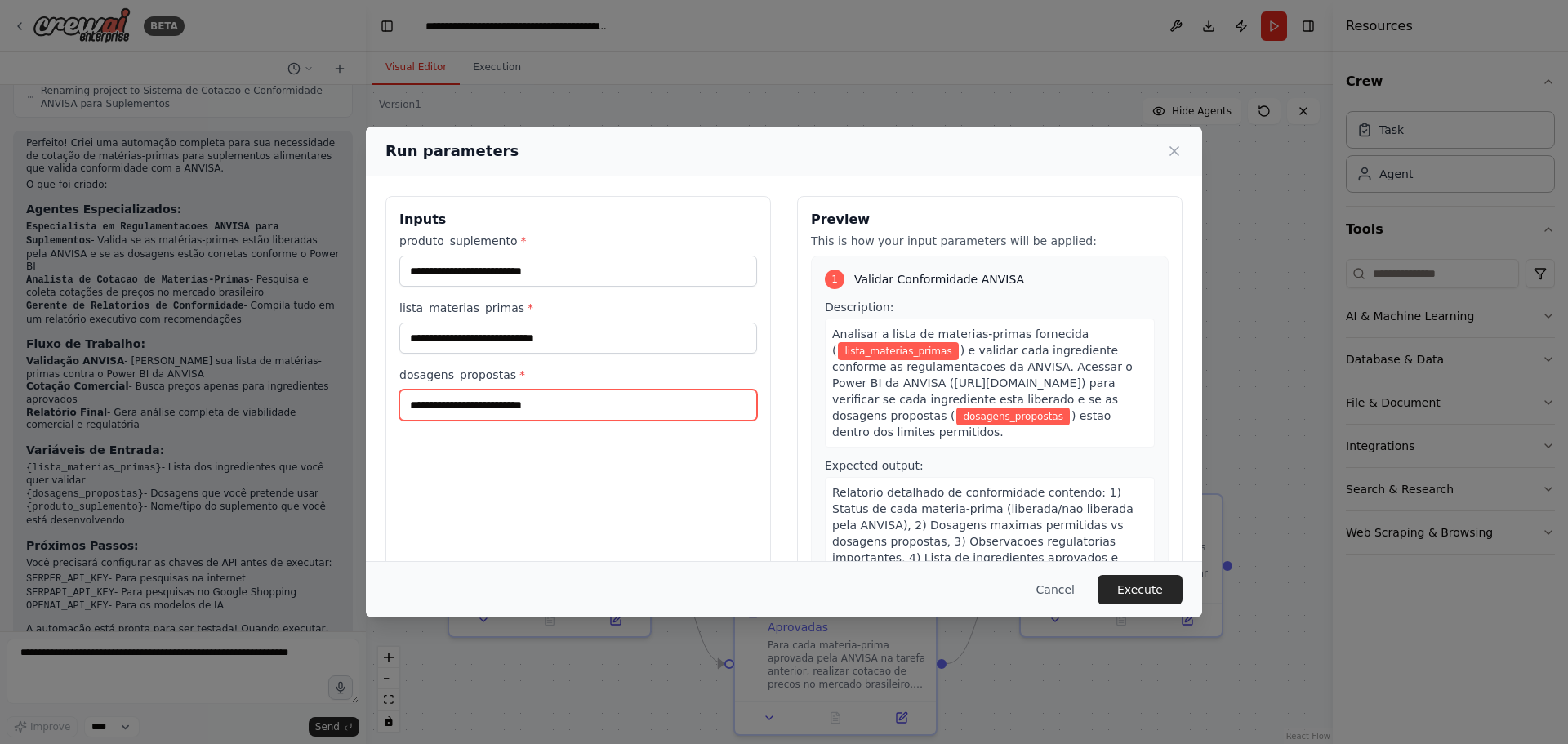
click at [539, 407] on input "dosagens_propostas *" at bounding box center [579, 406] width 358 height 31
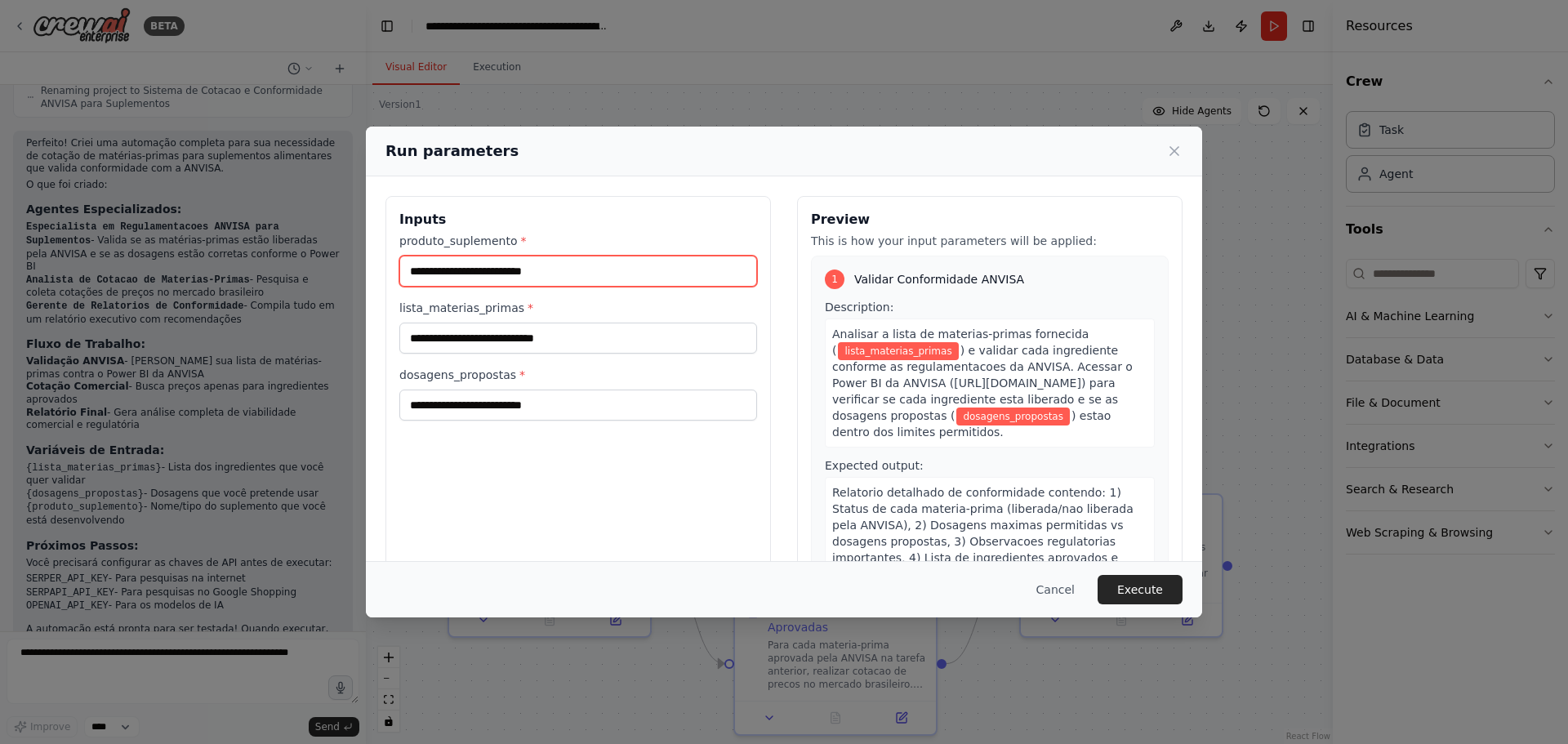
click at [568, 276] on input "produto_suplemento *" at bounding box center [579, 271] width 358 height 31
paste input "**********"
type input "**********"
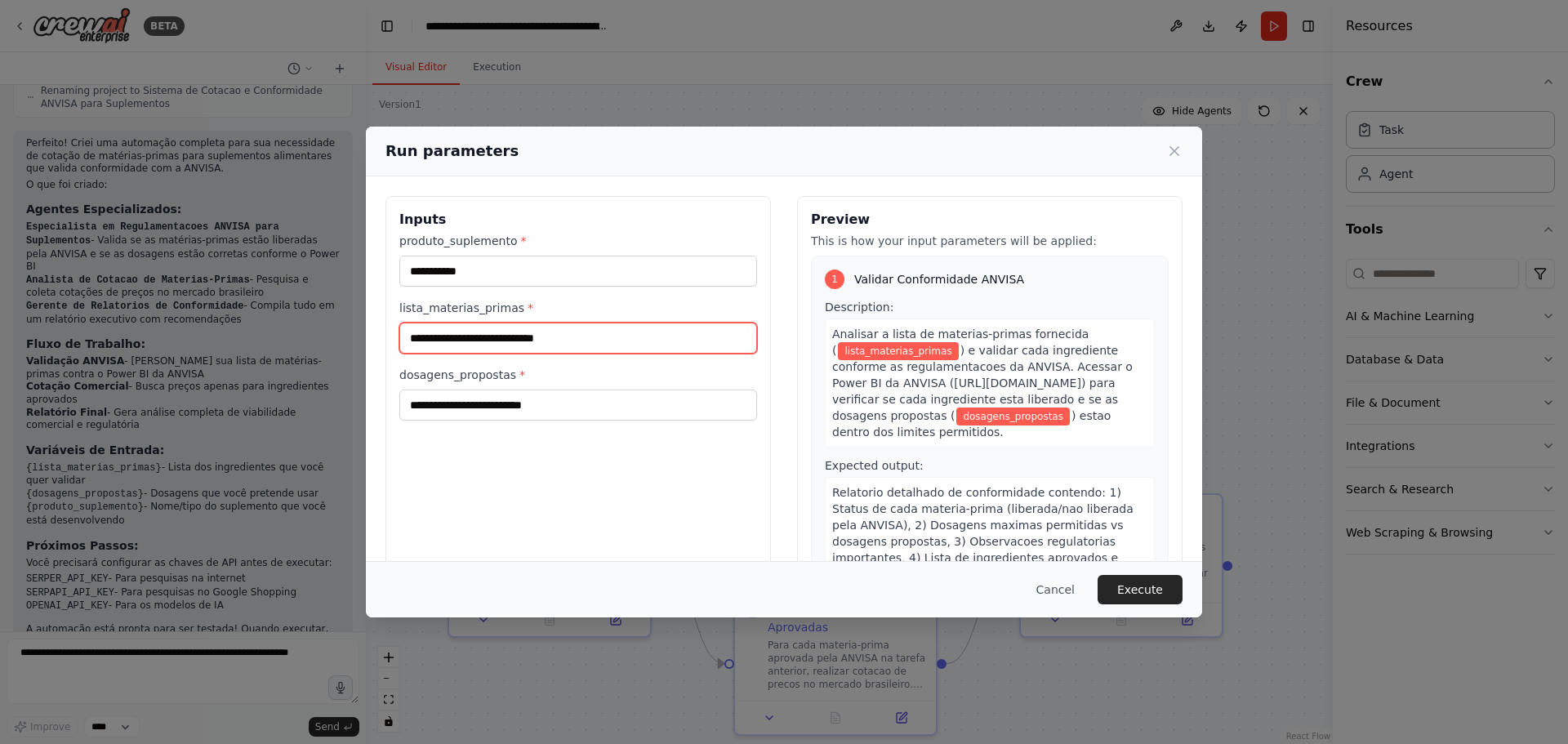
click at [517, 350] on input "lista_materias_primas *" at bounding box center [579, 338] width 358 height 31
paste input "**********"
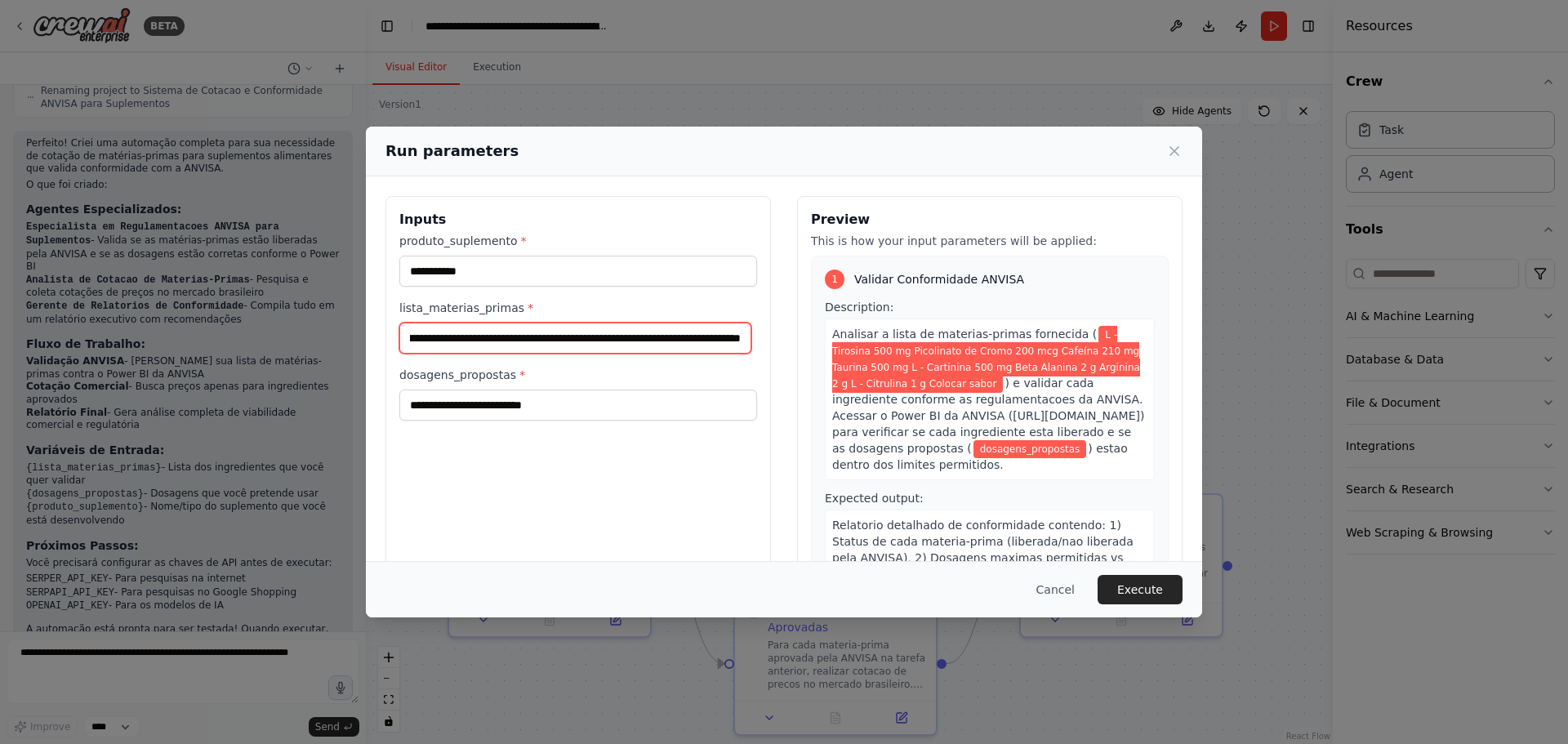
type input "**********"
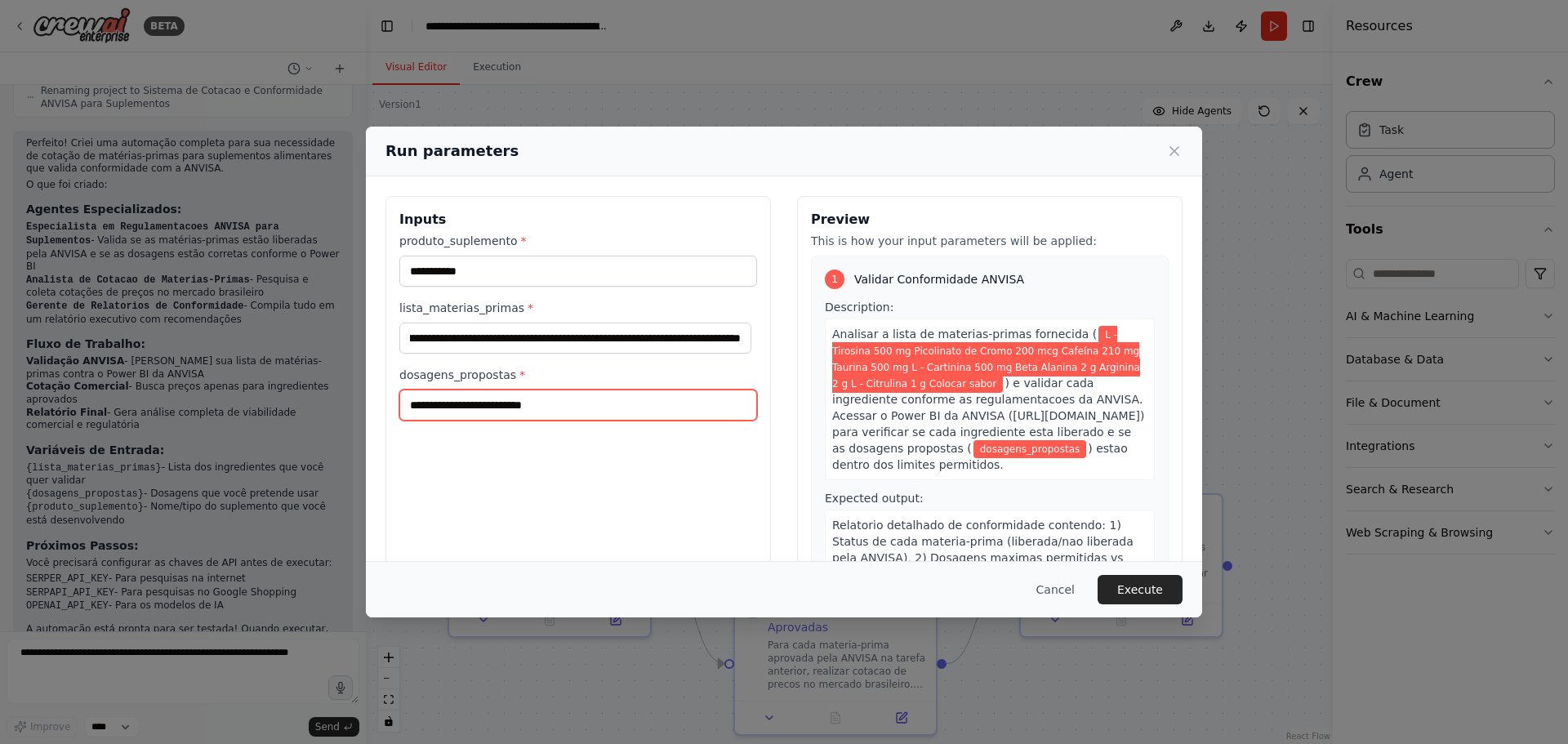
scroll to position [0, 0]
click at [490, 404] on input "dosagens_propostas *" at bounding box center [579, 406] width 358 height 31
paste input "**********"
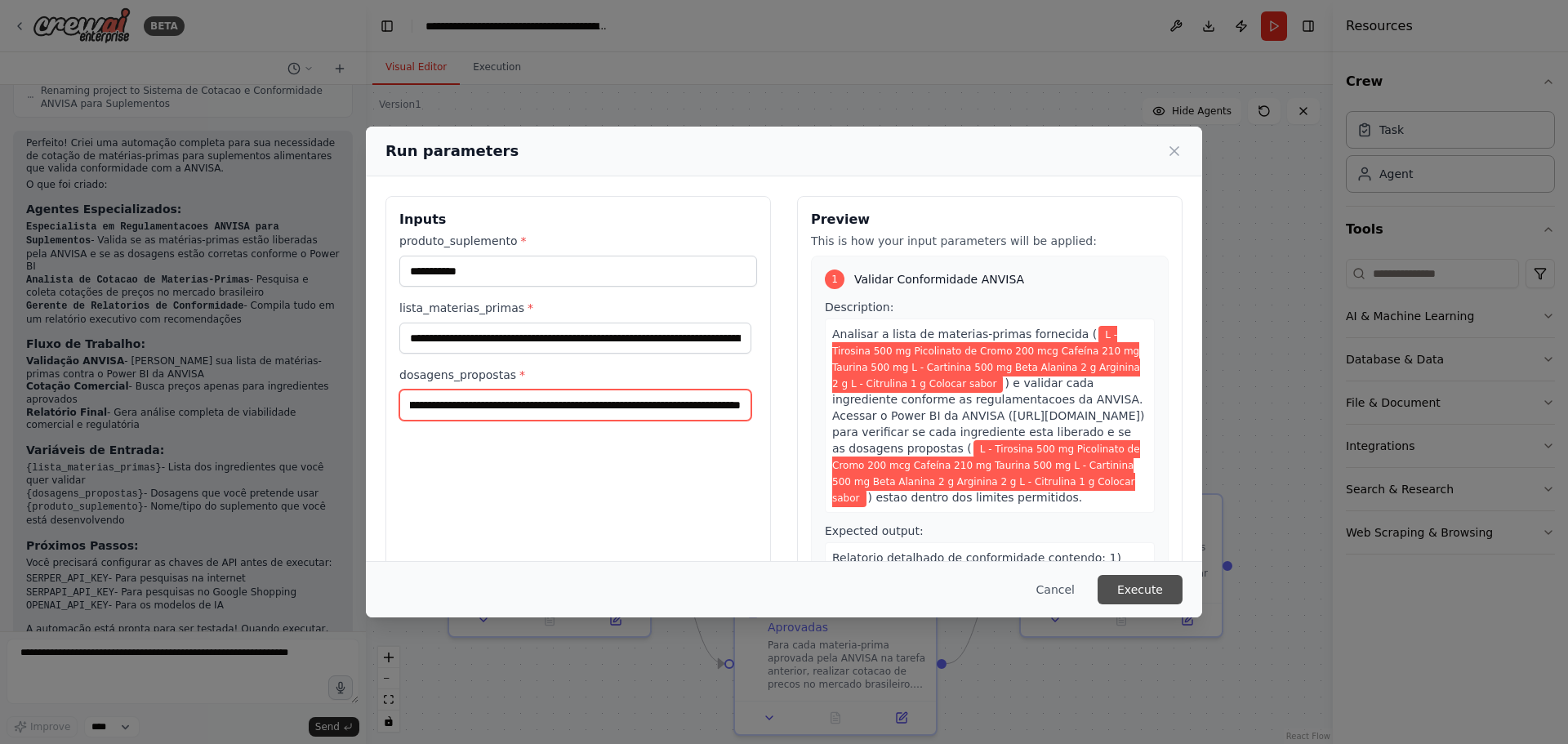
type input "**********"
click at [1130, 582] on button "Execute" at bounding box center [1140, 590] width 85 height 30
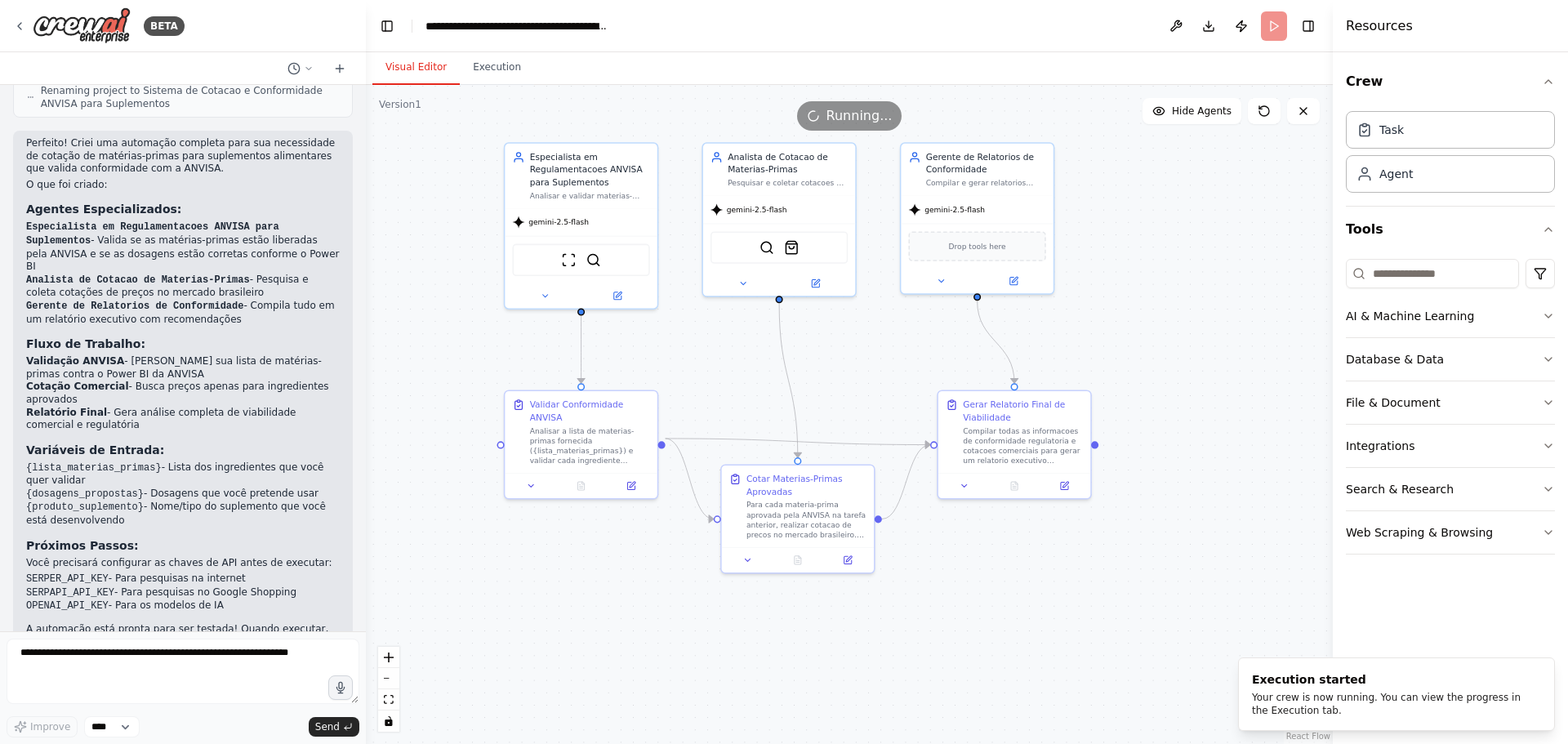
drag, startPoint x: 1140, startPoint y: 382, endPoint x: 1091, endPoint y: 295, distance: 99.8
click at [1091, 295] on div ".deletable-edge-delete-btn { width: 20px; height: 20px; border: 0px solid #ffff…" at bounding box center [849, 413] width 967 height 659
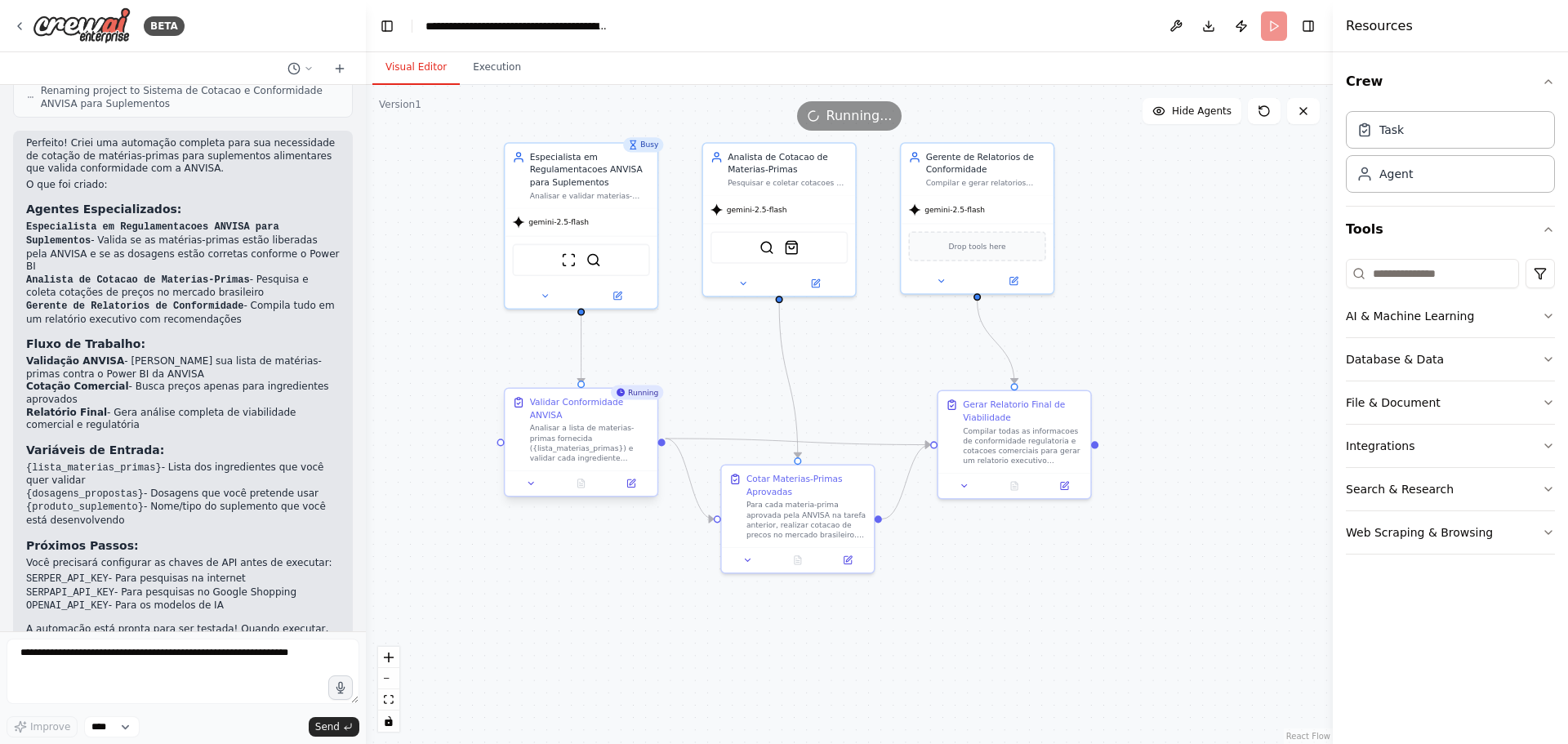
click at [544, 427] on div "Analisar a lista de materias-primas fornecida ({lista_materias_primas}) e valid…" at bounding box center [591, 443] width 120 height 40
click at [494, 74] on button "Execution" at bounding box center [496, 67] width 74 height 34
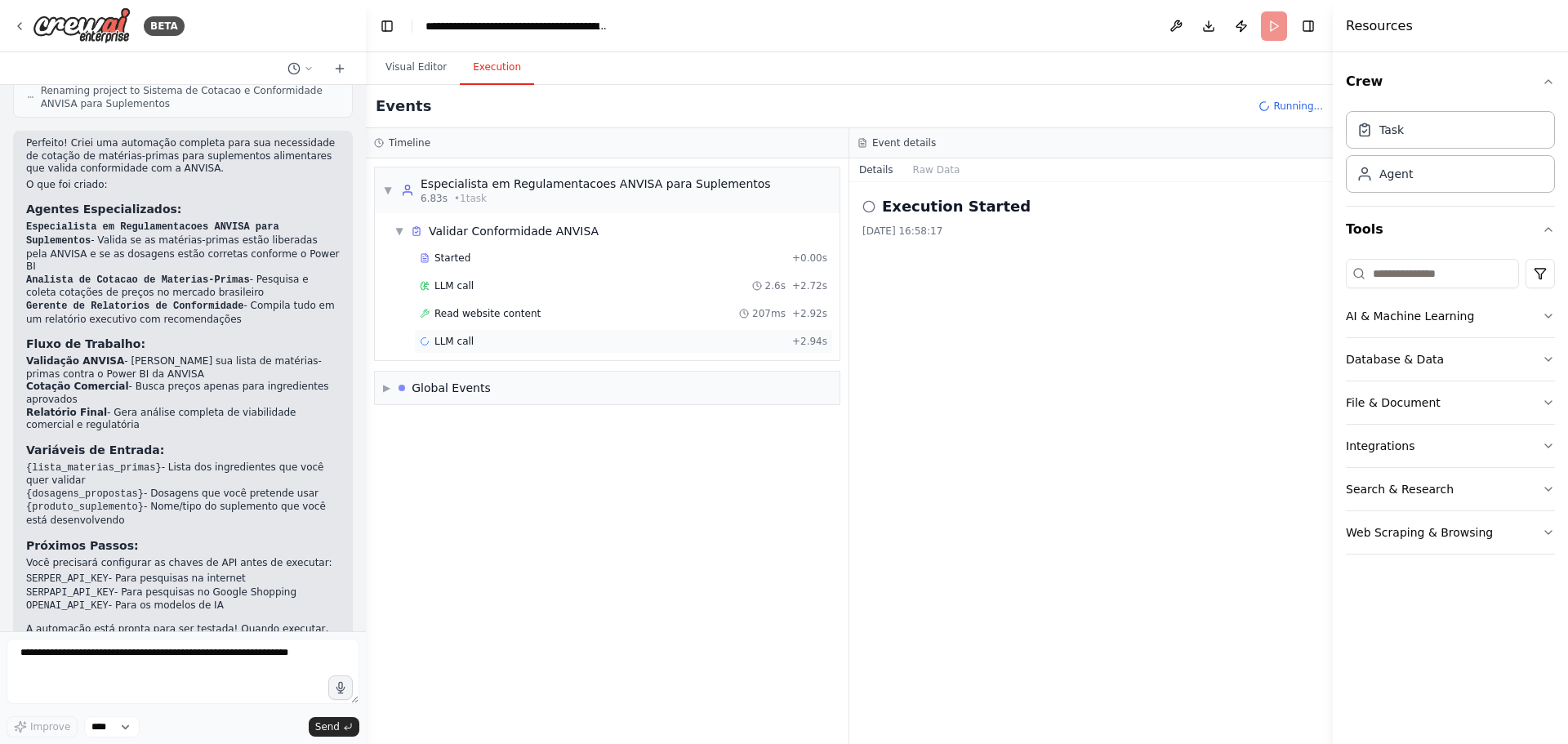
click at [462, 342] on span "LLM call" at bounding box center [454, 341] width 39 height 13
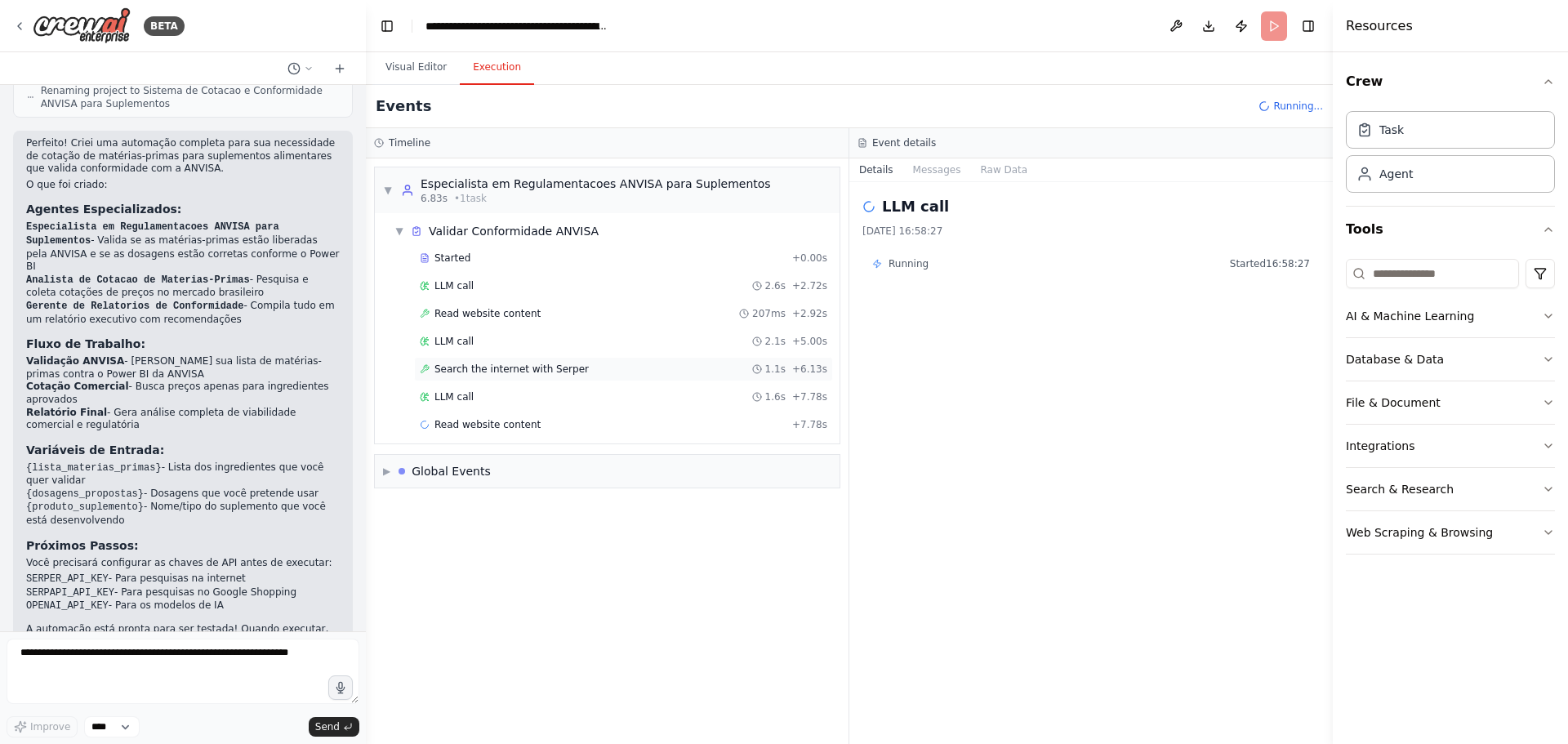
click at [495, 367] on span "Search the internet with Serper" at bounding box center [511, 369] width 154 height 13
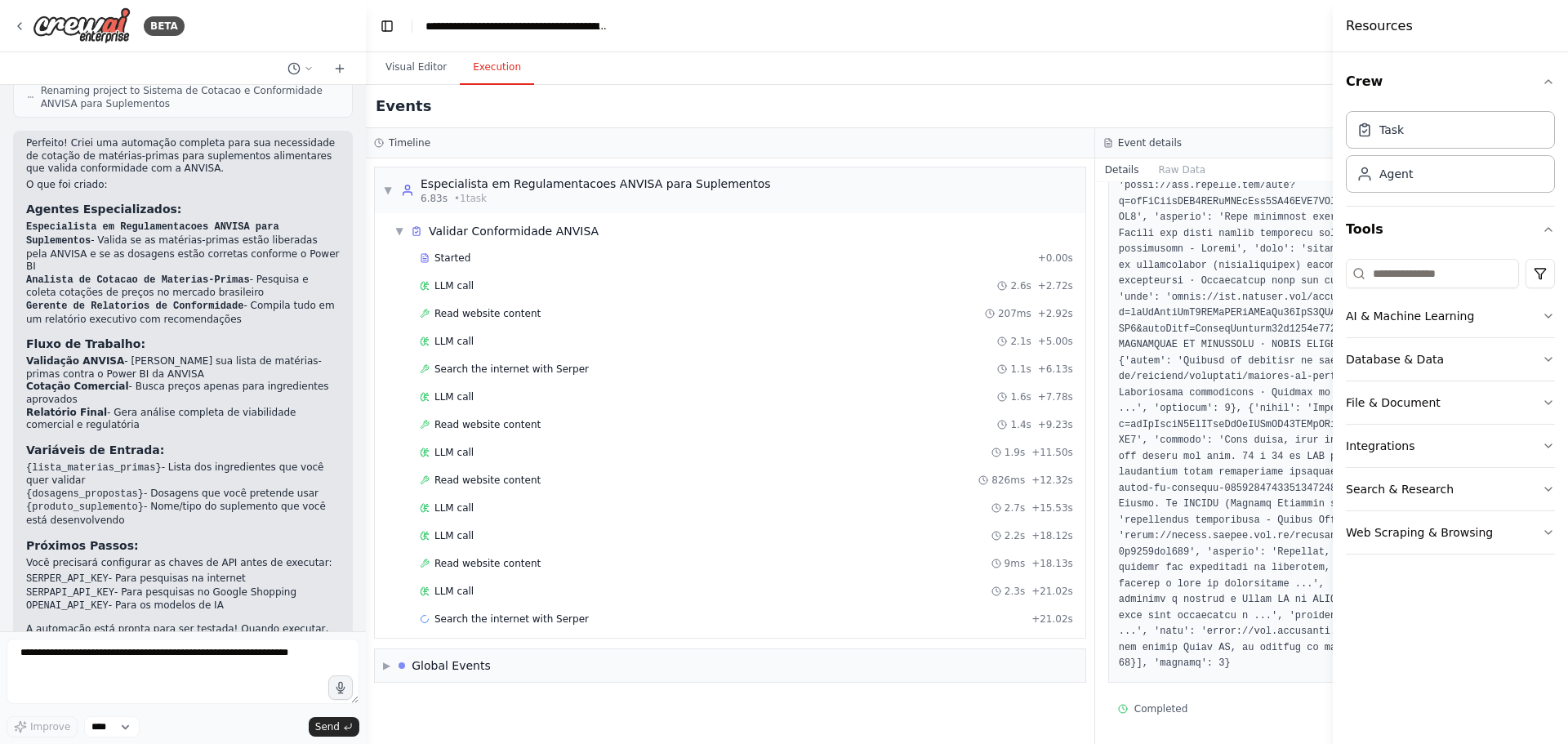
scroll to position [330, 0]
click at [493, 619] on span "Search the internet with Serper" at bounding box center [511, 618] width 154 height 13
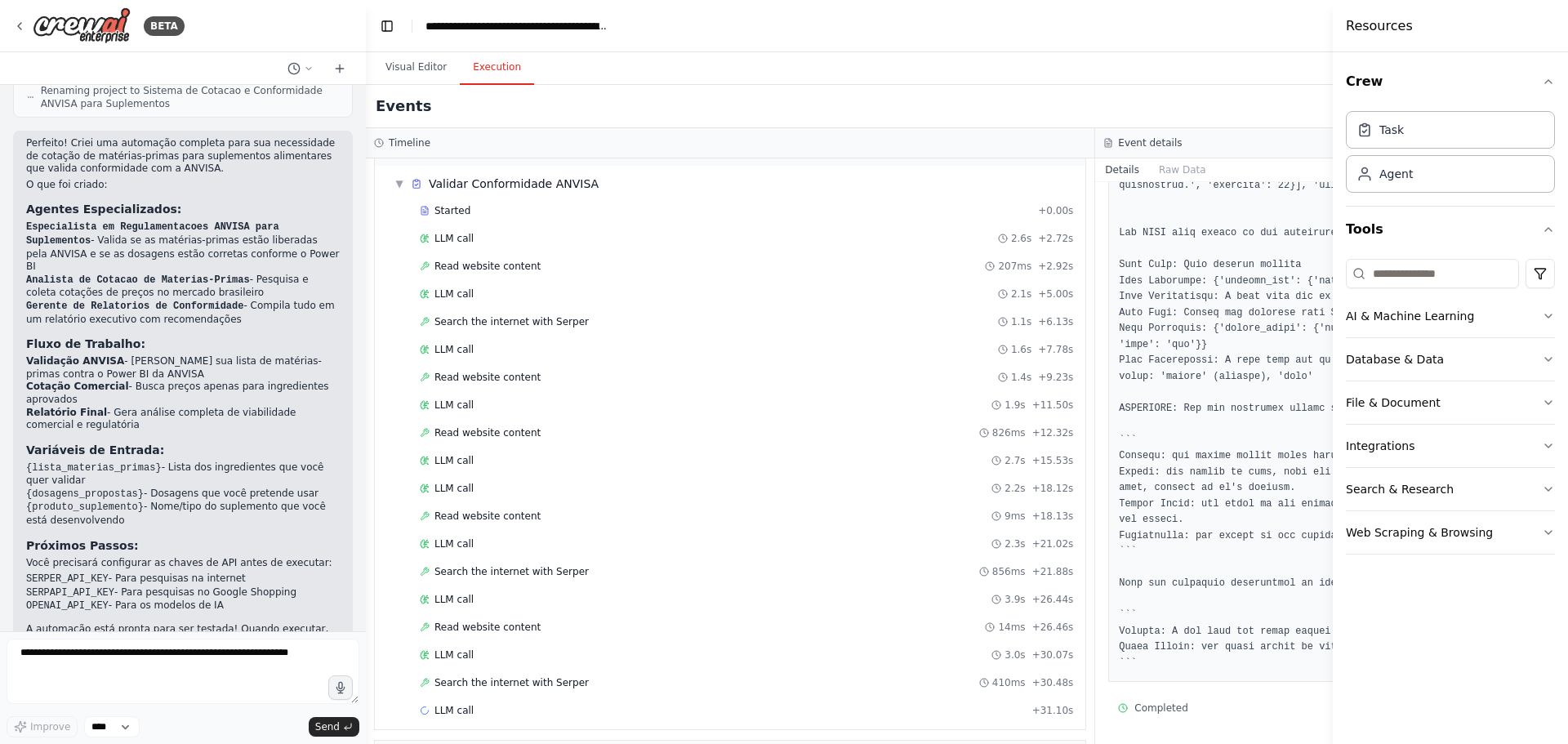
scroll to position [96, 0]
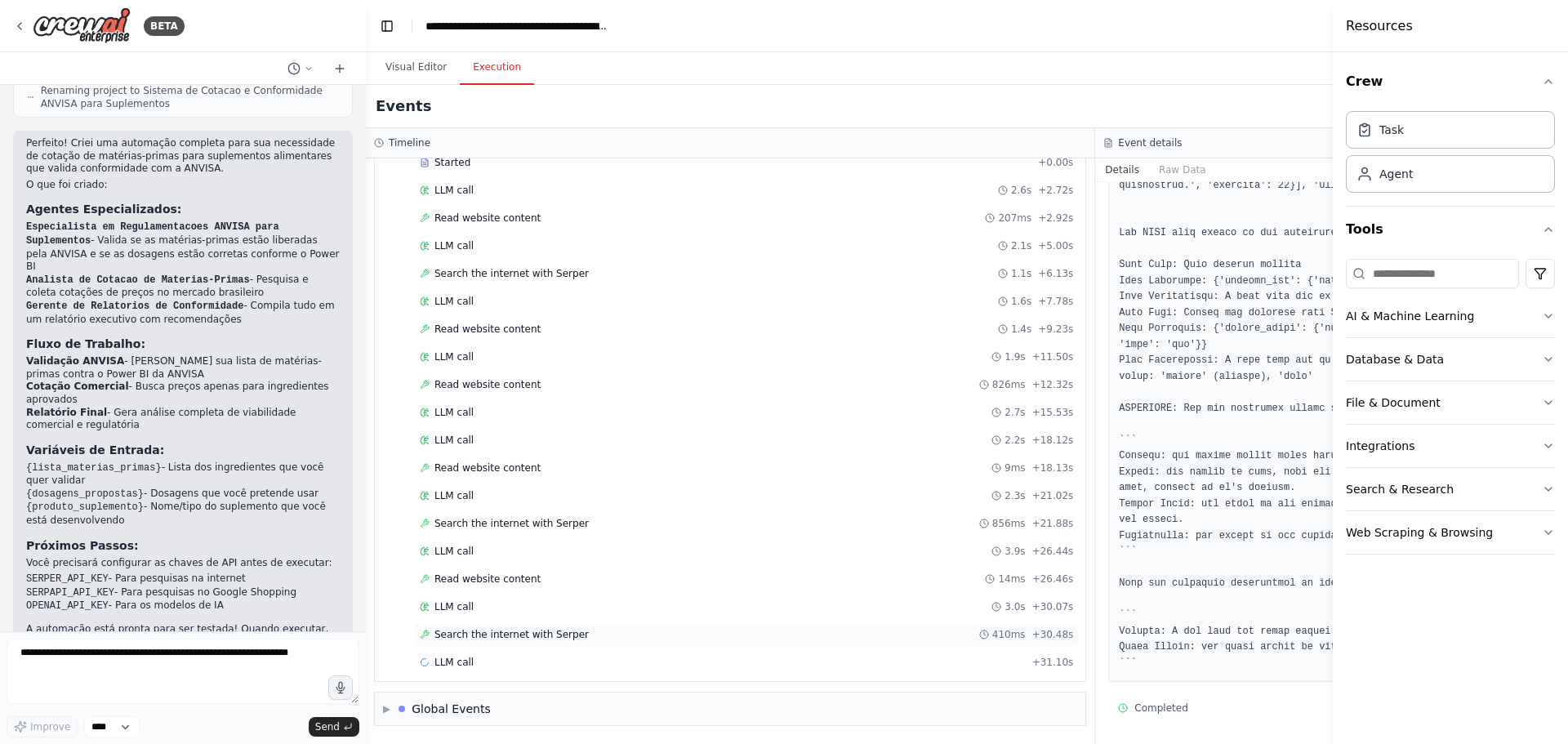
click at [528, 639] on span "Search the internet with Serper" at bounding box center [511, 634] width 154 height 13
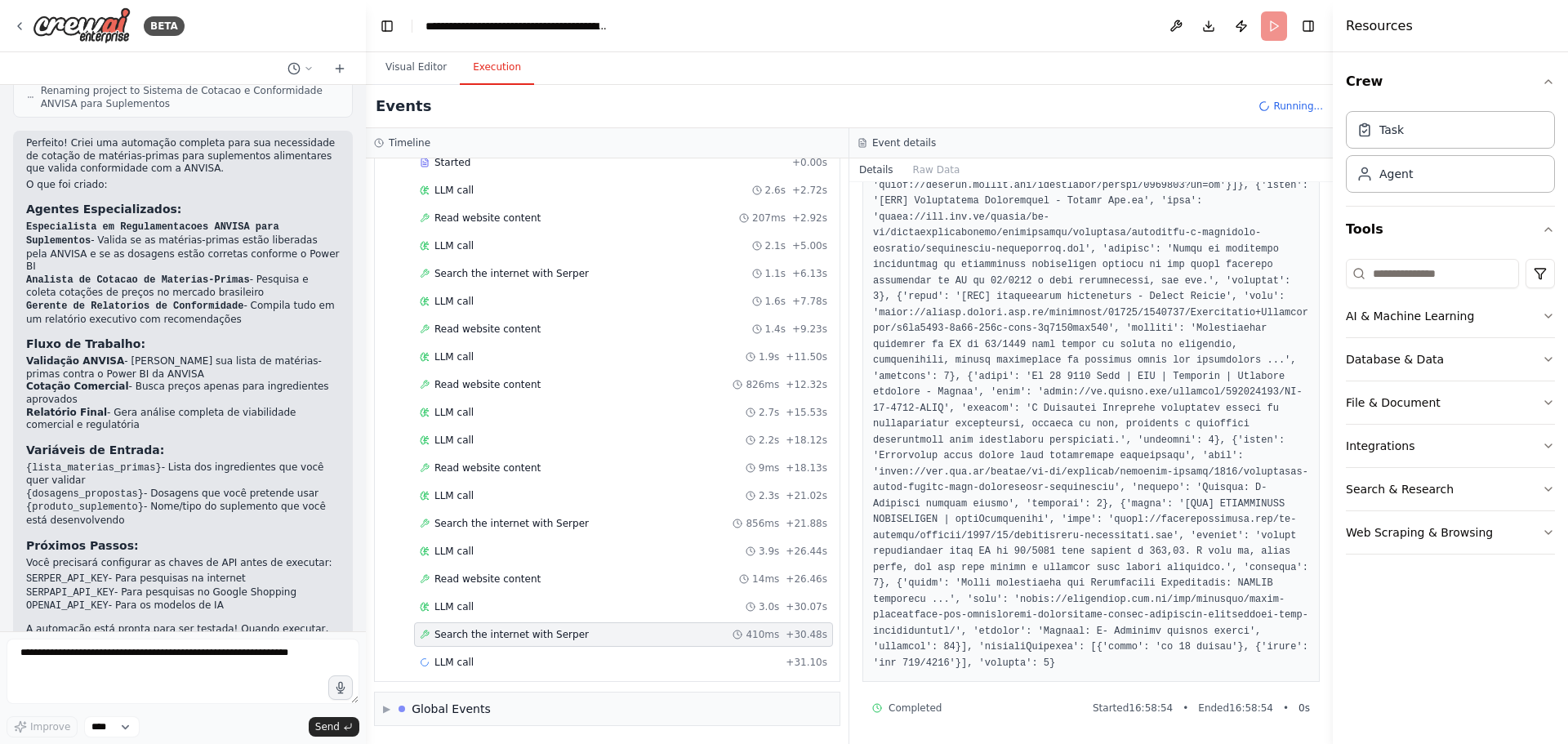
scroll to position [536, 0]
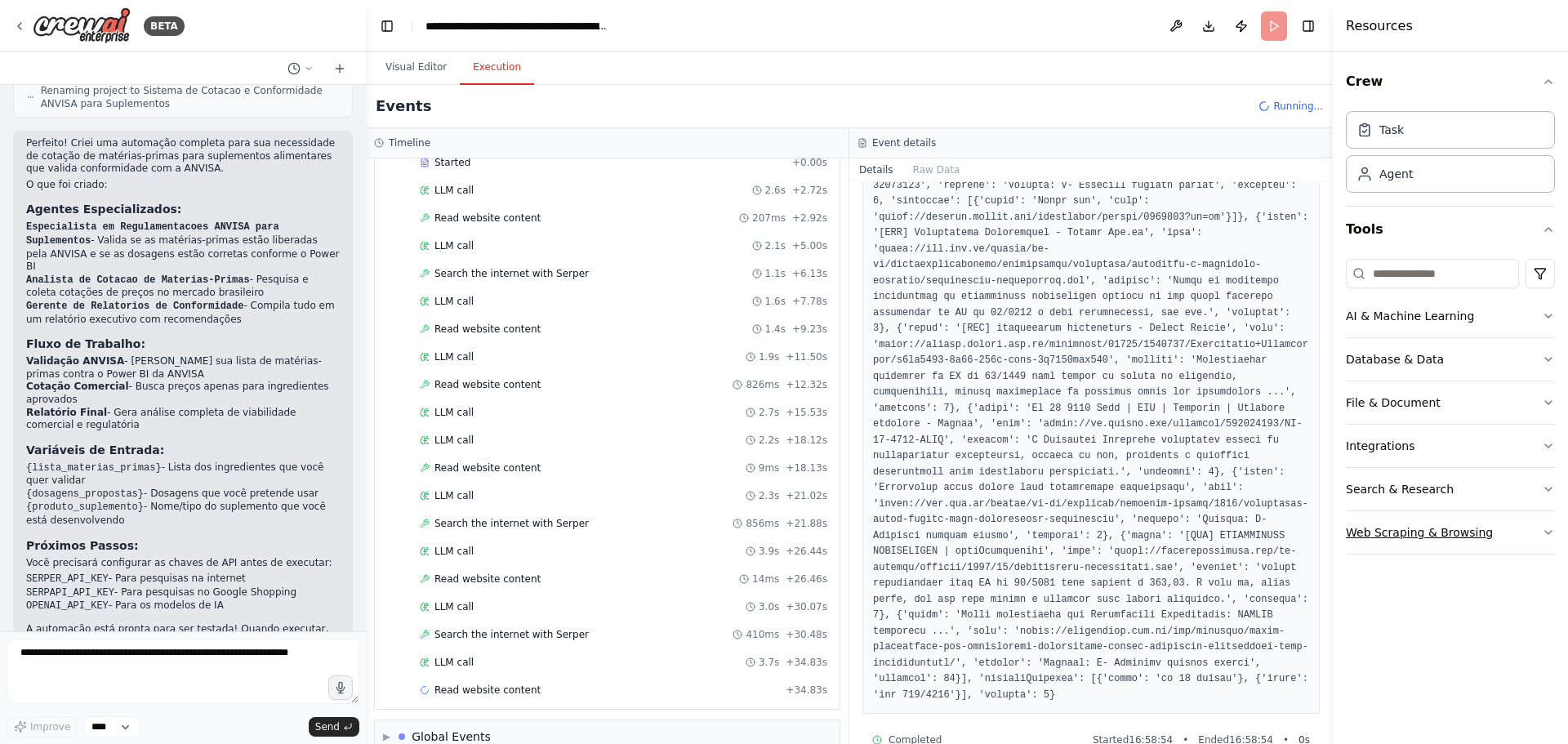
click at [1516, 531] on button "Web Scraping & Browsing" at bounding box center [1451, 532] width 209 height 43
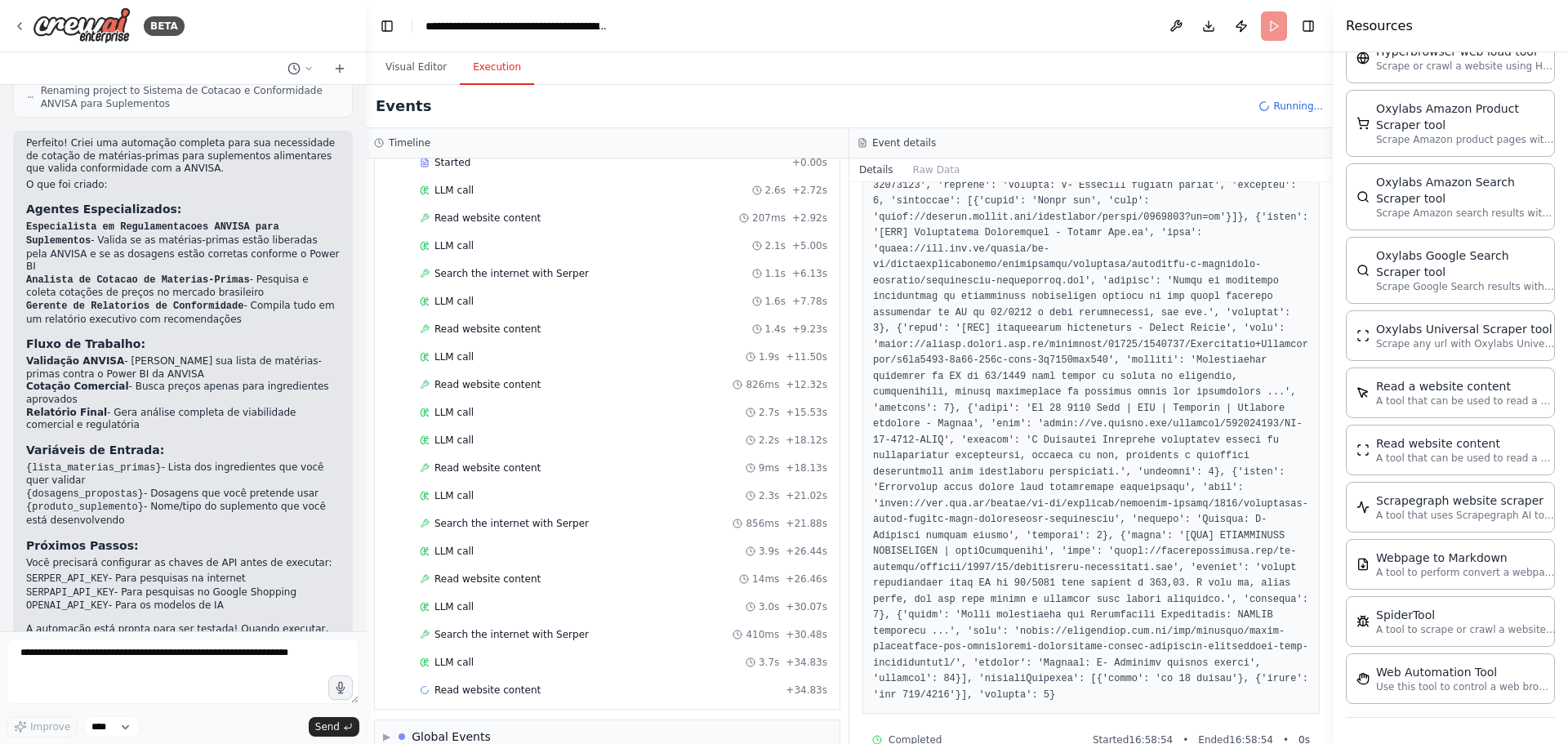
scroll to position [123, 0]
